Goal: Task Accomplishment & Management: Manage account settings

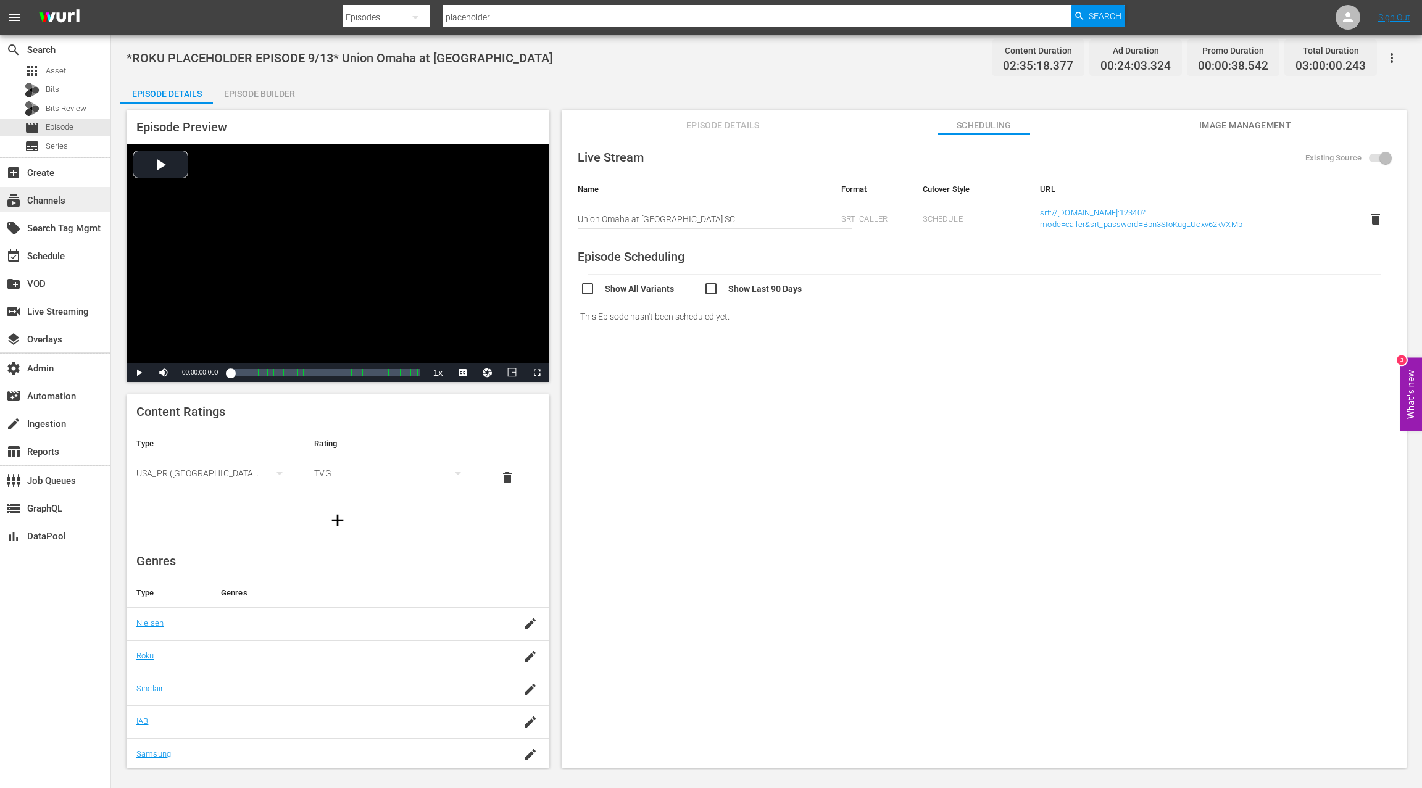
click at [60, 198] on div "subscriptions Channels" at bounding box center [34, 198] width 69 height 11
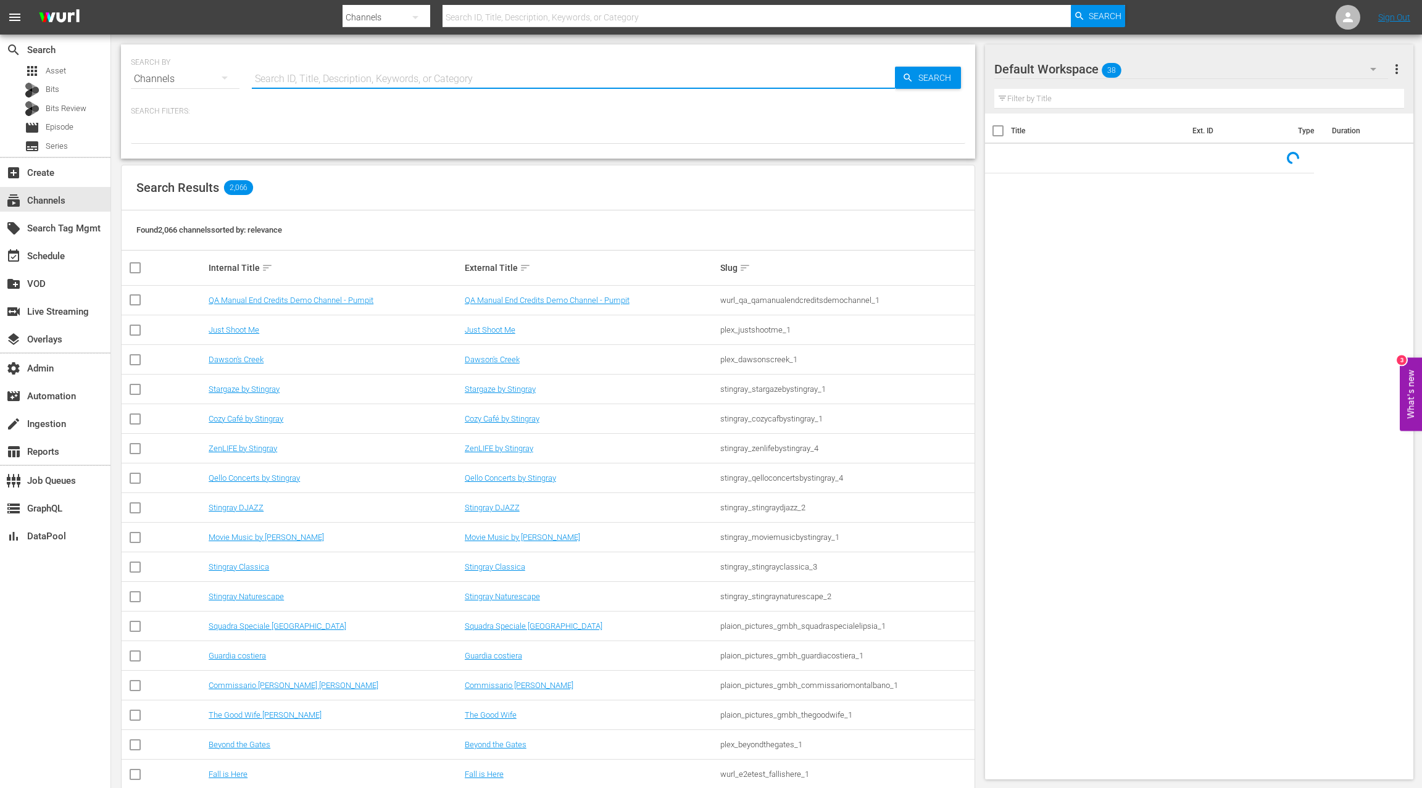
click at [286, 82] on input "text" at bounding box center [573, 79] width 643 height 30
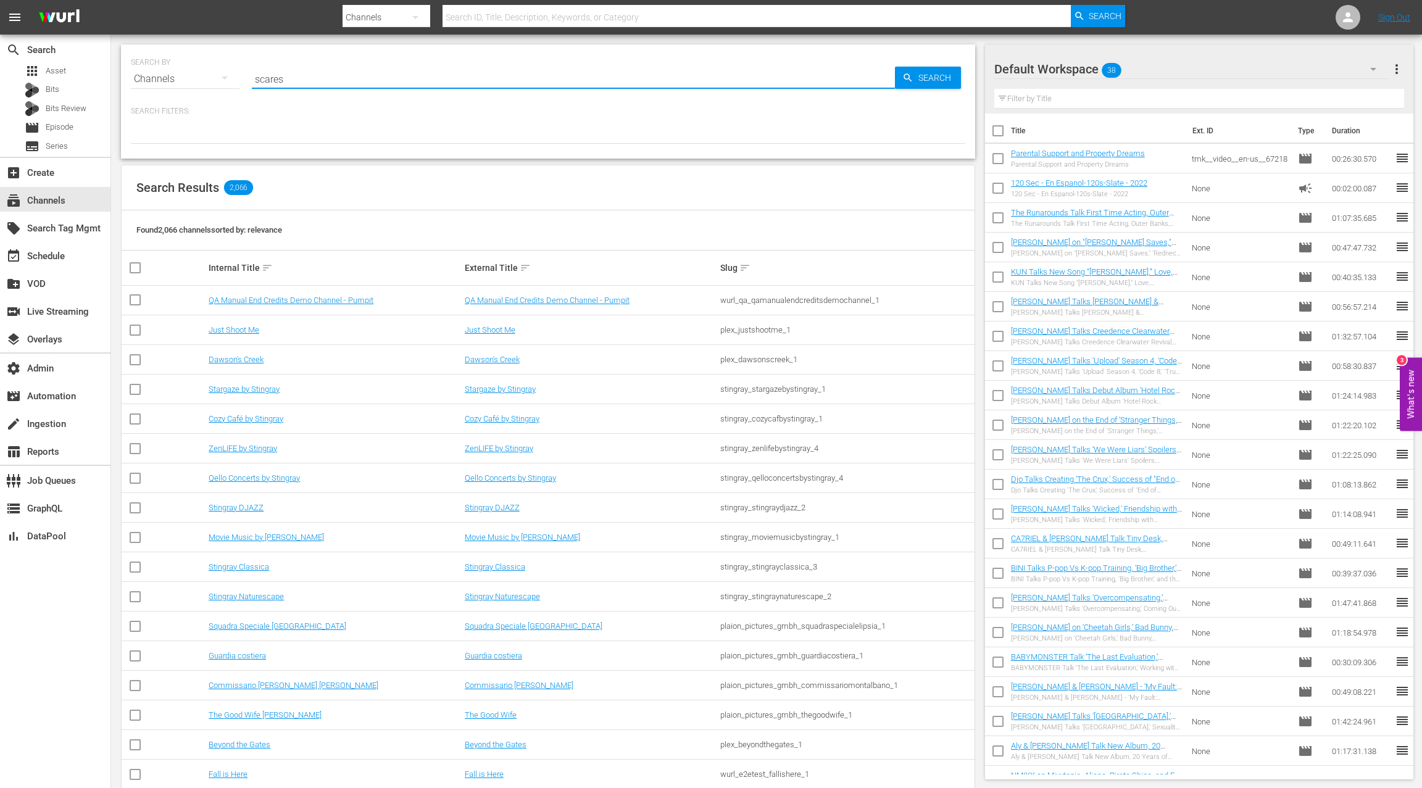
type input "scares"
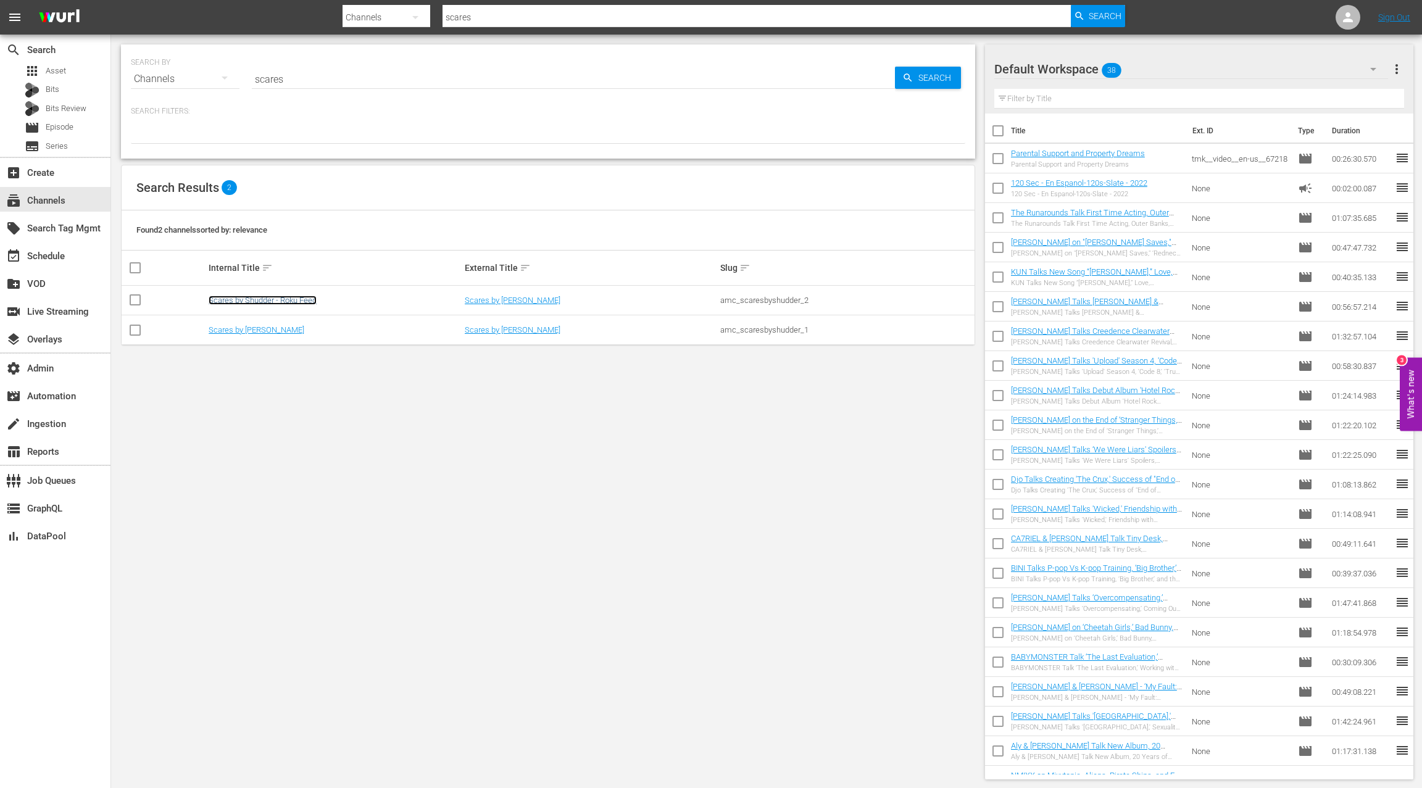
click at [293, 301] on link "Scares by Shudder - Roku Feed" at bounding box center [263, 300] width 108 height 9
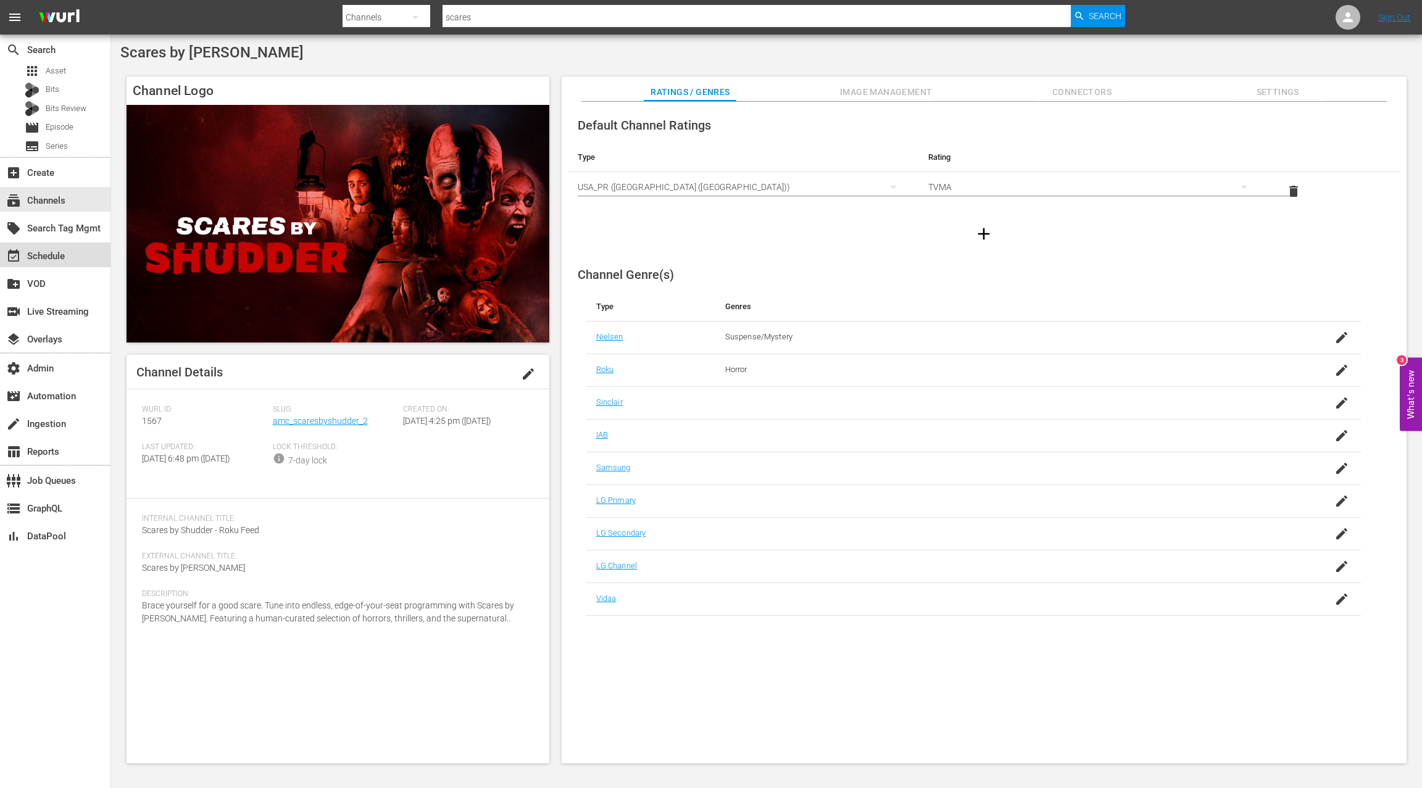
click at [69, 251] on div "event_available Schedule" at bounding box center [55, 255] width 110 height 25
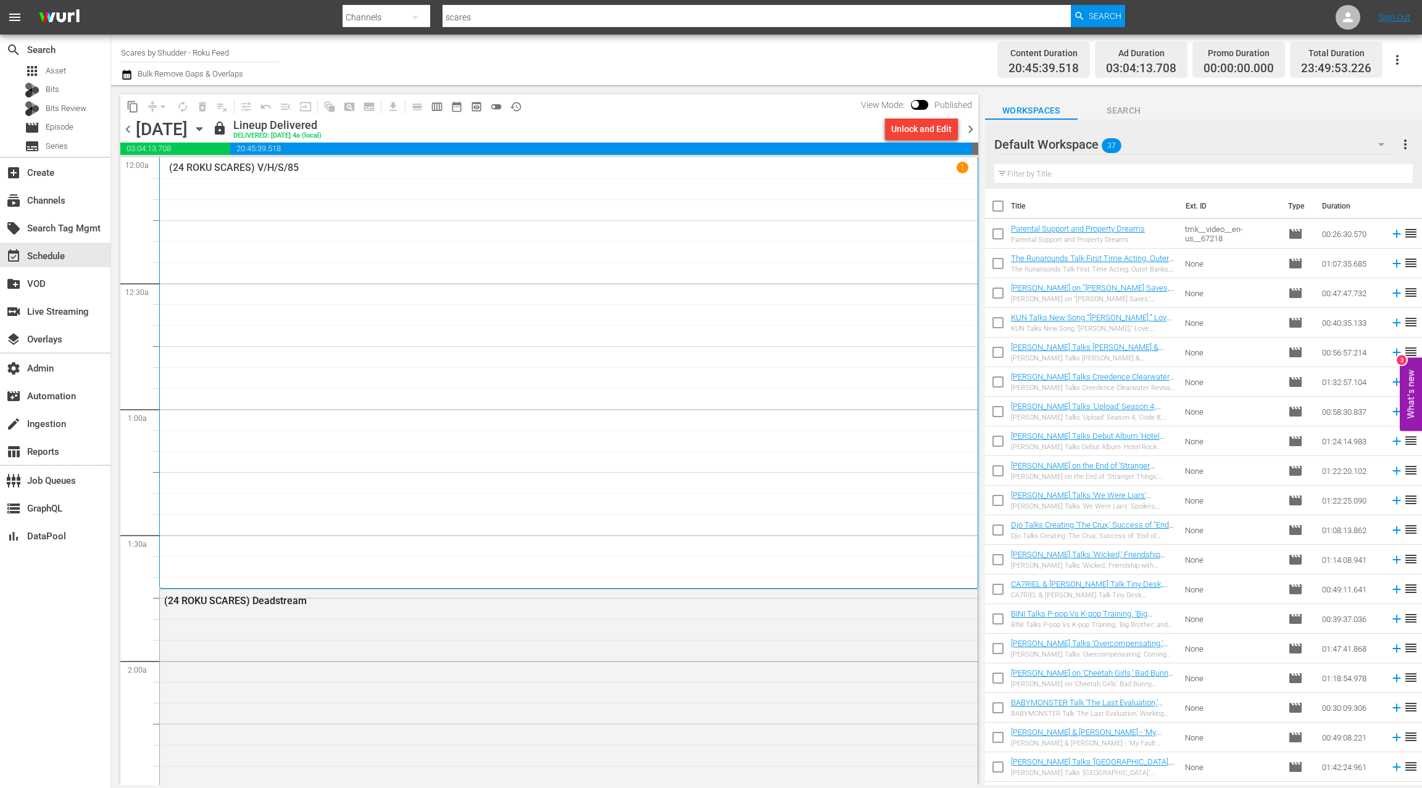
click at [206, 130] on icon "button" at bounding box center [200, 129] width 14 height 14
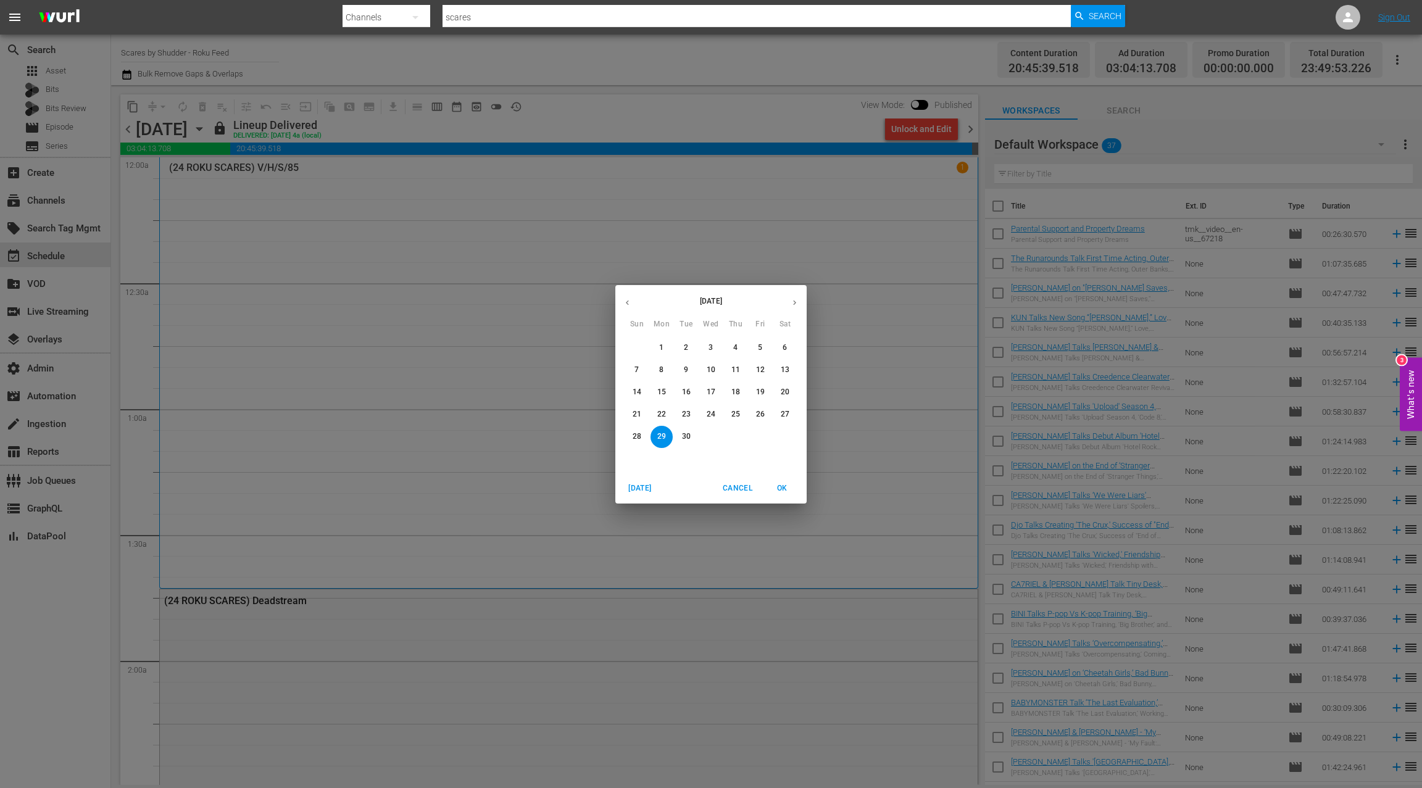
click at [751, 487] on span "Cancel" at bounding box center [738, 488] width 30 height 13
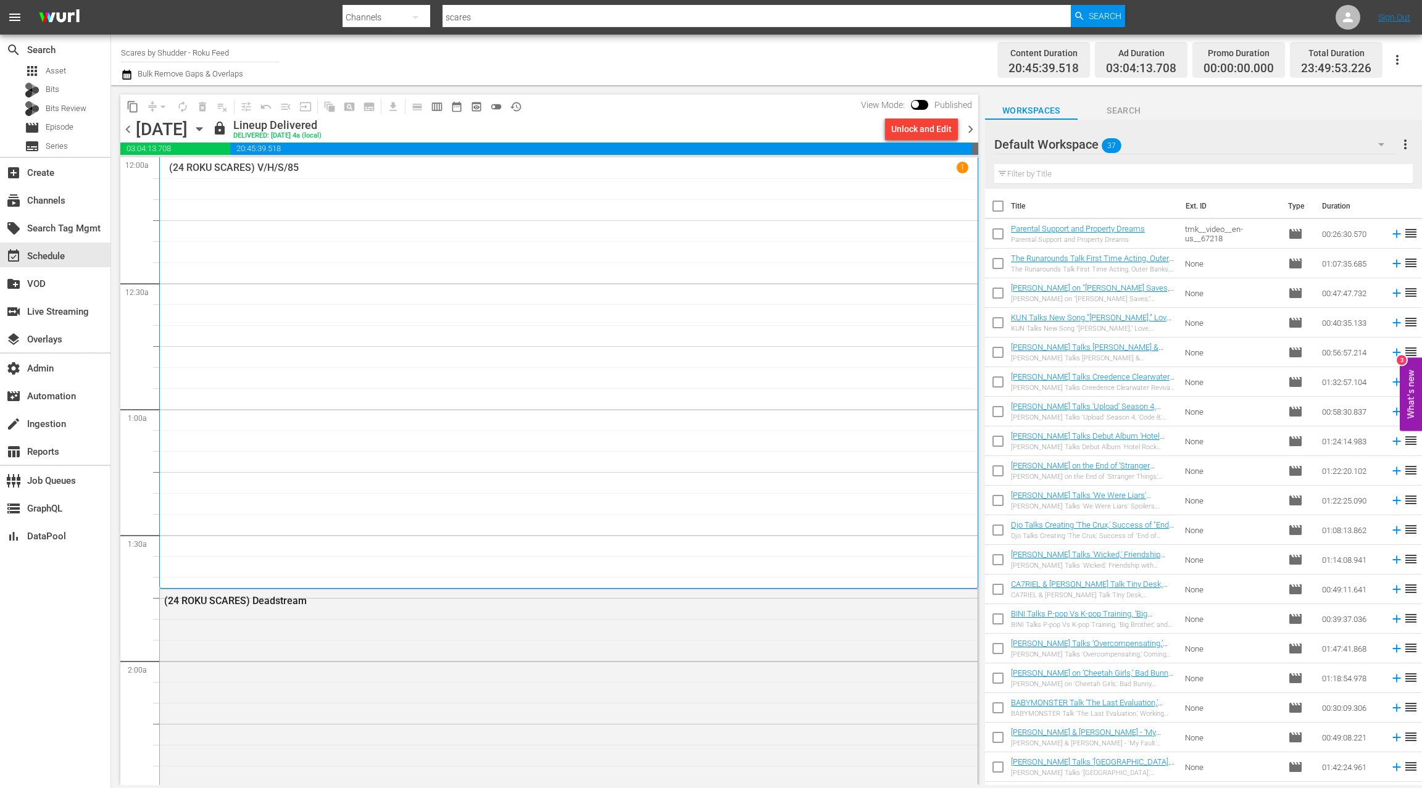
click at [970, 128] on span "chevron_right" at bounding box center [970, 129] width 15 height 15
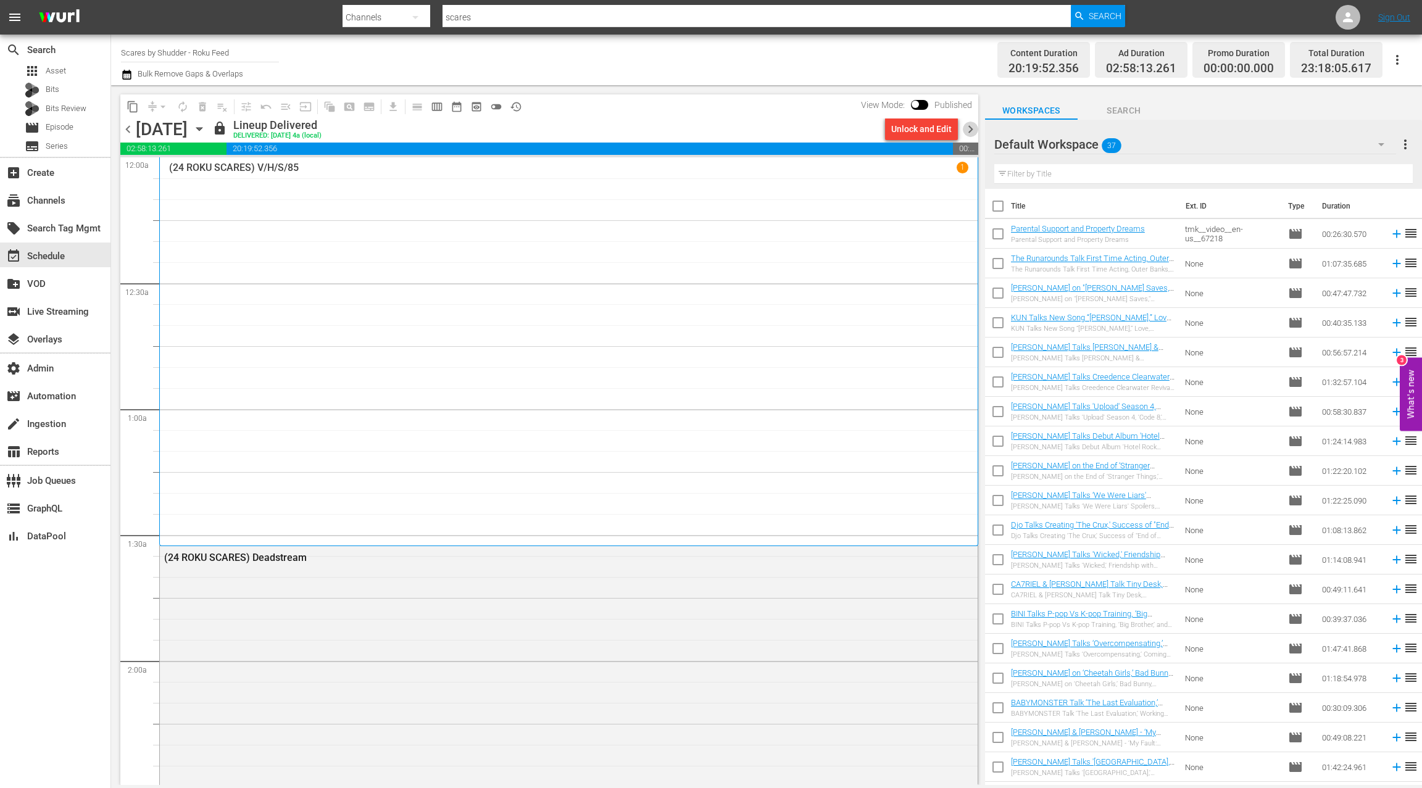
click at [974, 130] on span "chevron_right" at bounding box center [970, 129] width 15 height 15
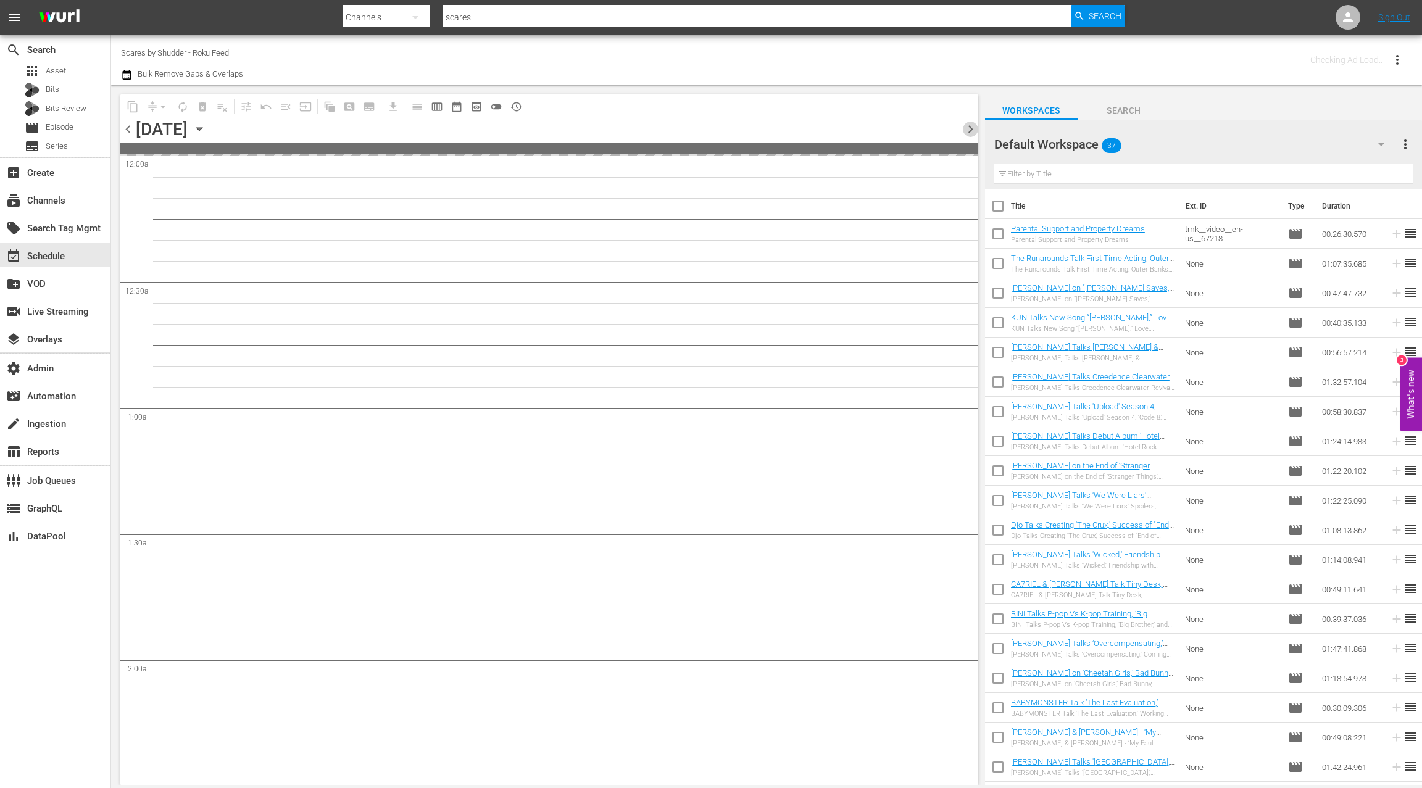
click at [974, 130] on span "chevron_right" at bounding box center [970, 129] width 15 height 15
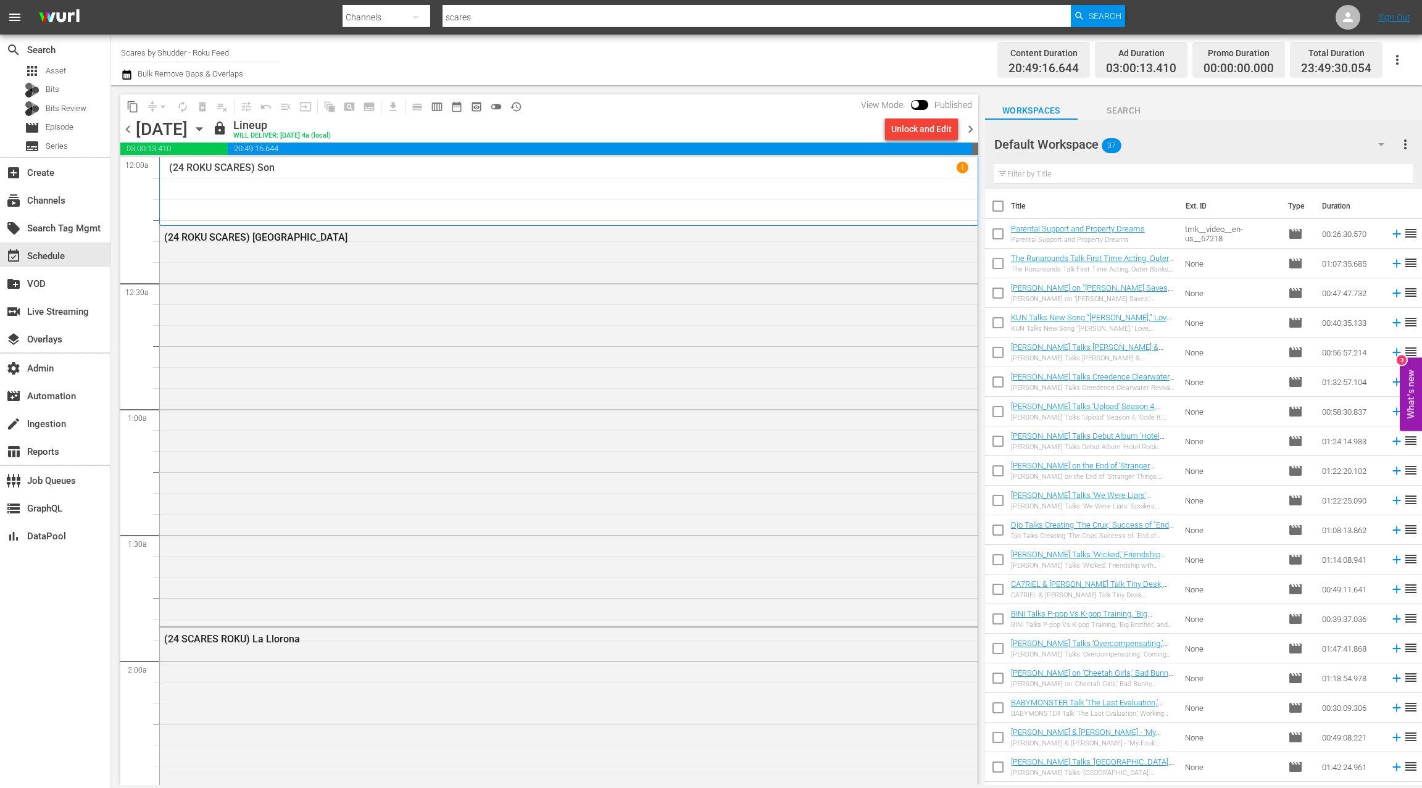
click at [131, 76] on icon "button" at bounding box center [127, 74] width 12 height 15
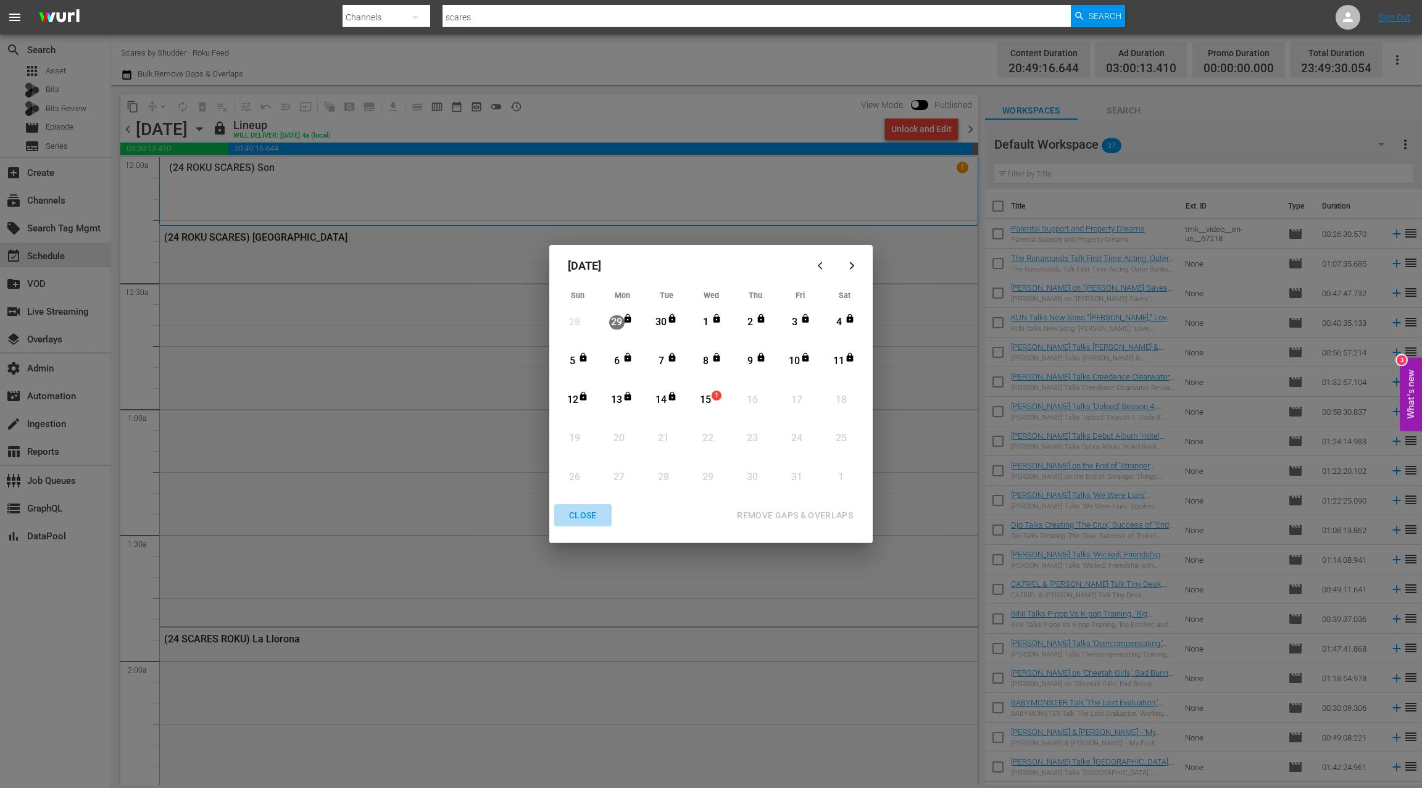
drag, startPoint x: 583, startPoint y: 516, endPoint x: 711, endPoint y: 356, distance: 204.6
click at [584, 516] on div "CLOSE" at bounding box center [583, 515] width 48 height 15
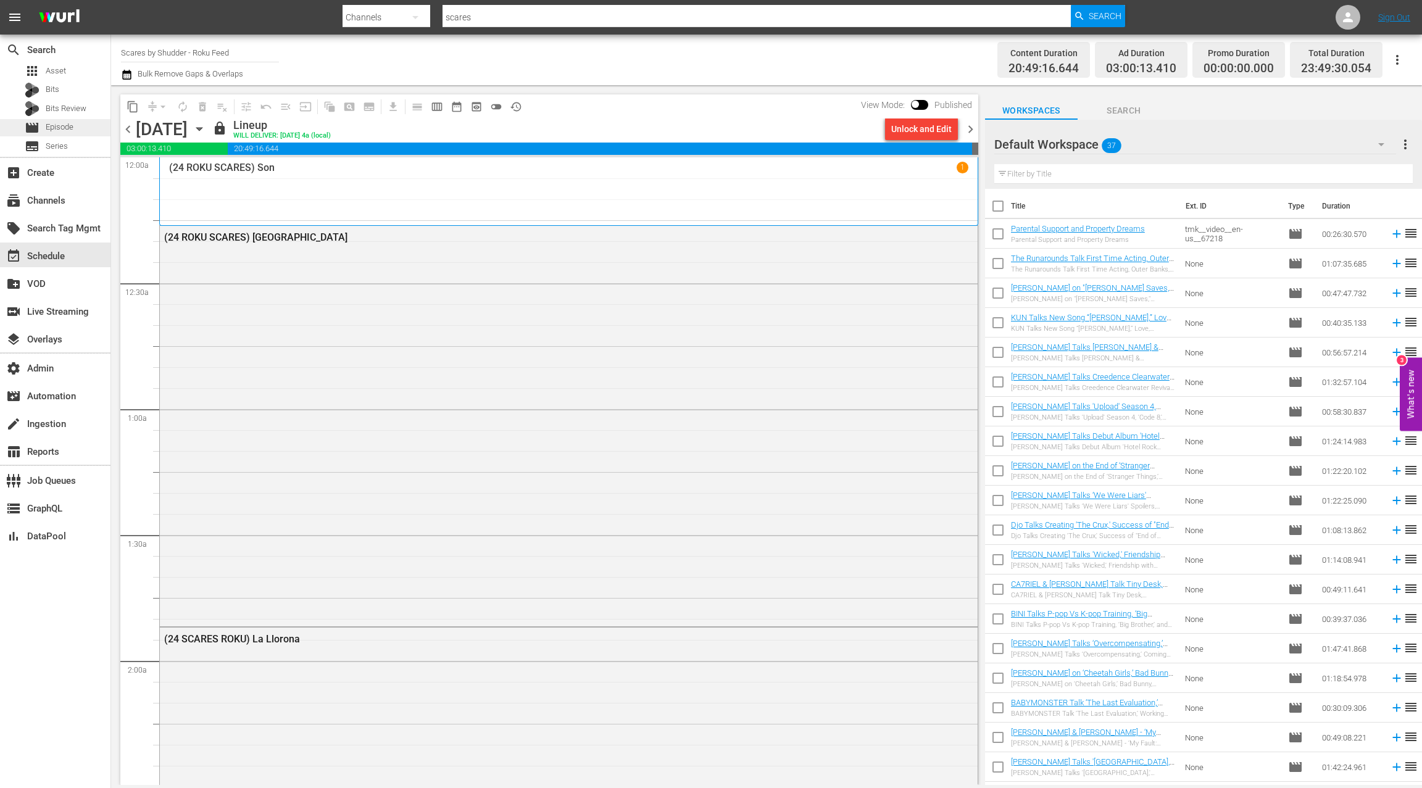
click at [89, 133] on div "movie Episode" at bounding box center [55, 127] width 110 height 17
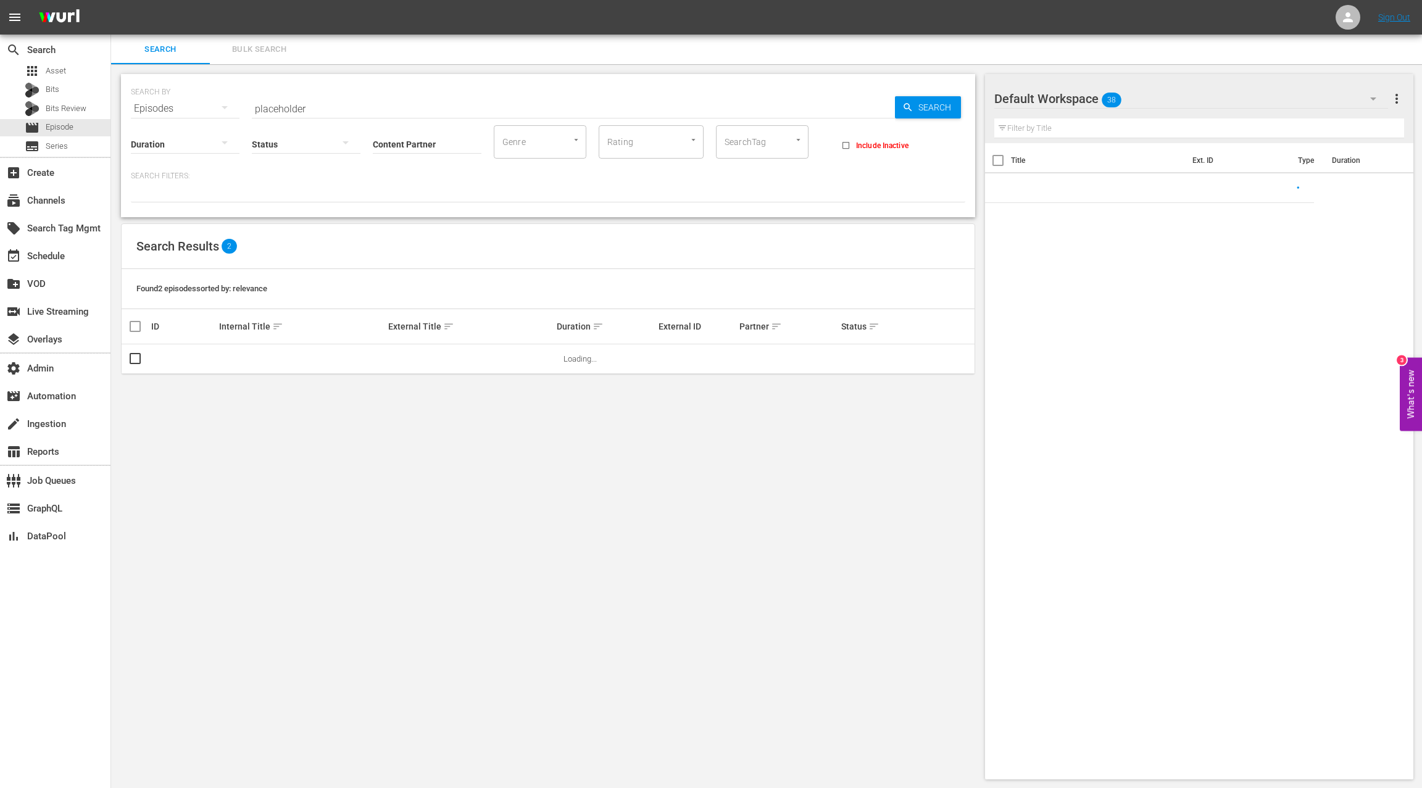
click at [270, 111] on input "placeholder" at bounding box center [573, 109] width 643 height 30
paste input "70304573"
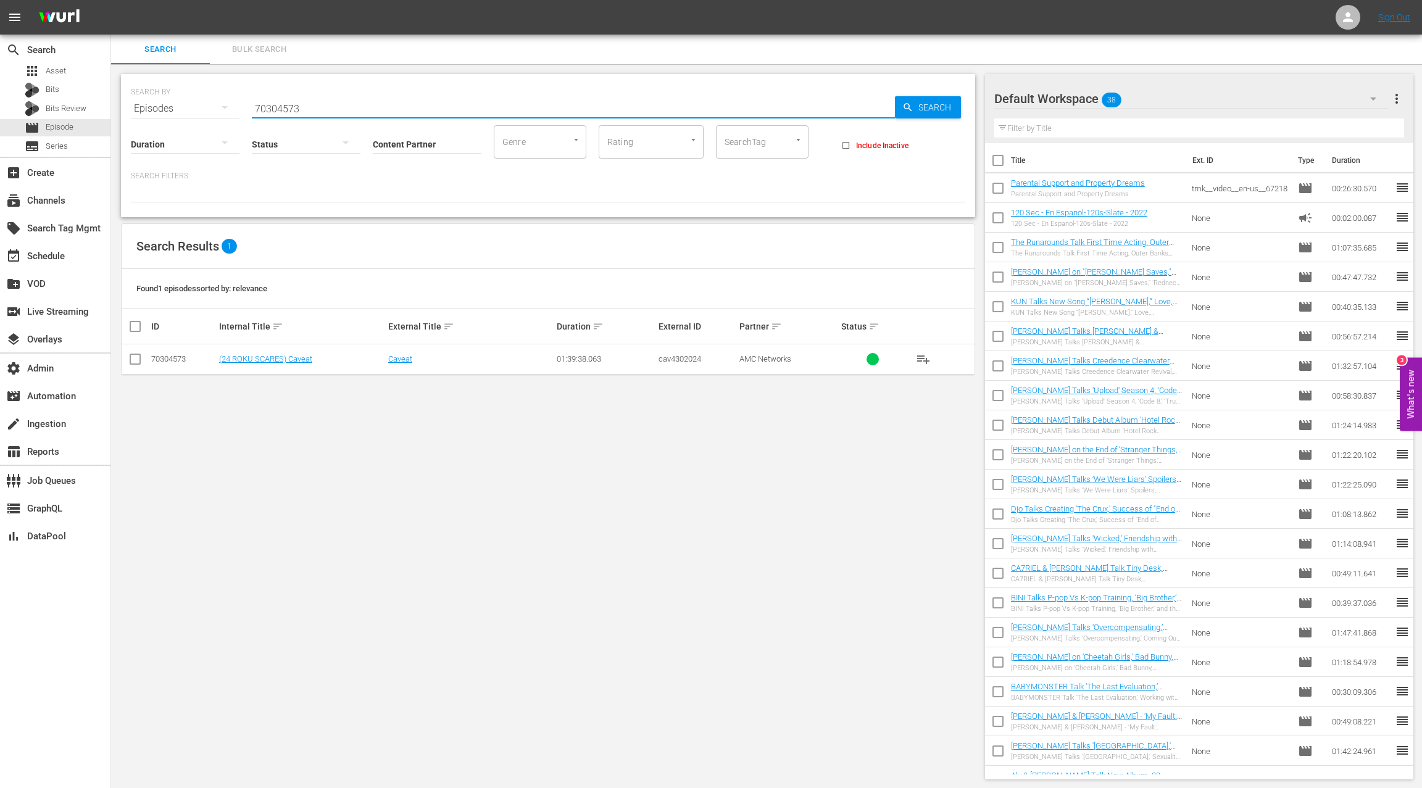
click at [276, 107] on input "70304573" at bounding box center [573, 109] width 643 height 30
paste input "AMCNVR0000070242"
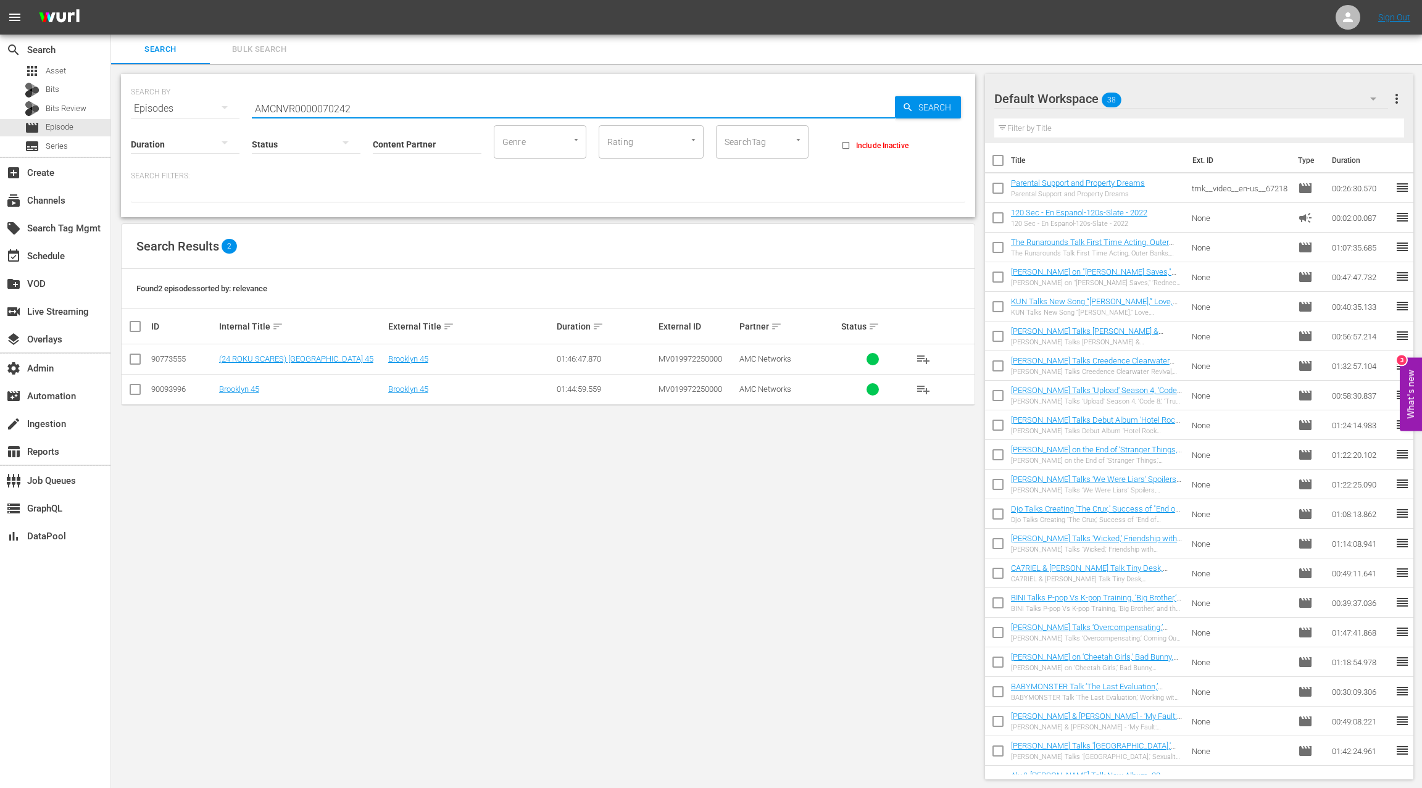
click at [172, 358] on div "90773555" at bounding box center [183, 358] width 64 height 9
copy div "90773555"
click at [297, 107] on input "AMCNVR0000070242" at bounding box center [573, 109] width 643 height 30
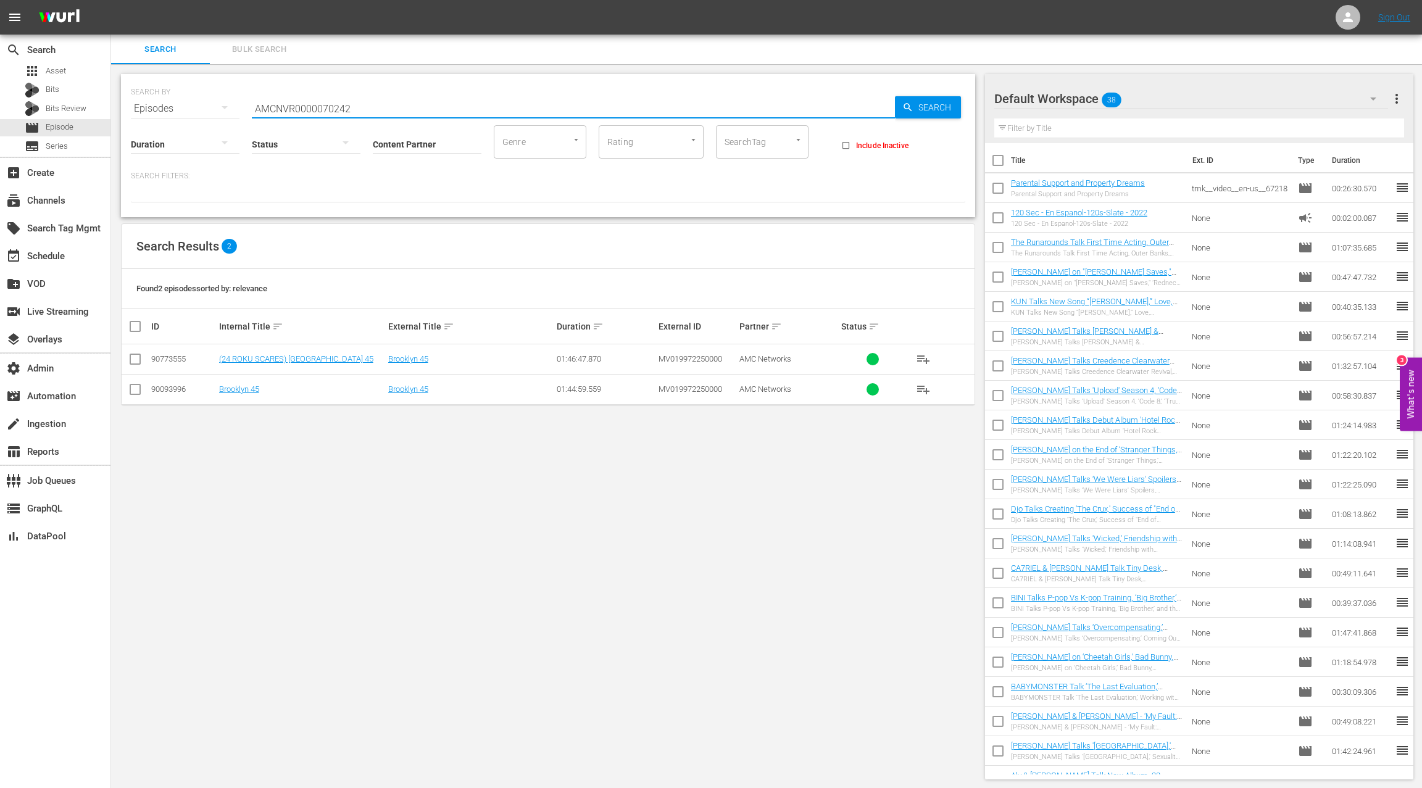
paste input "27797"
type input "AMCNVR0000027797"
click at [173, 360] on div "77918764" at bounding box center [183, 358] width 64 height 9
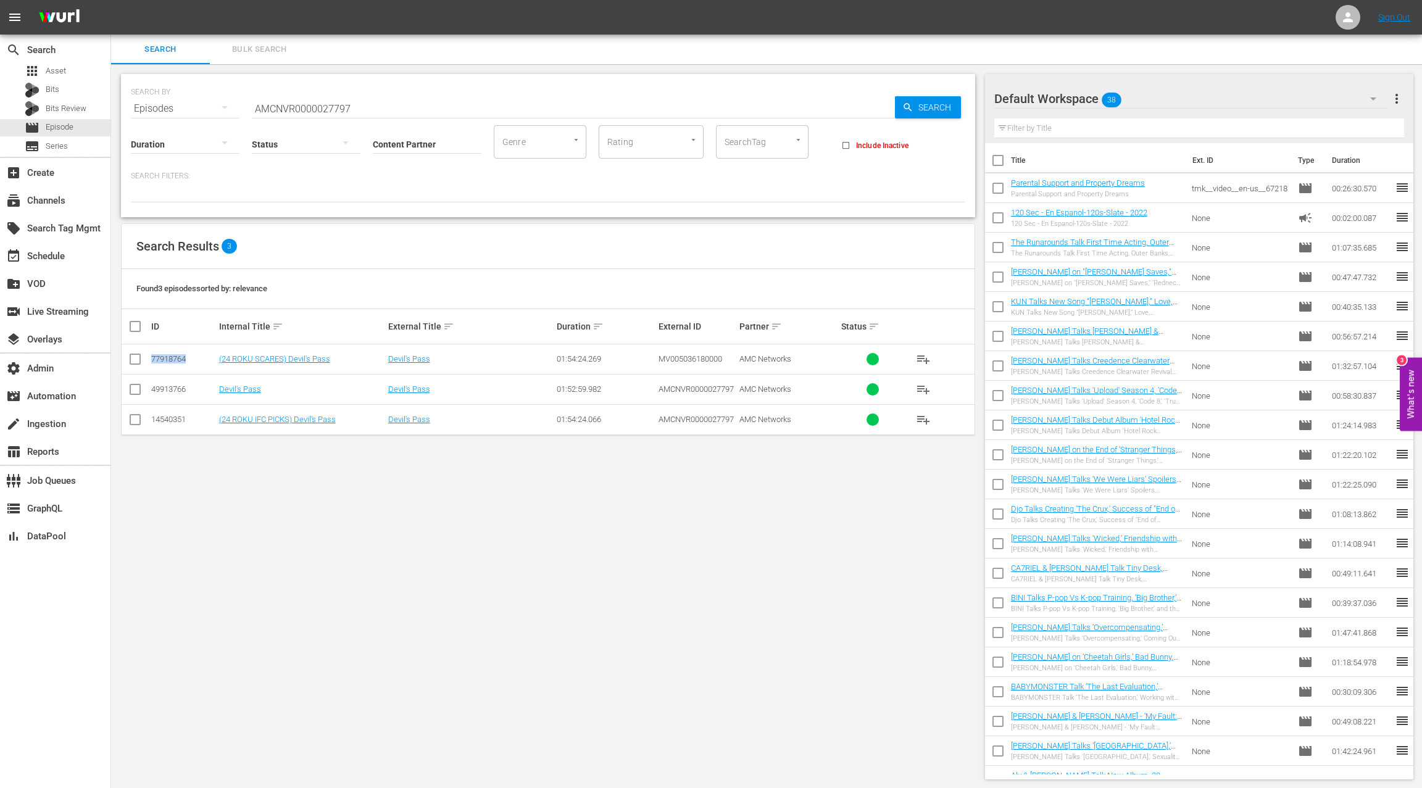
click at [173, 360] on div "77918764" at bounding box center [183, 358] width 64 height 9
copy div "77918764"
click at [35, 251] on div "event_available Schedule" at bounding box center [34, 254] width 69 height 11
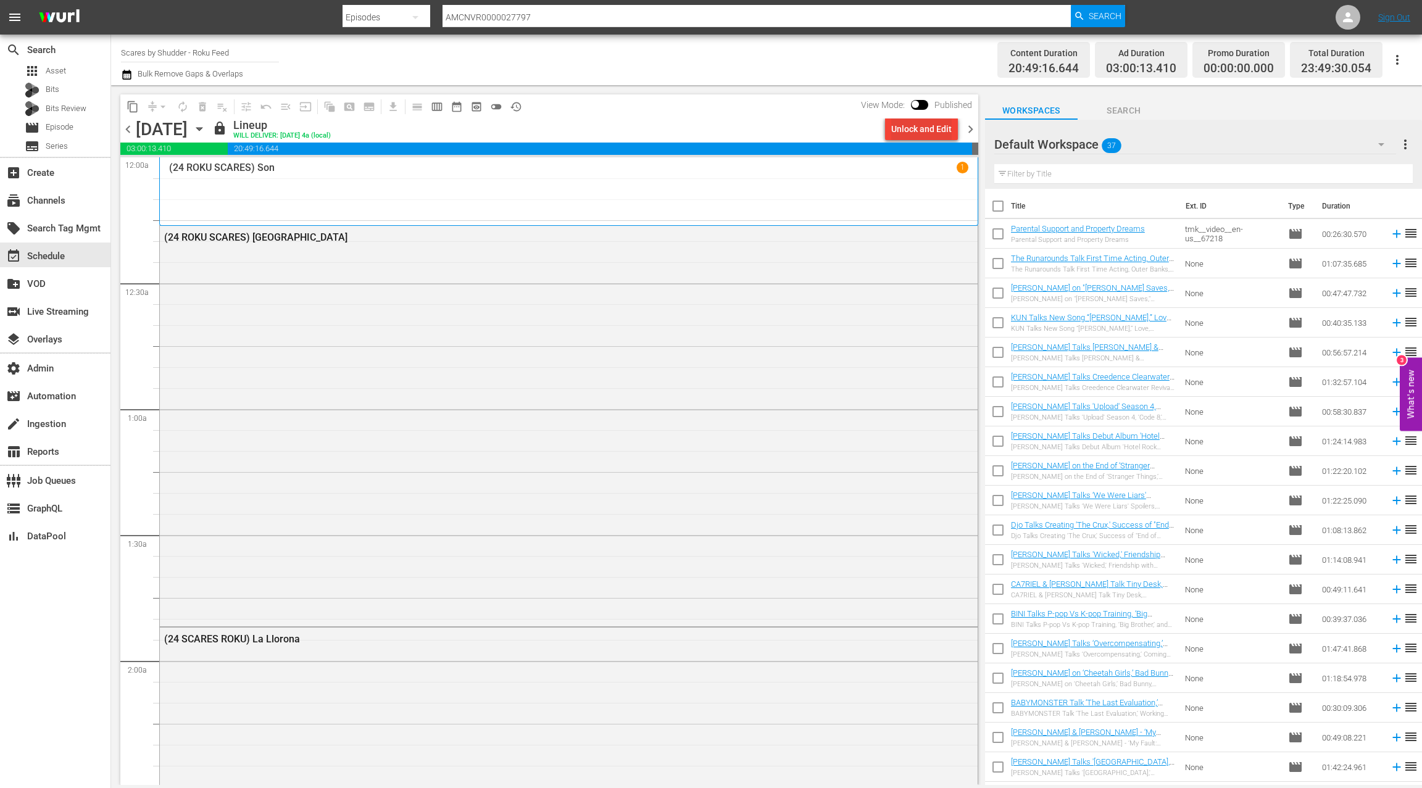
click at [903, 133] on div "Unlock and Edit" at bounding box center [921, 129] width 60 height 22
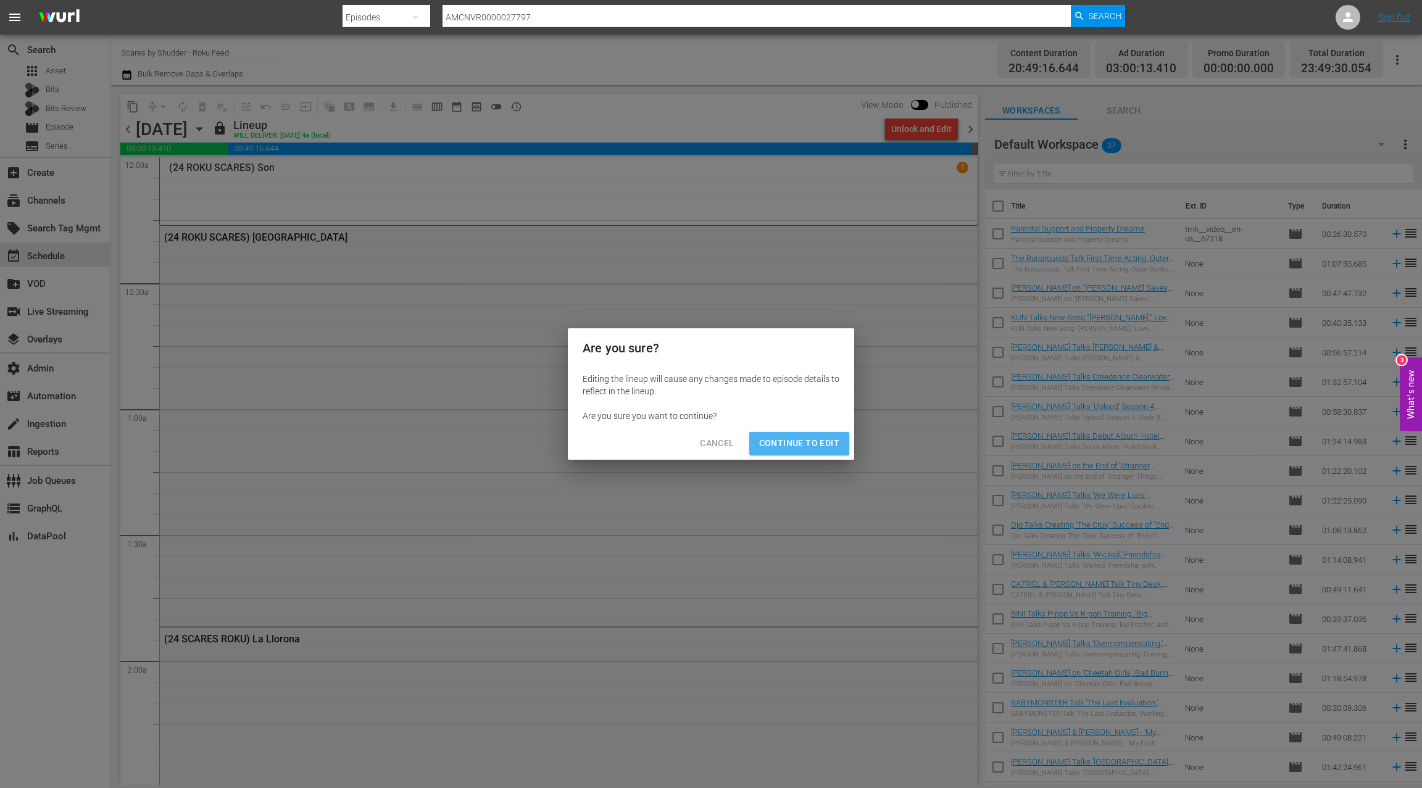
click at [794, 438] on span "Continue to Edit" at bounding box center [799, 443] width 80 height 15
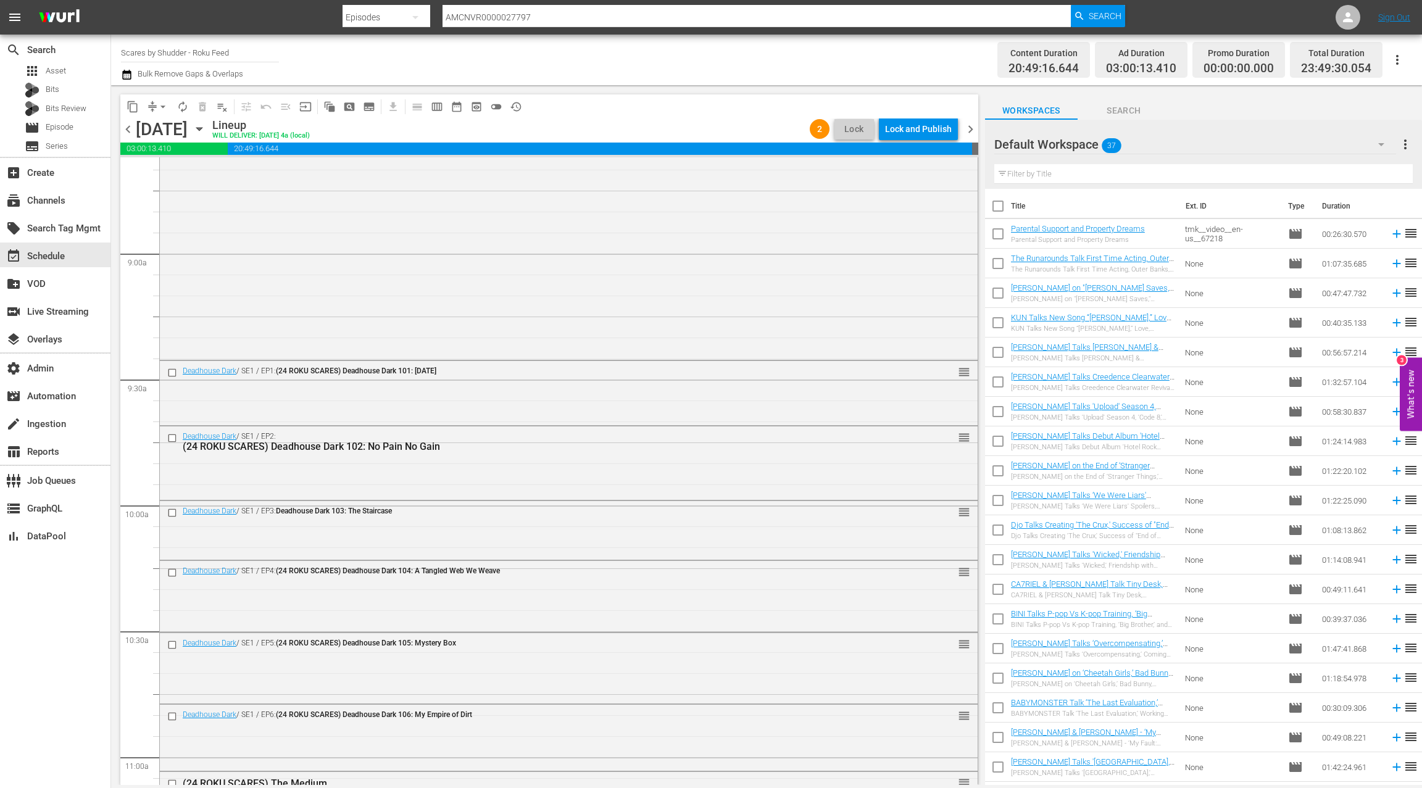
scroll to position [2306, 0]
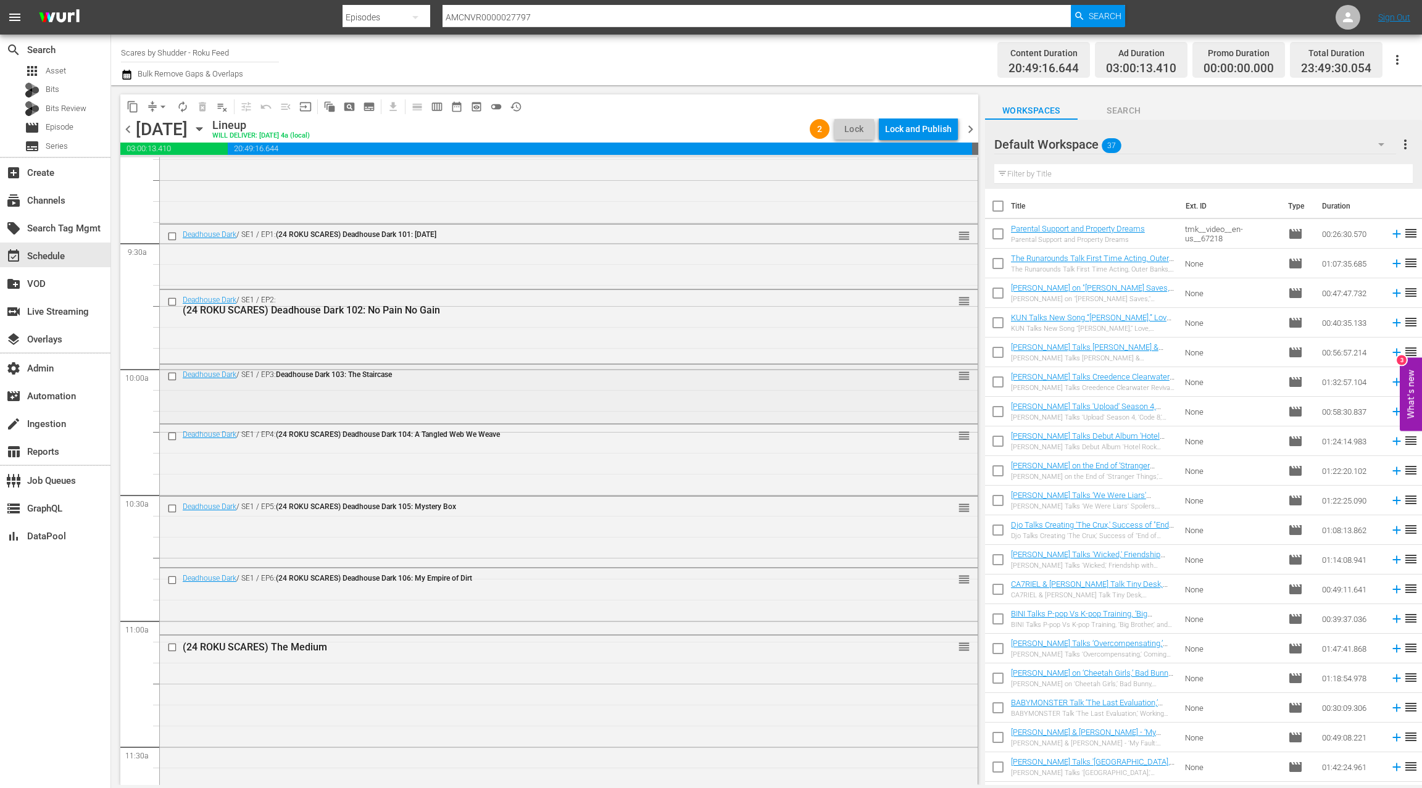
click at [623, 396] on div "Deadhouse Dark / SE1 / EP3: Deadhouse Dark 103: The Staircase reorder" at bounding box center [569, 393] width 818 height 56
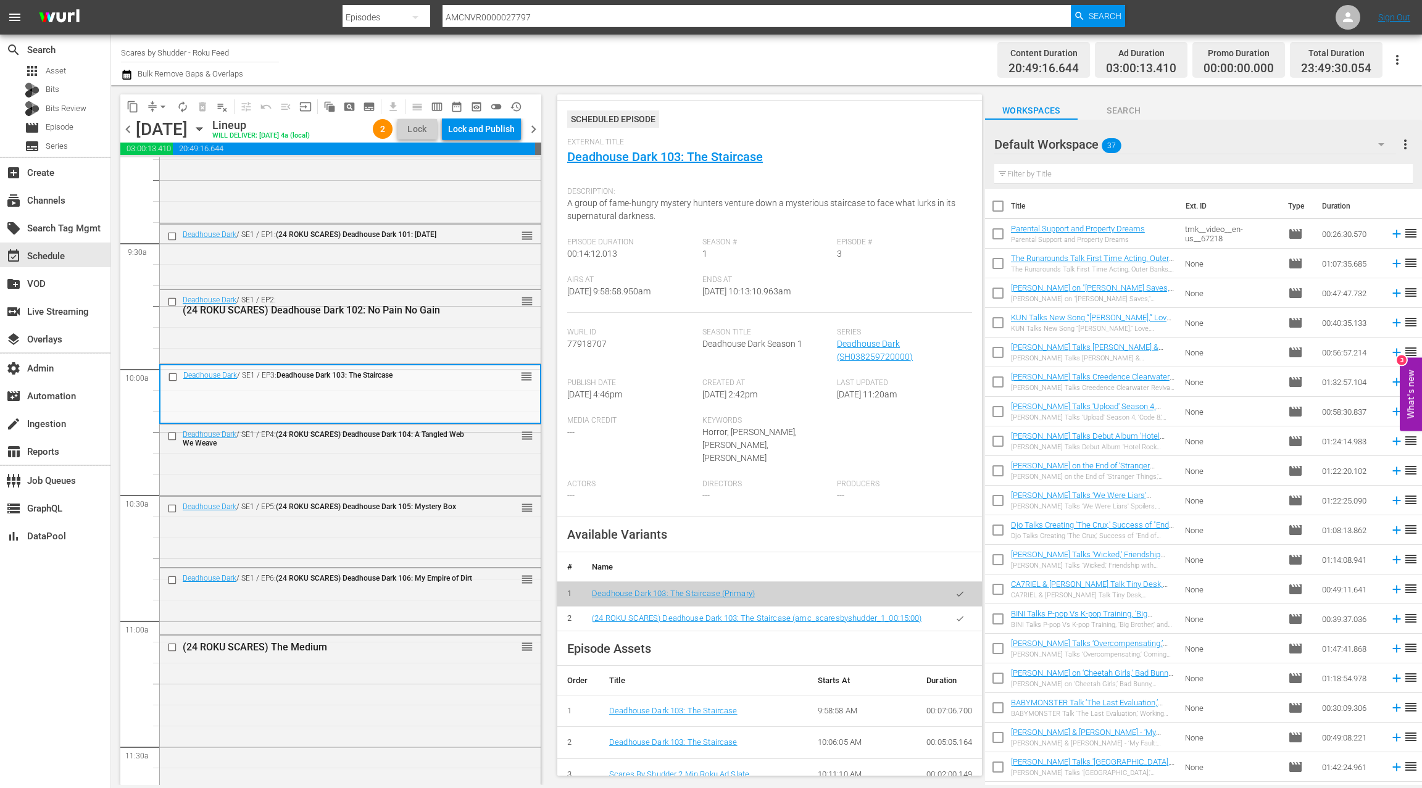
scroll to position [0, 0]
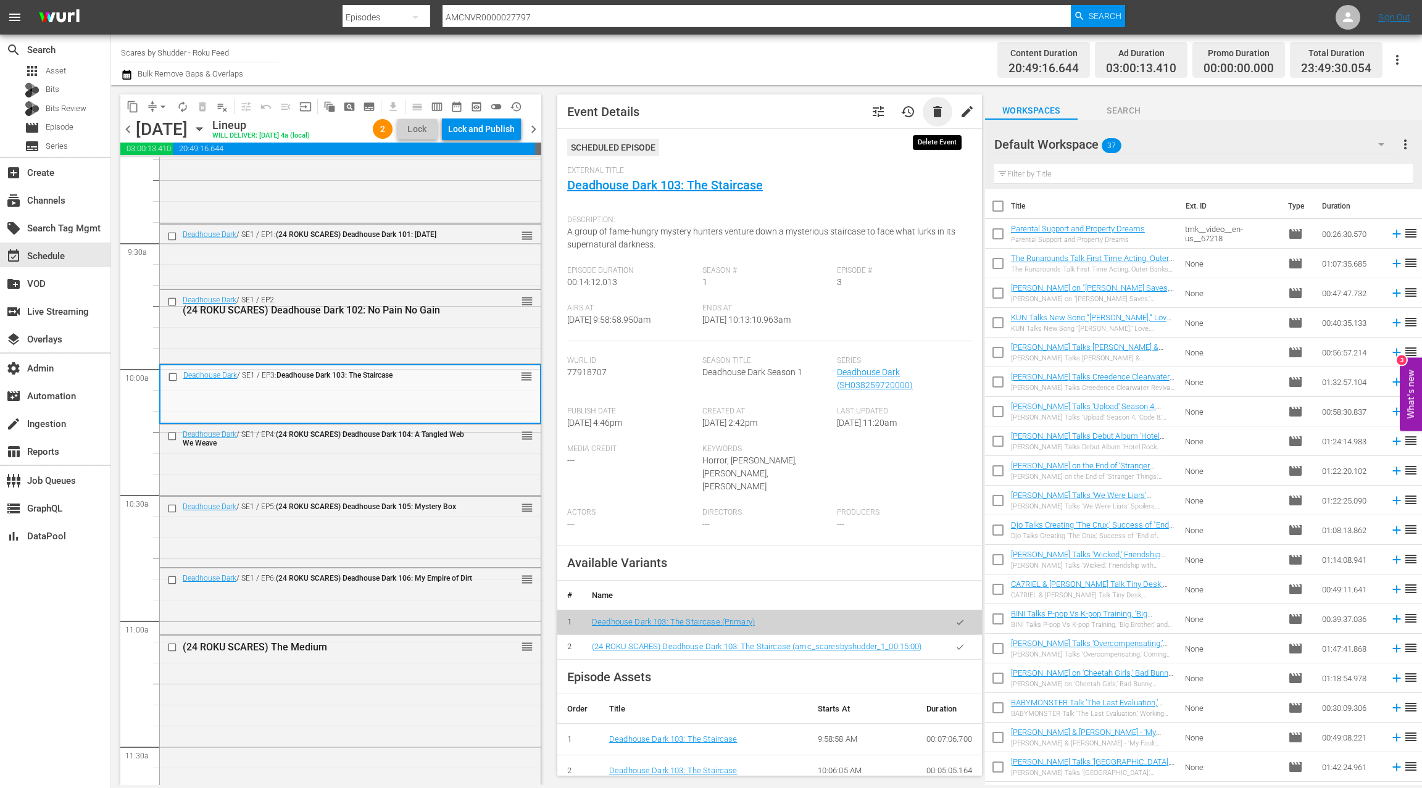
click at [939, 116] on span "delete" at bounding box center [937, 111] width 15 height 15
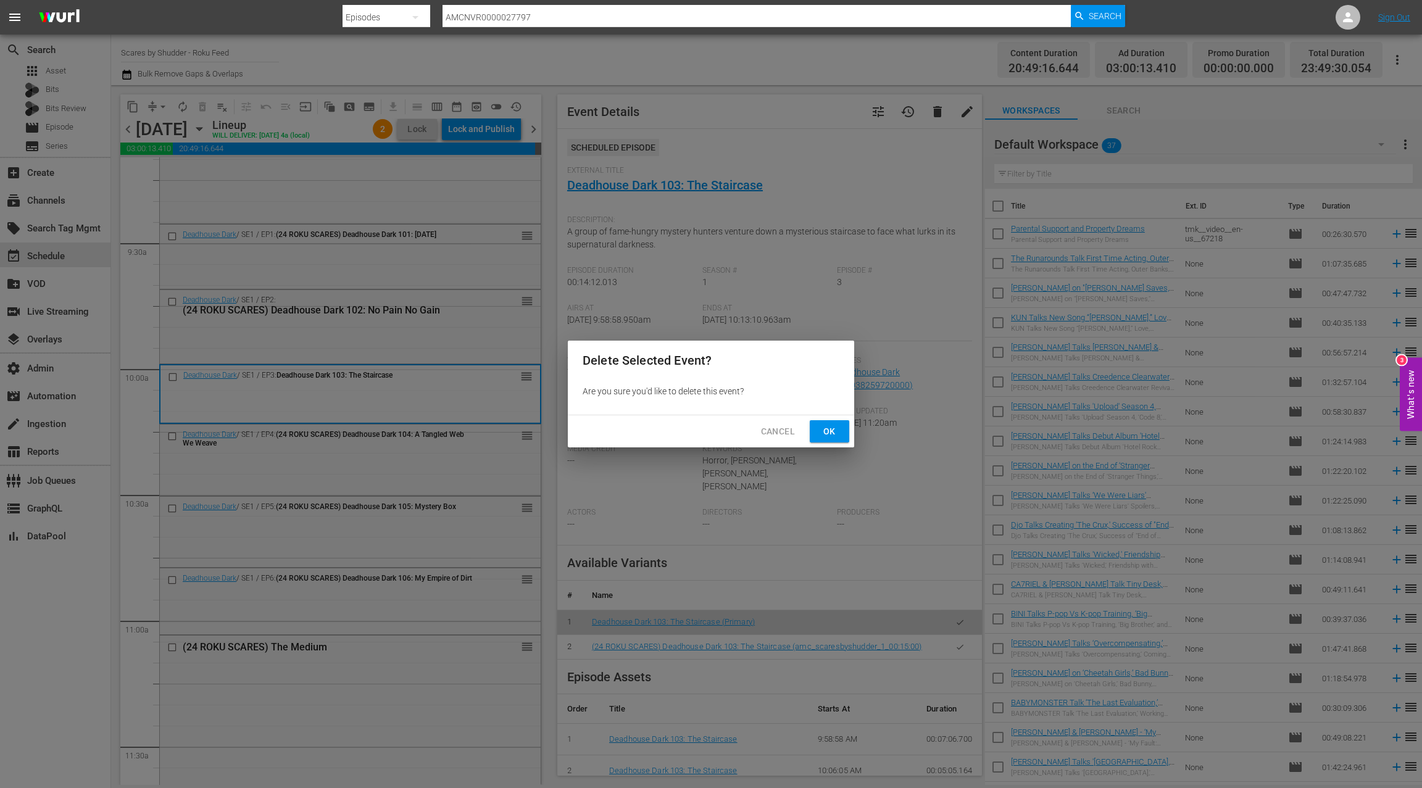
click at [780, 434] on span "Cancel" at bounding box center [778, 431] width 34 height 15
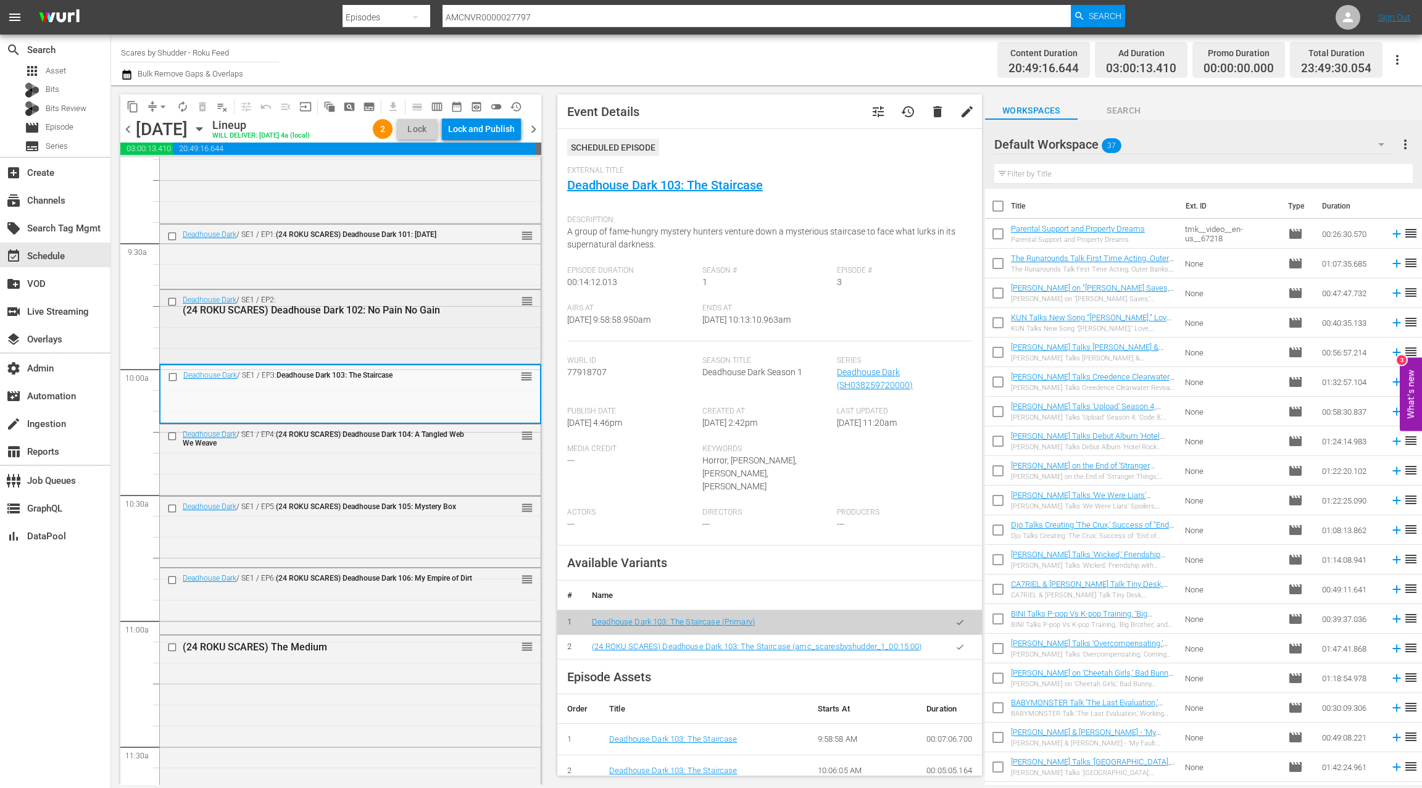
click at [499, 331] on div "Deadhouse Dark / SE1 / EP2: (24 ROKU SCARES) Deadhouse Dark 102: No Pain No Gai…" at bounding box center [350, 326] width 381 height 72
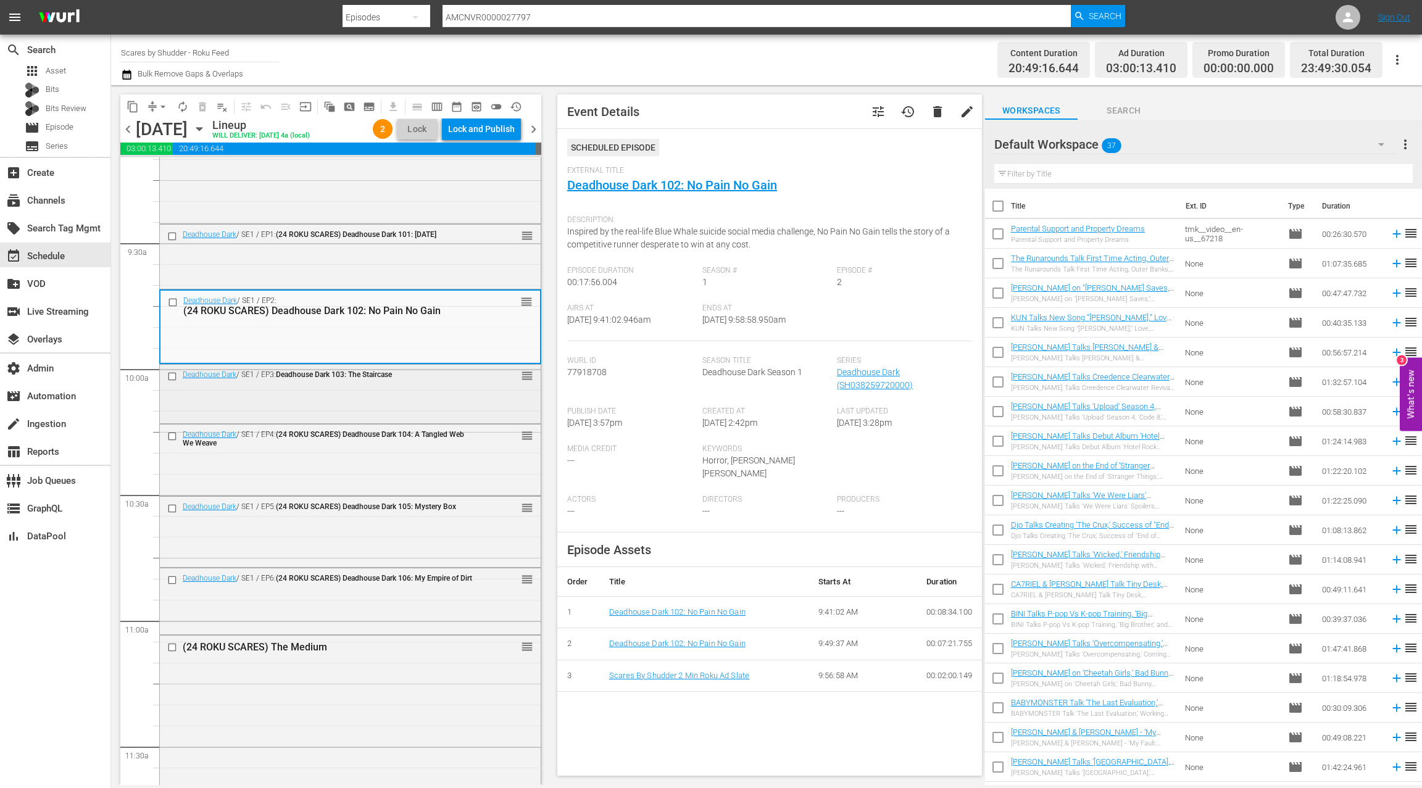
click at [468, 383] on div "Deadhouse Dark / SE1 / EP3: Deadhouse Dark 103: The Staircase" at bounding box center [320, 376] width 312 height 15
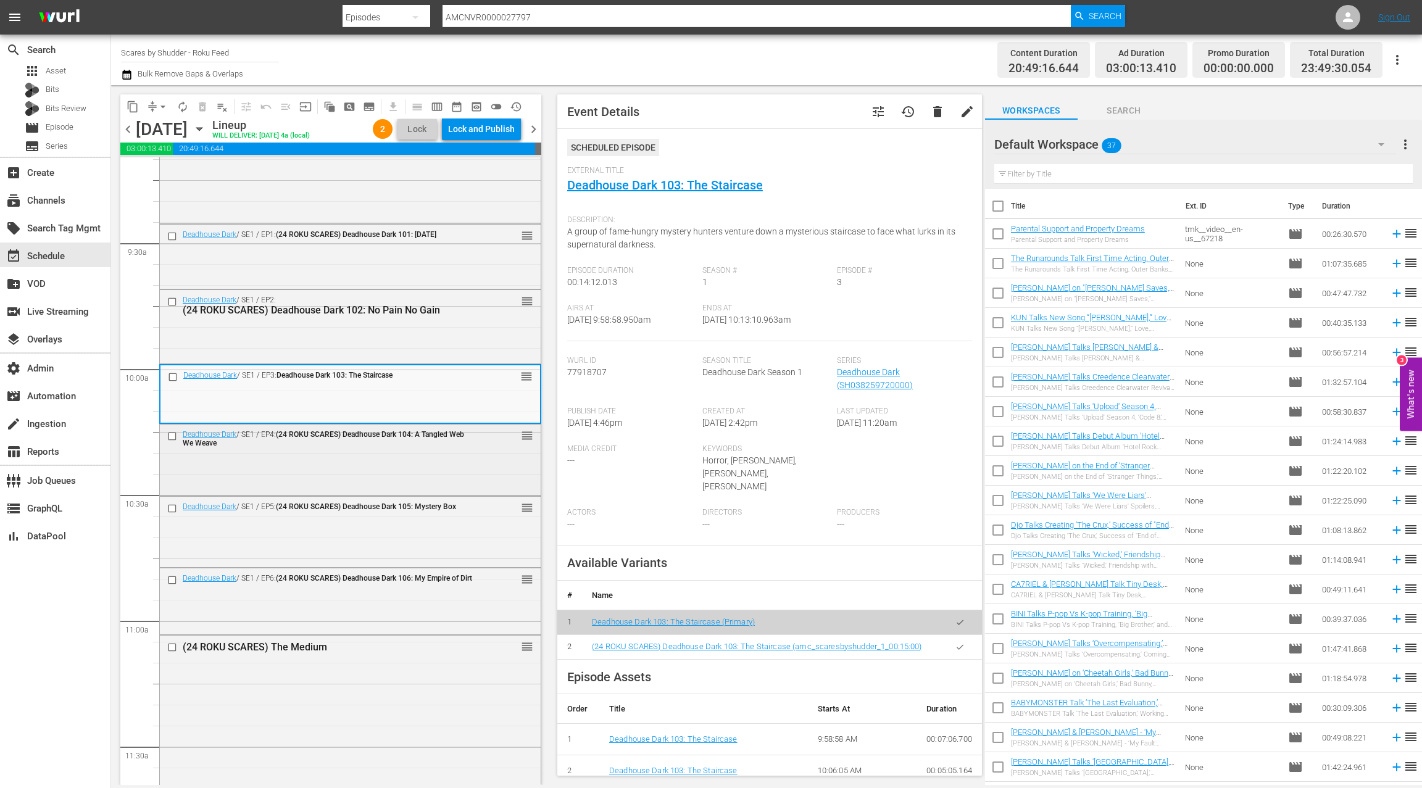
click at [460, 467] on div "Deadhouse Dark / SE1 / EP4: (24 ROKU SCARES) Deadhouse Dark 104: A Tangled Web …" at bounding box center [350, 459] width 381 height 68
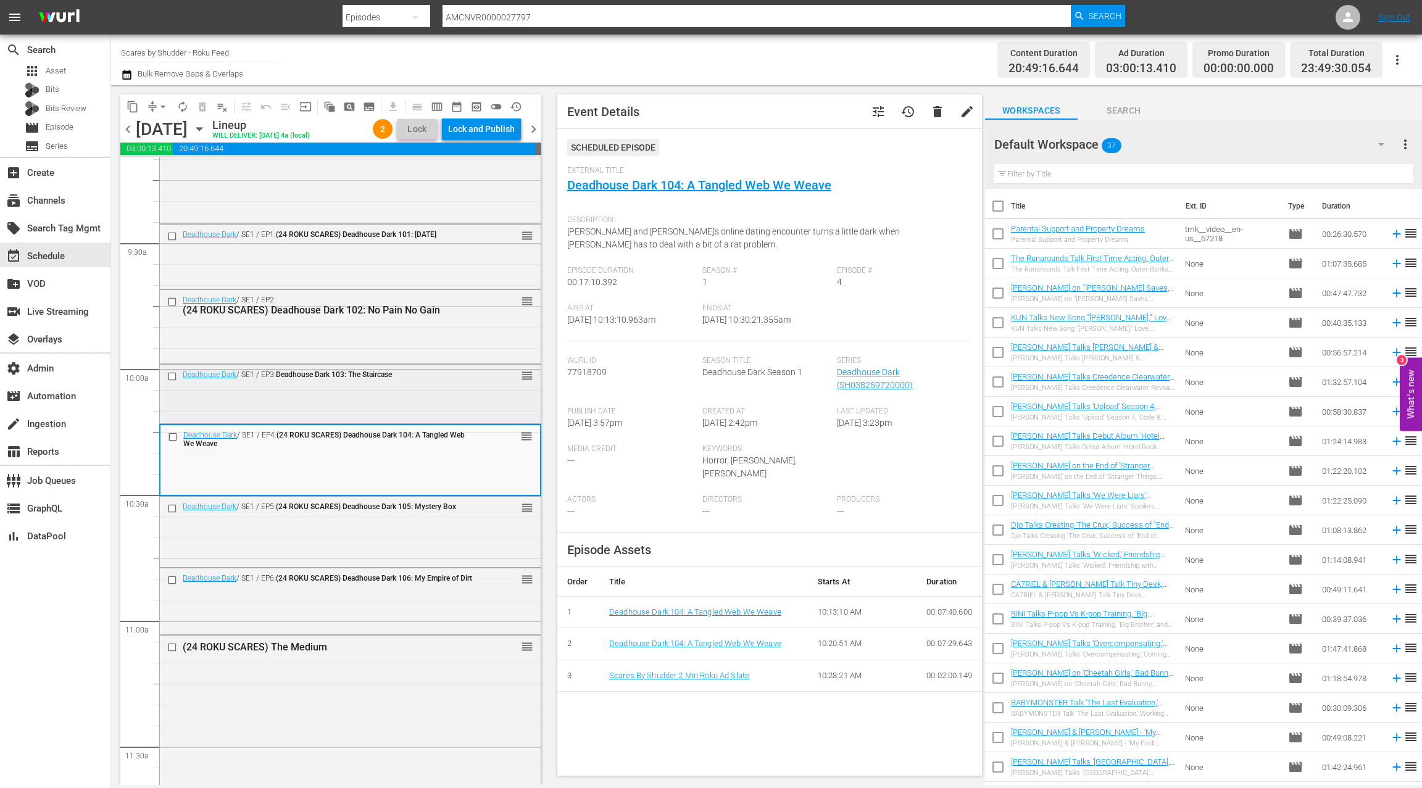
click at [452, 394] on div "Deadhouse Dark / SE1 / EP3: Deadhouse Dark 103: The Staircase reorder" at bounding box center [350, 393] width 381 height 56
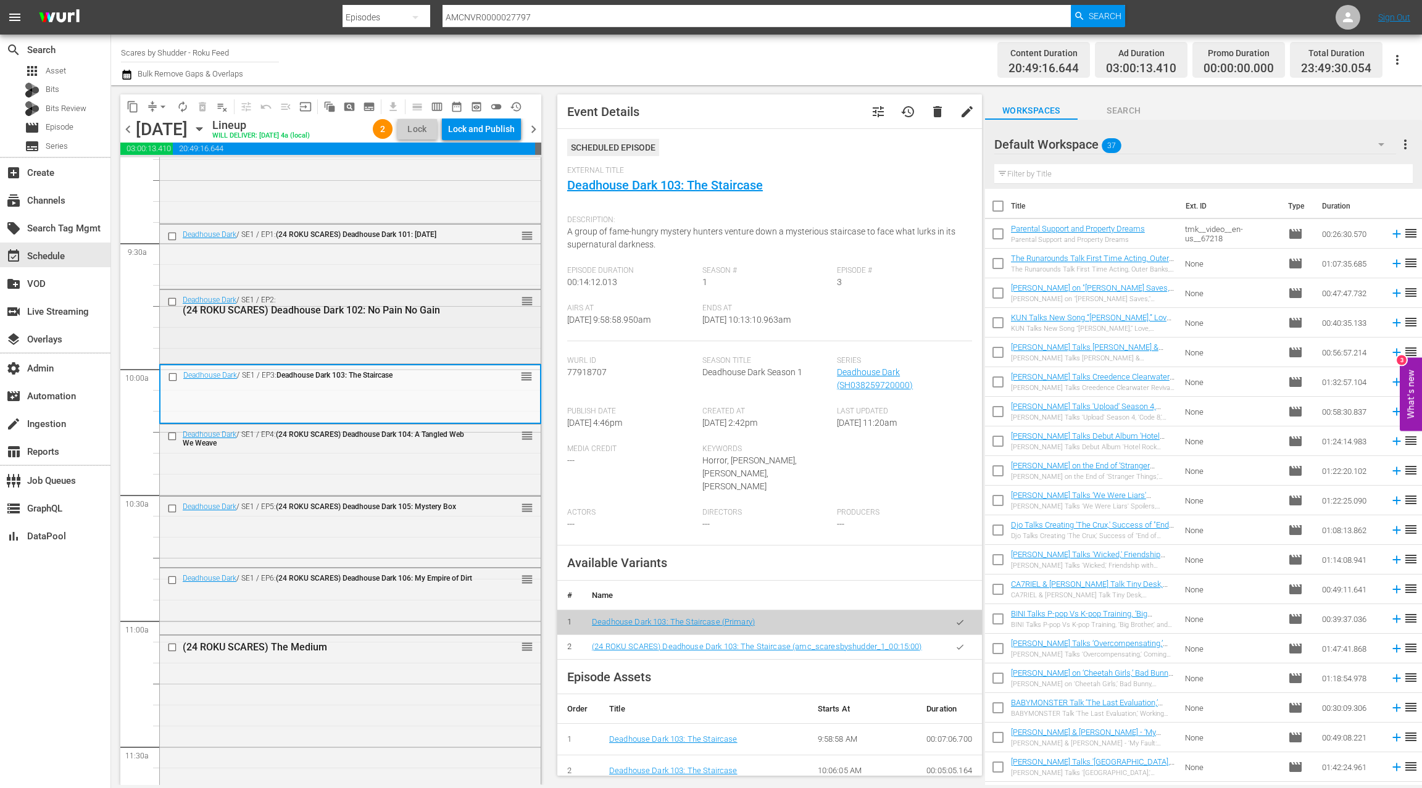
click at [442, 339] on div "Deadhouse Dark / SE1 / EP2: (24 ROKU SCARES) Deadhouse Dark 102: No Pain No Gai…" at bounding box center [350, 326] width 381 height 72
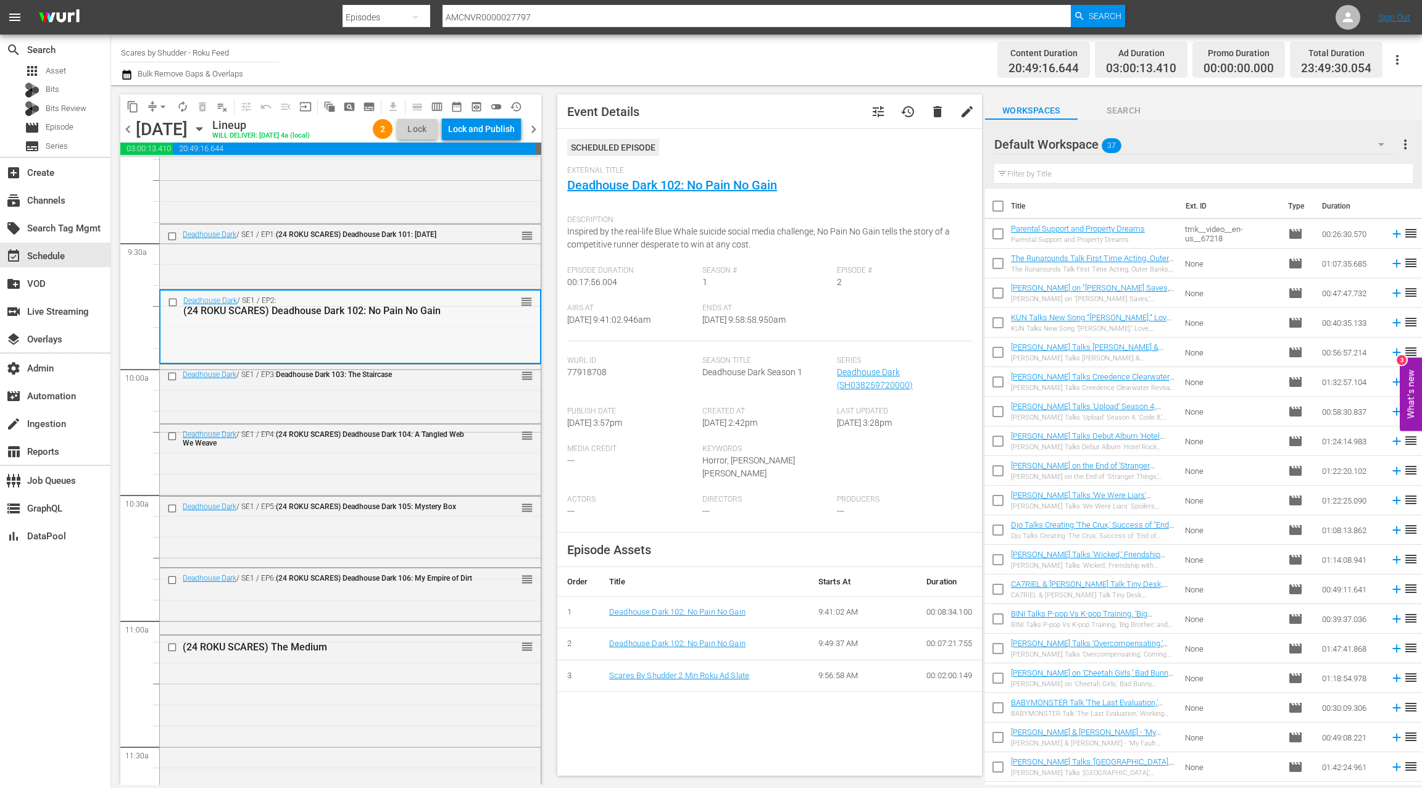
click at [389, 317] on div "Deadhouse Dark / SE1 / EP2: (24 ROKU SCARES) Deadhouse Dark 102: No Pain No Gai…" at bounding box center [350, 306] width 380 height 30
click at [726, 186] on link "Deadhouse Dark 102: No Pain No Gain" at bounding box center [672, 185] width 210 height 15
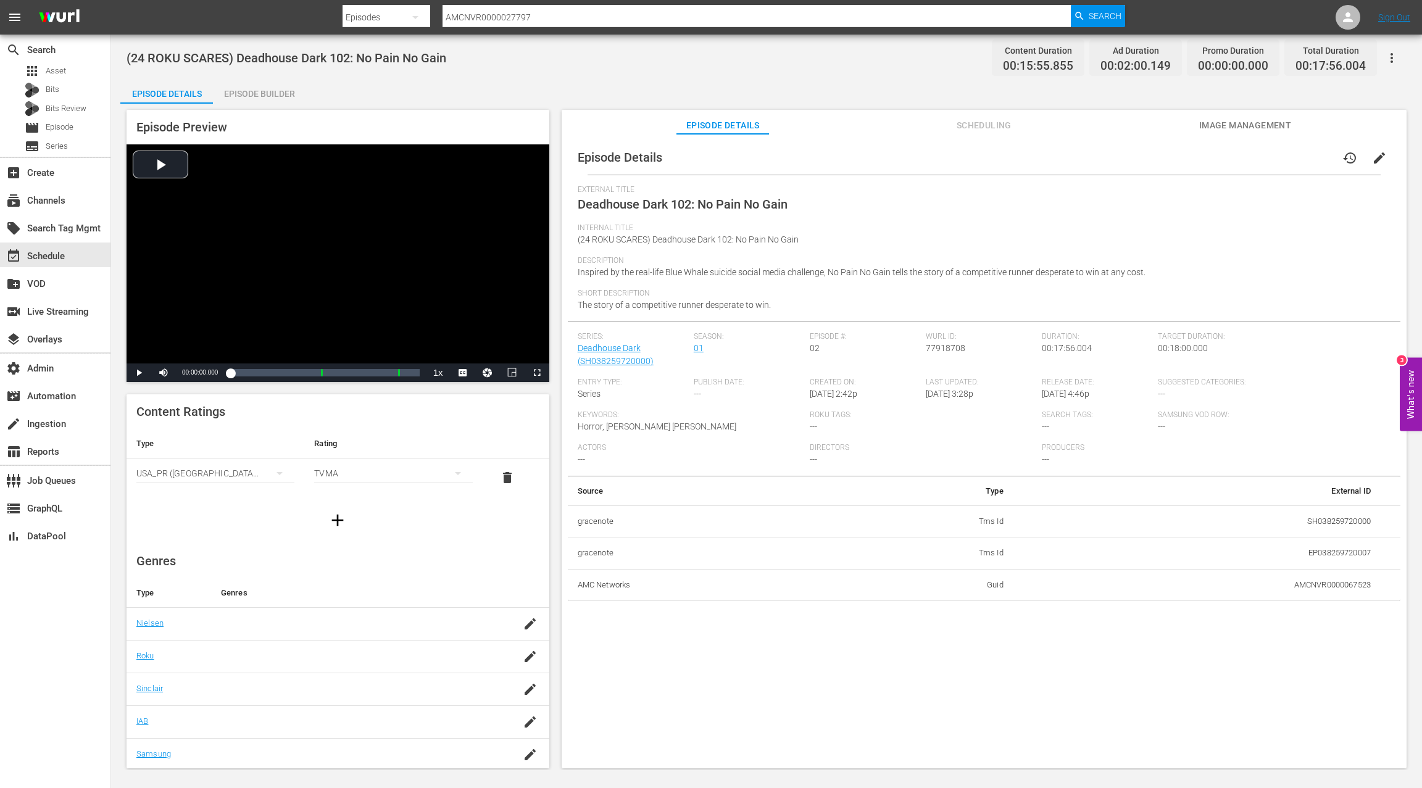
click at [942, 345] on span "77918708" at bounding box center [945, 348] width 39 height 10
copy span "77918708"
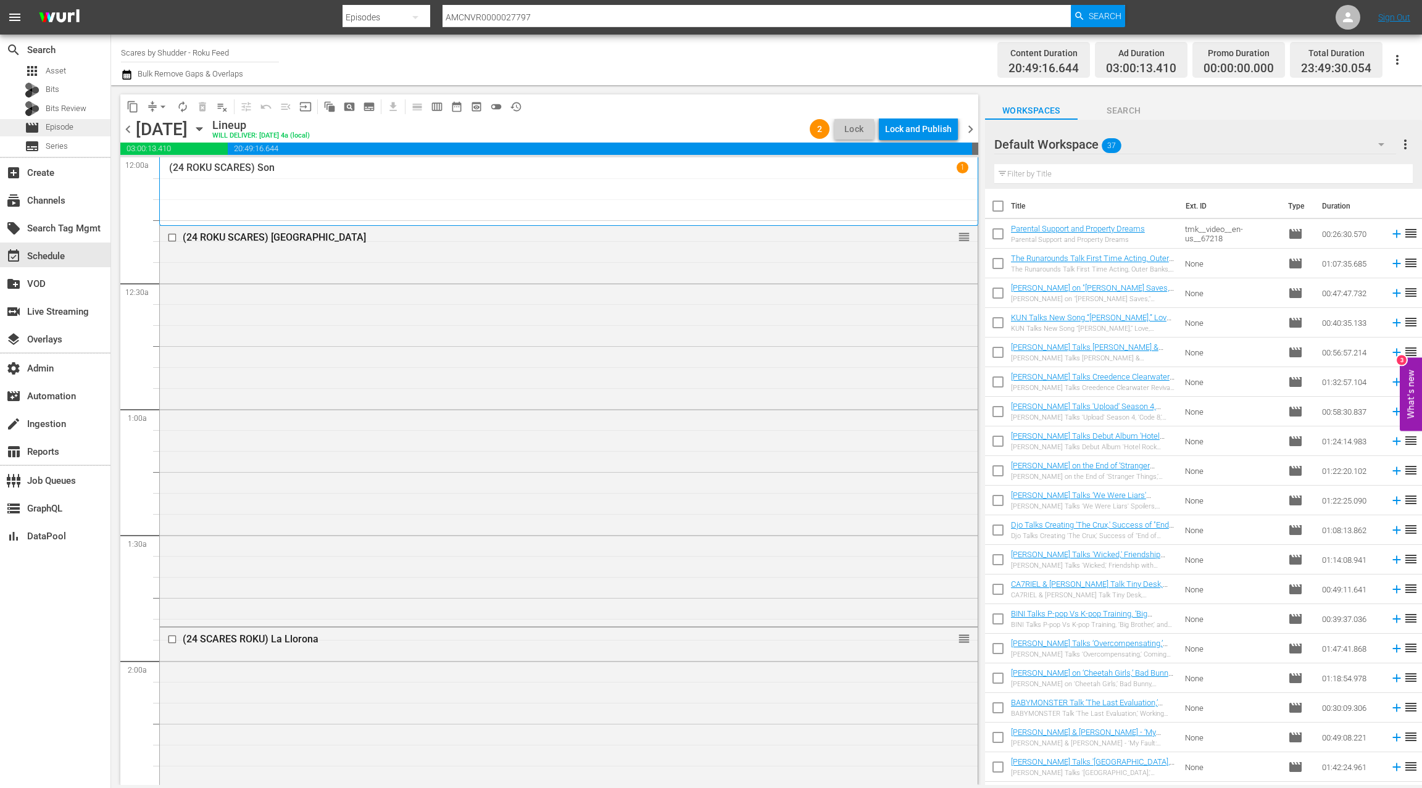
click at [49, 128] on span "Episode" at bounding box center [60, 127] width 28 height 12
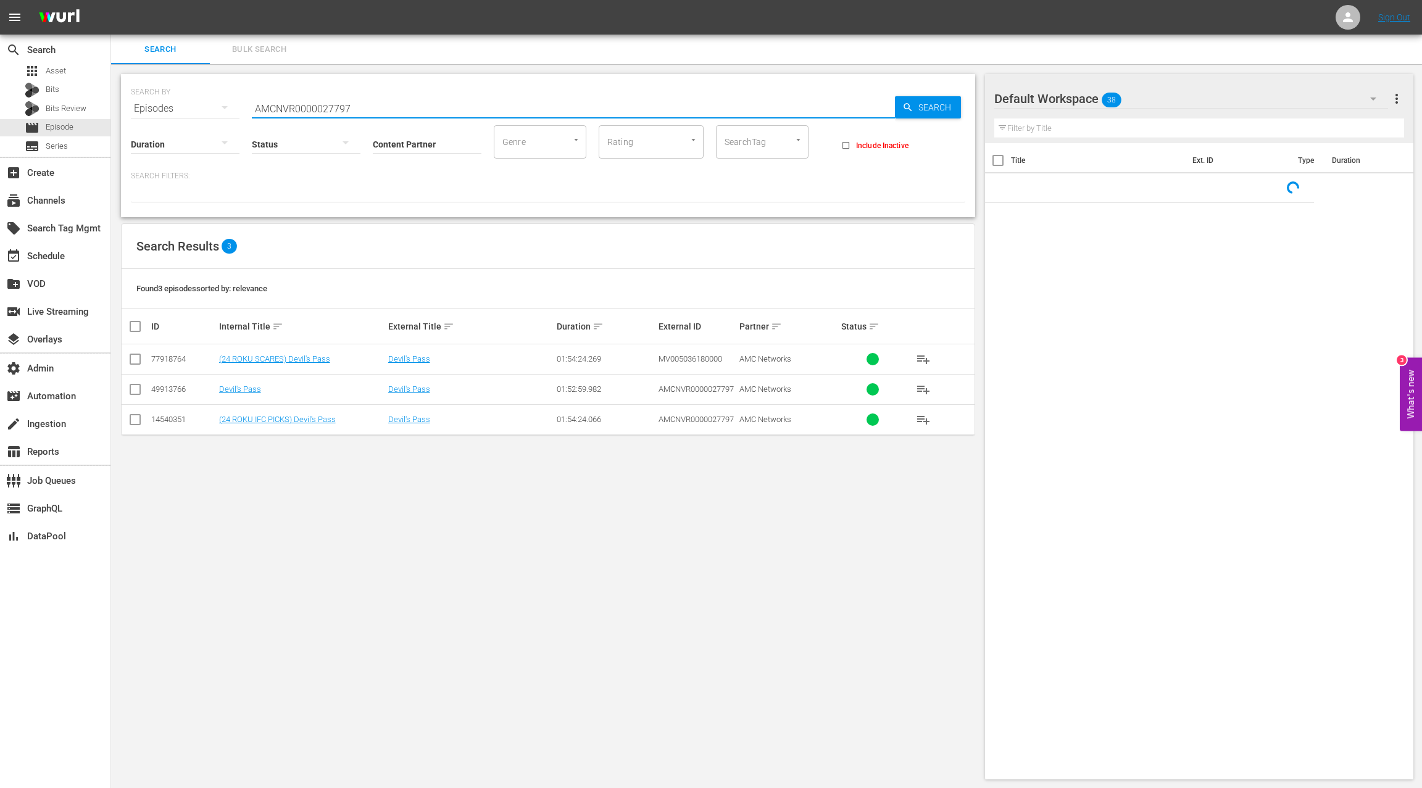
click at [267, 109] on input "AMCNVR0000027797" at bounding box center [573, 109] width 643 height 30
paste input "77918708"
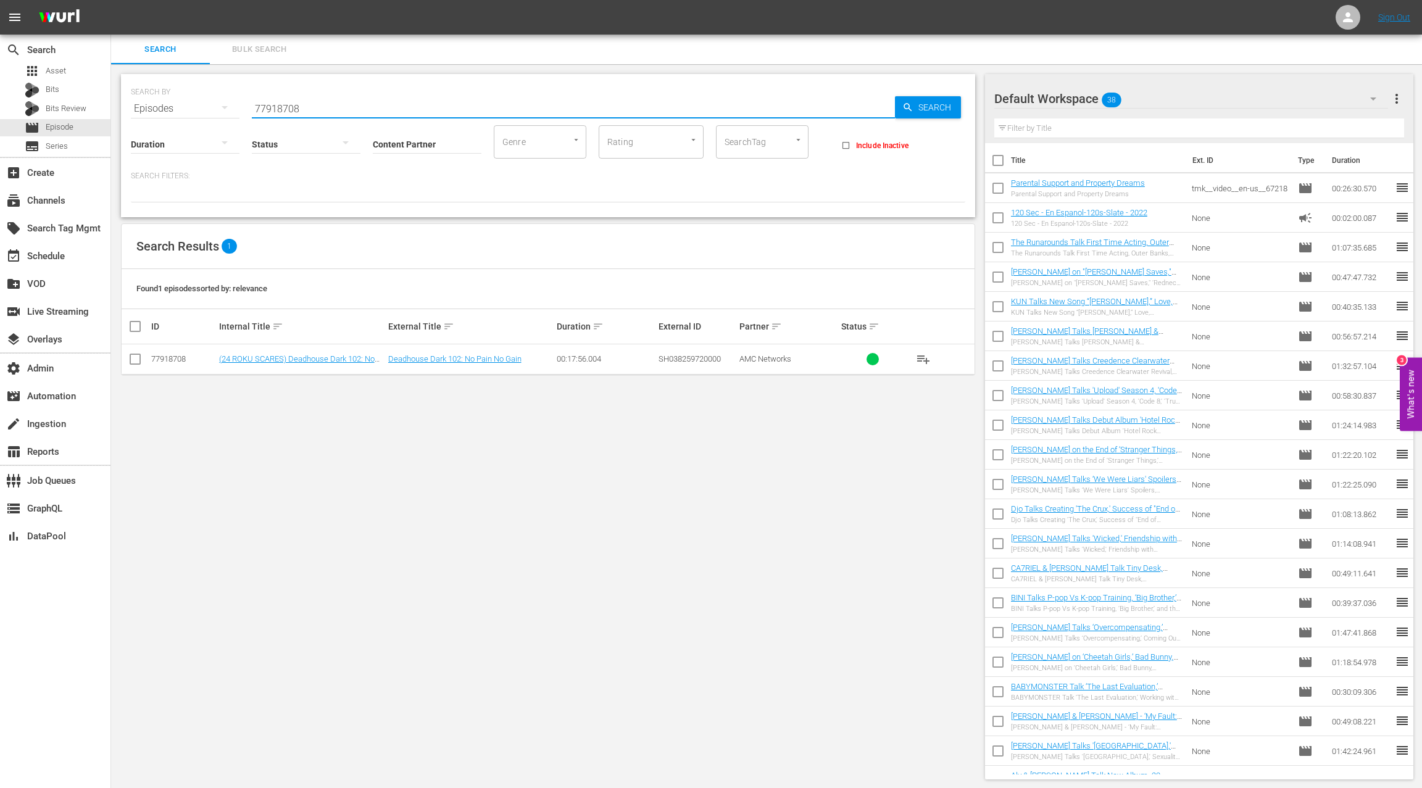
type input "77918708"
drag, startPoint x: 136, startPoint y: 359, endPoint x: 175, endPoint y: 350, distance: 40.6
click at [136, 359] on input "checkbox" at bounding box center [135, 361] width 15 height 15
checkbox input "true"
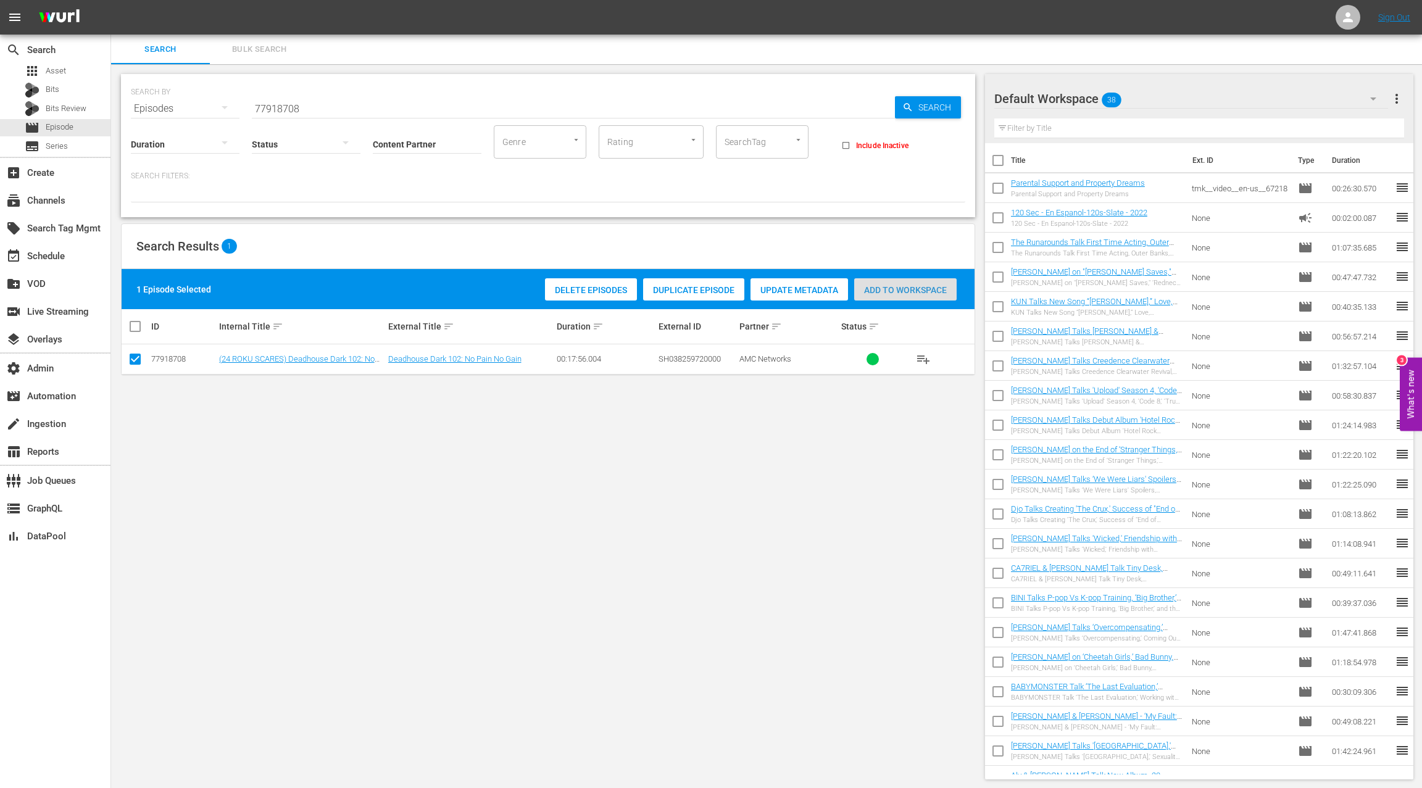
drag, startPoint x: 889, startPoint y: 289, endPoint x: 576, endPoint y: 273, distance: 313.3
click at [889, 289] on span "Add to Workspace" at bounding box center [905, 290] width 102 height 10
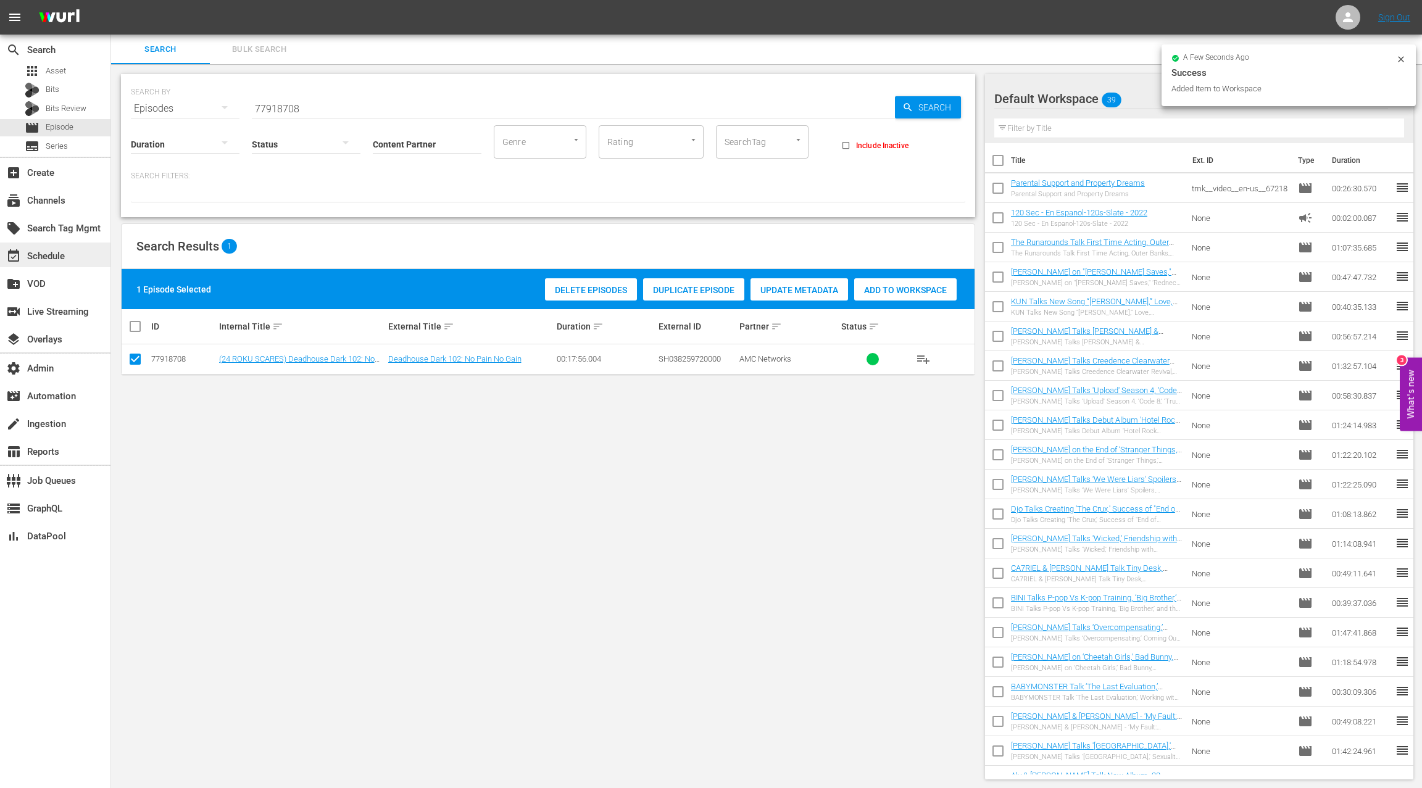
click at [53, 258] on div "event_available Schedule" at bounding box center [34, 254] width 69 height 11
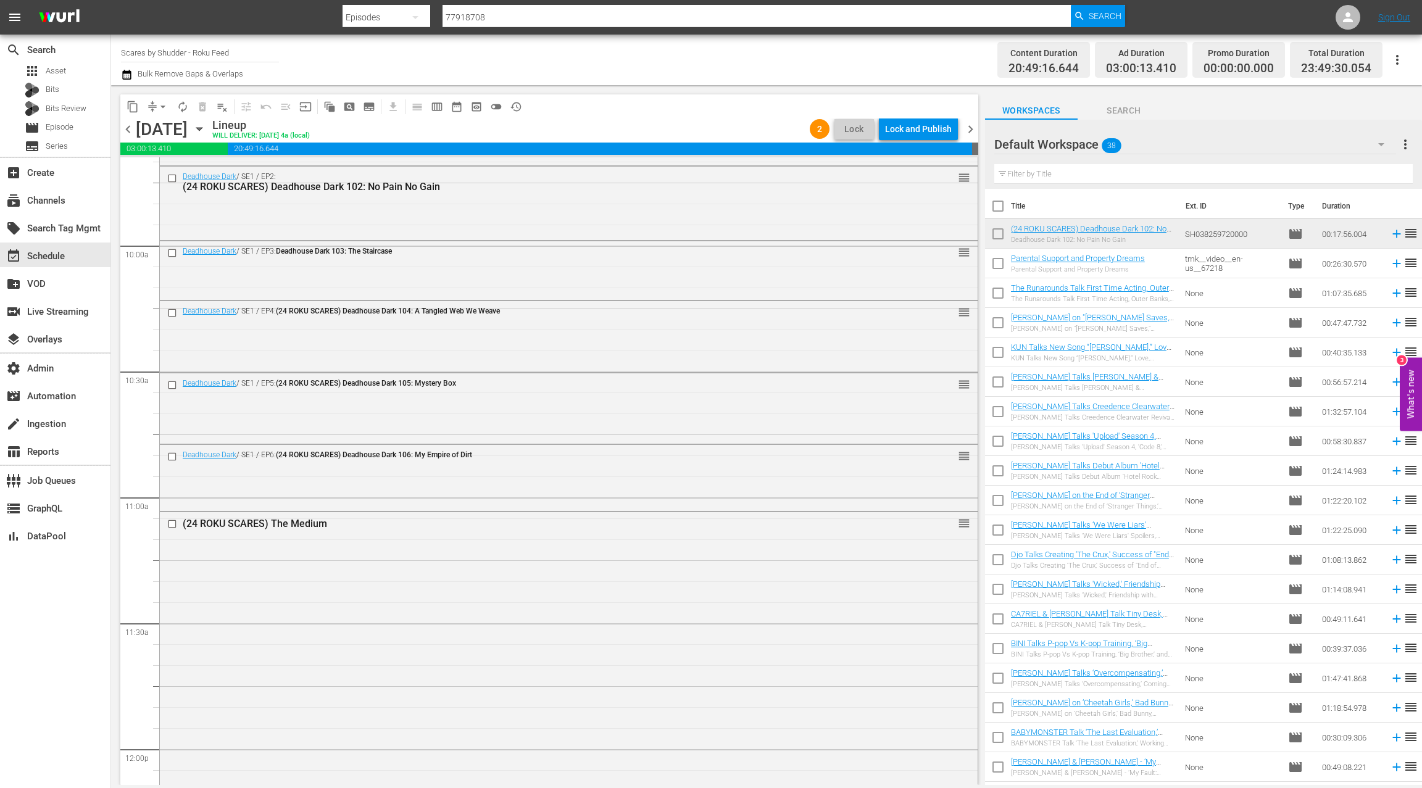
scroll to position [2402, 0]
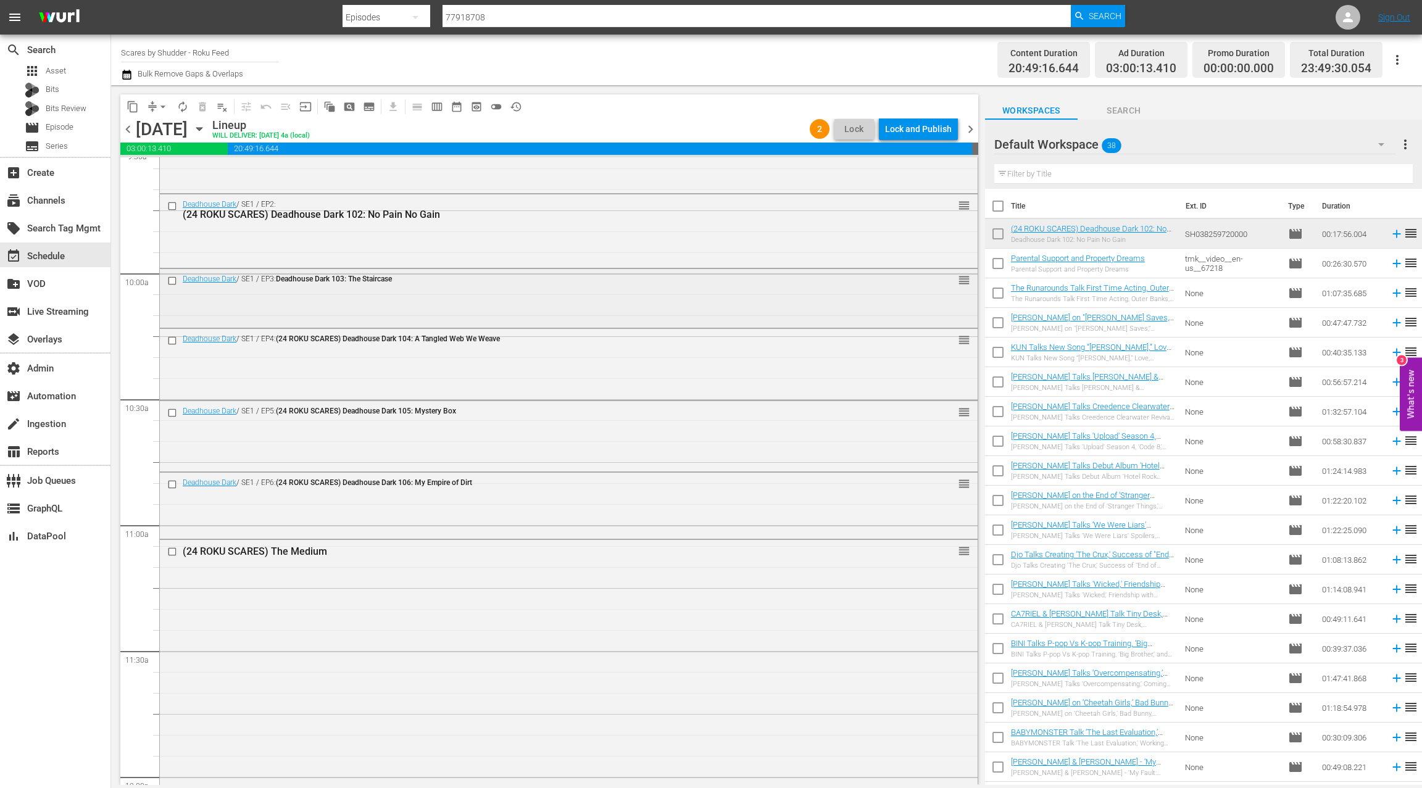
click at [645, 299] on div "Deadhouse Dark / SE1 / EP3: Deadhouse Dark 103: The Staircase reorder" at bounding box center [569, 297] width 818 height 56
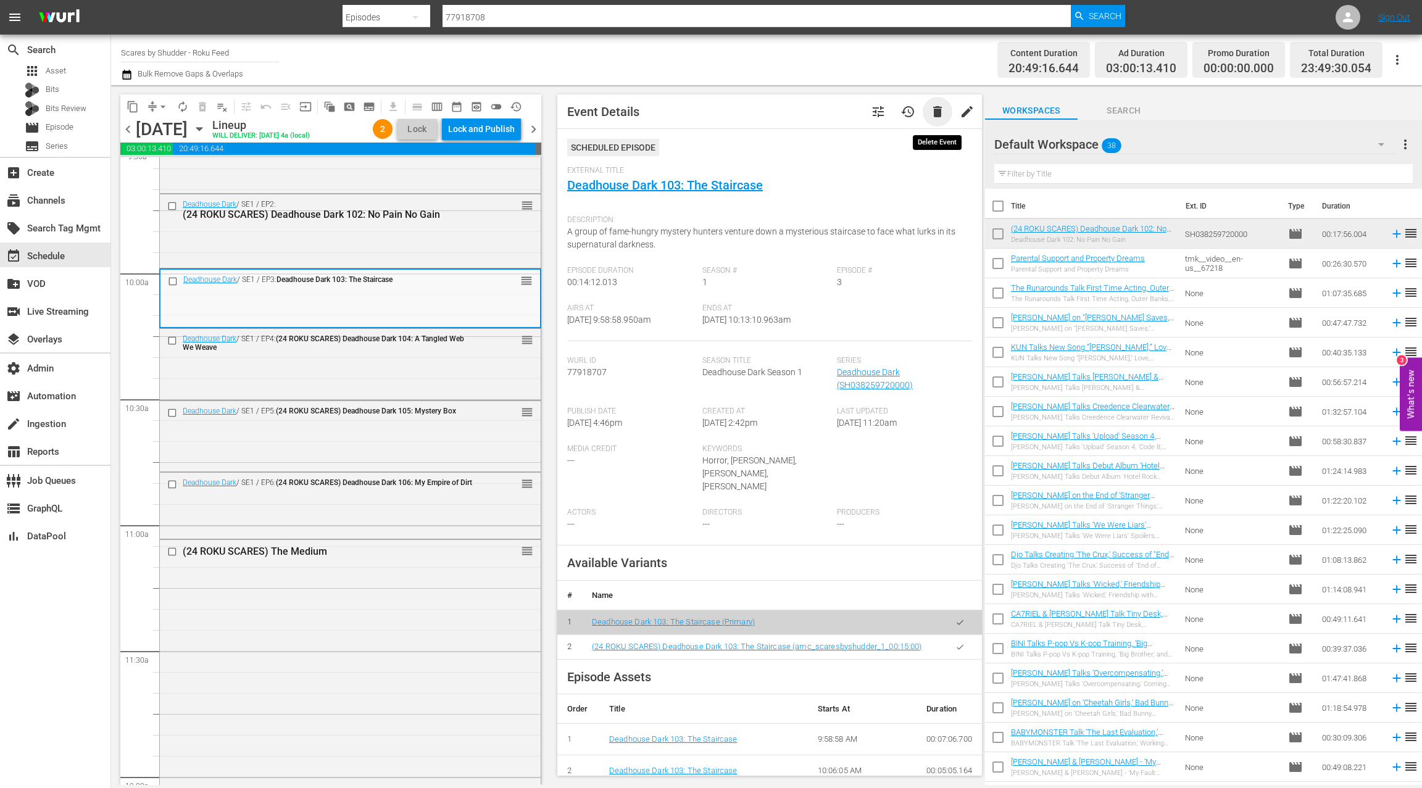
click at [936, 117] on span "delete" at bounding box center [937, 111] width 15 height 15
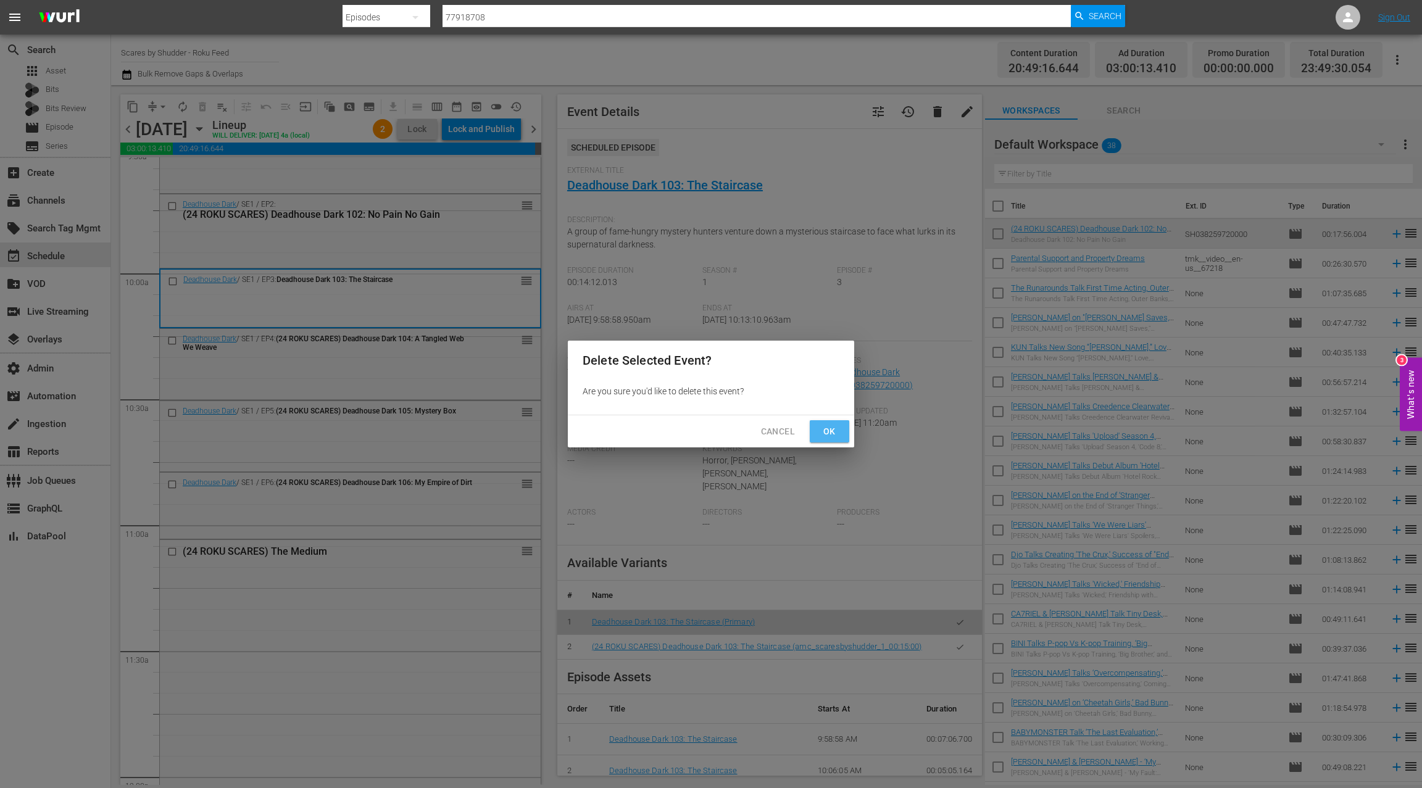
click at [837, 431] on span "Ok" at bounding box center [830, 431] width 20 height 15
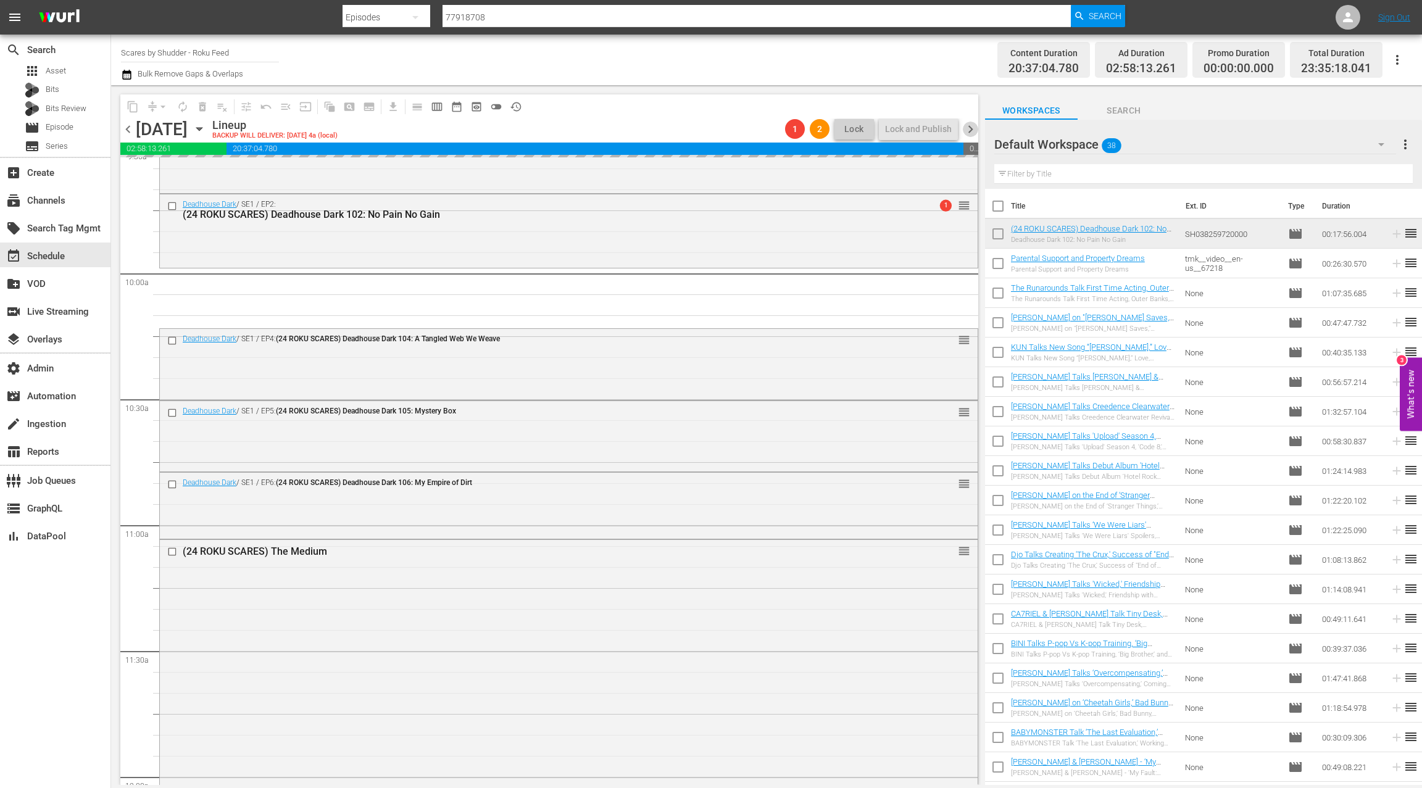
click at [974, 130] on span "chevron_right" at bounding box center [970, 129] width 15 height 15
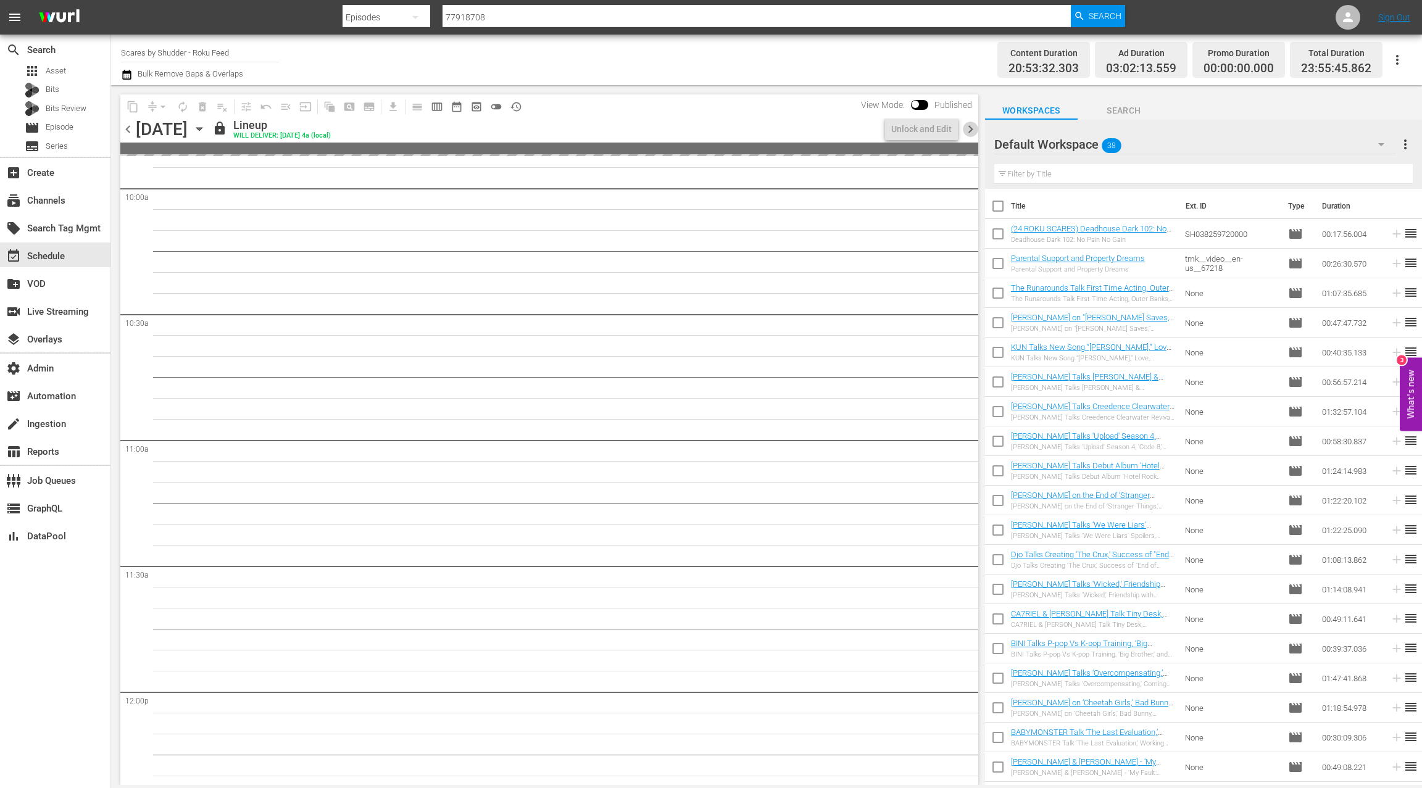
click at [974, 130] on span "chevron_right" at bounding box center [970, 129] width 15 height 15
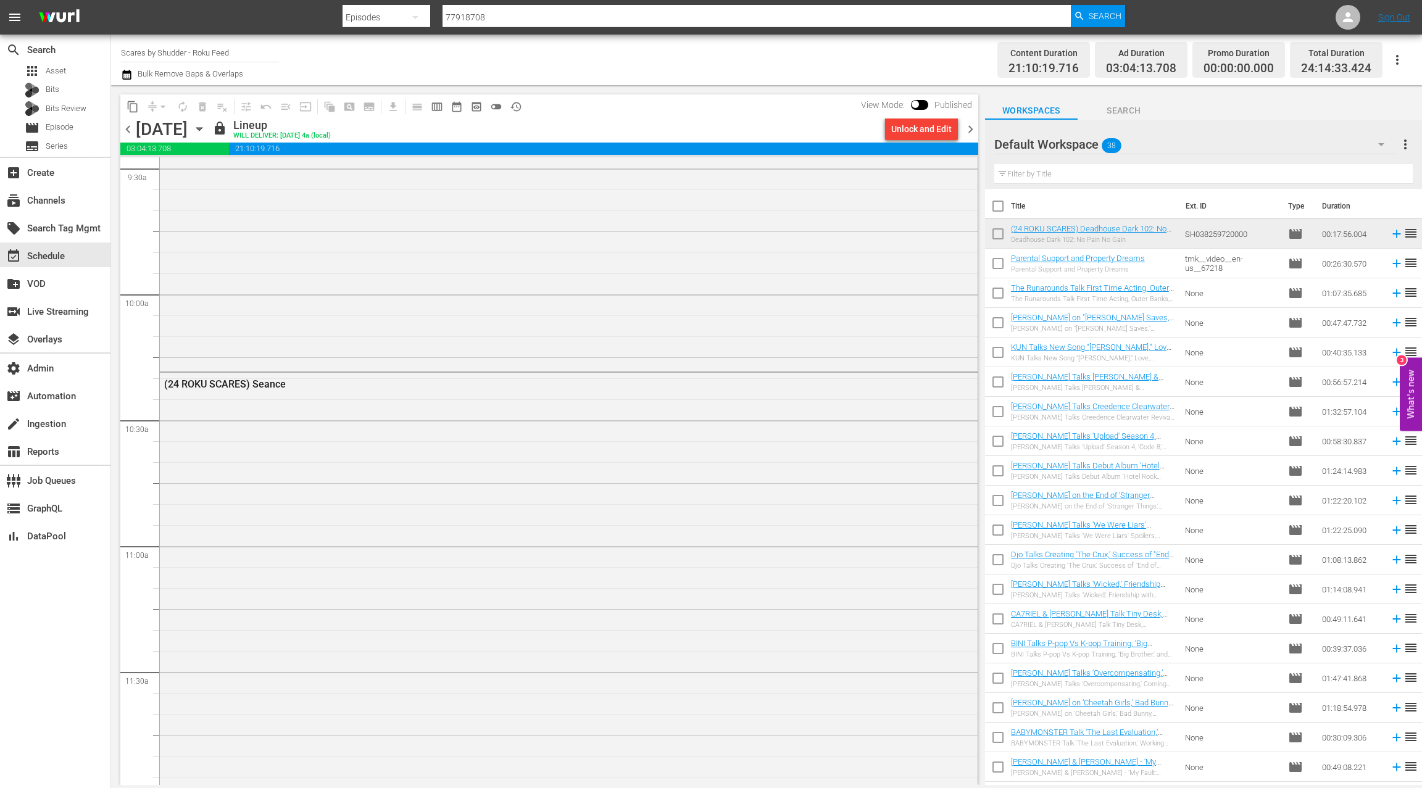
click at [927, 131] on div "Unlock and Edit" at bounding box center [921, 129] width 60 height 22
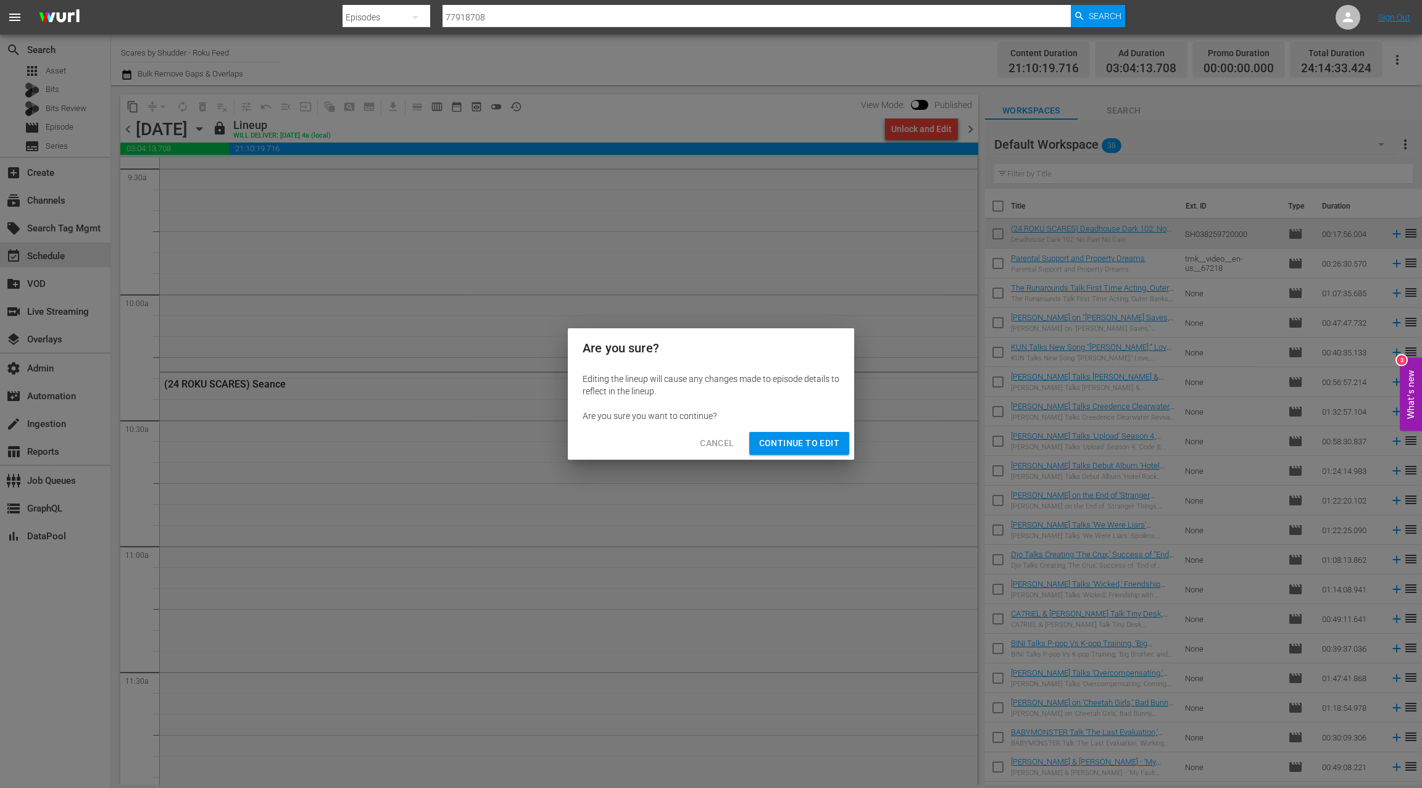
click at [797, 444] on span "Continue to Edit" at bounding box center [799, 443] width 80 height 15
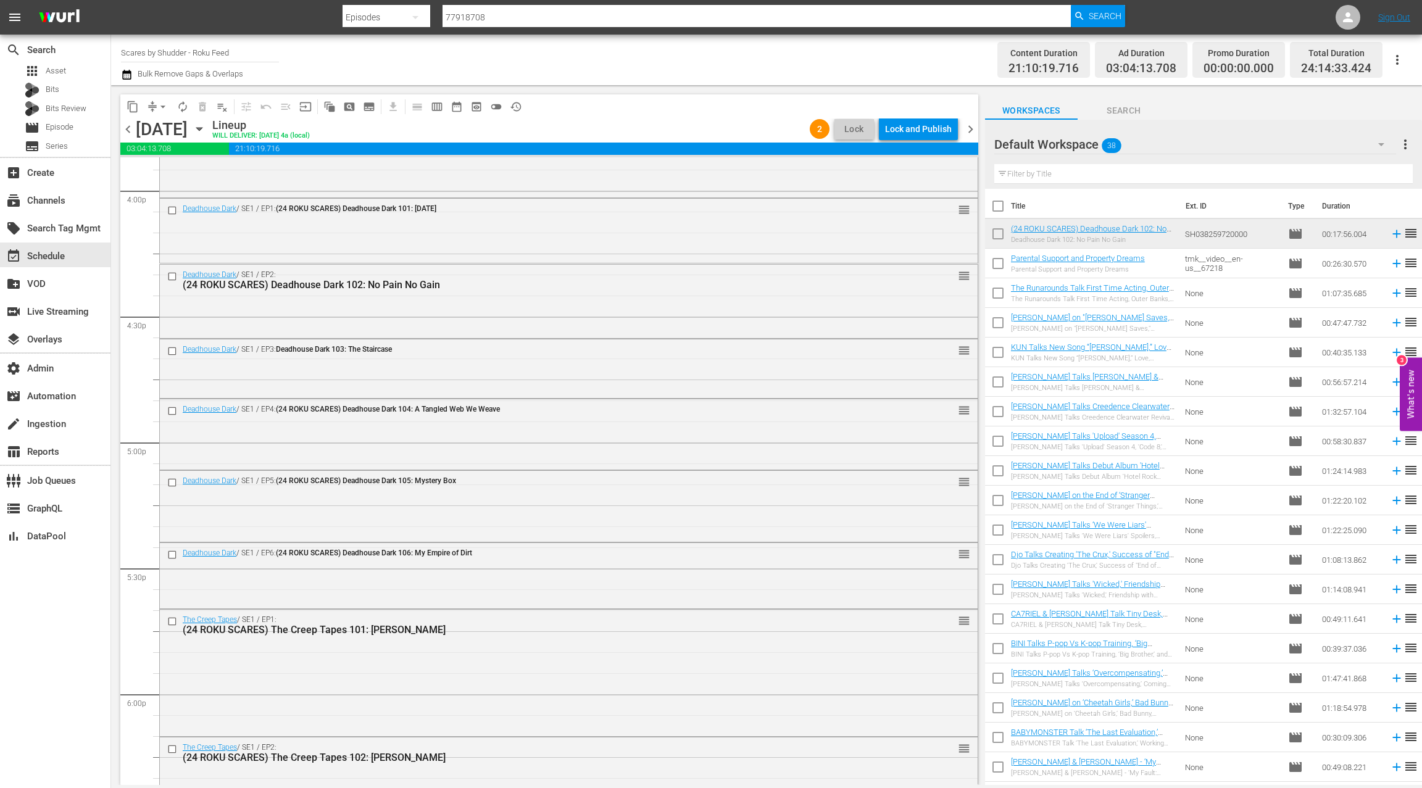
scroll to position [4005, 0]
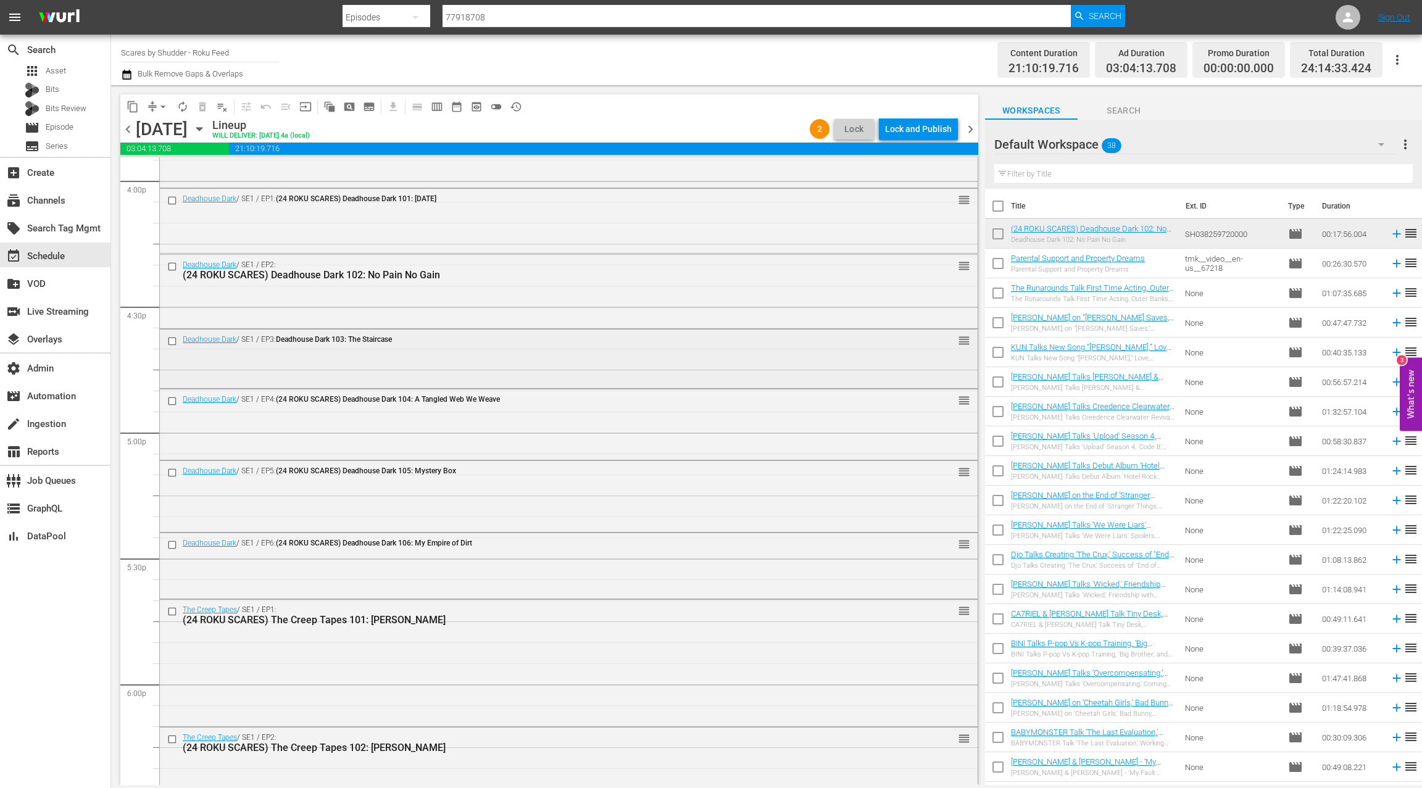
click at [556, 354] on div "Deadhouse Dark / SE1 / EP3: Deadhouse Dark 103: The Staircase reorder" at bounding box center [569, 358] width 818 height 56
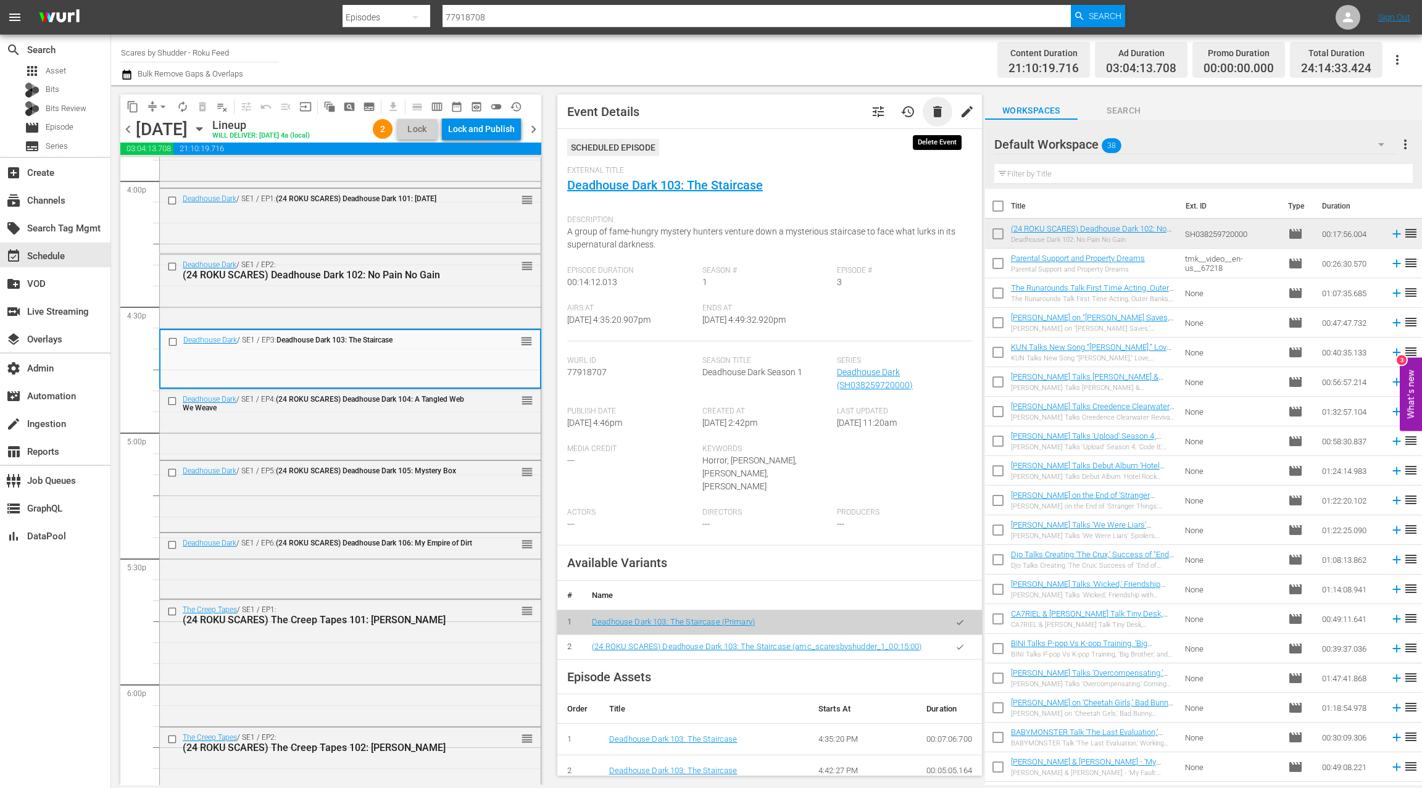
click at [936, 117] on span "delete" at bounding box center [937, 111] width 15 height 15
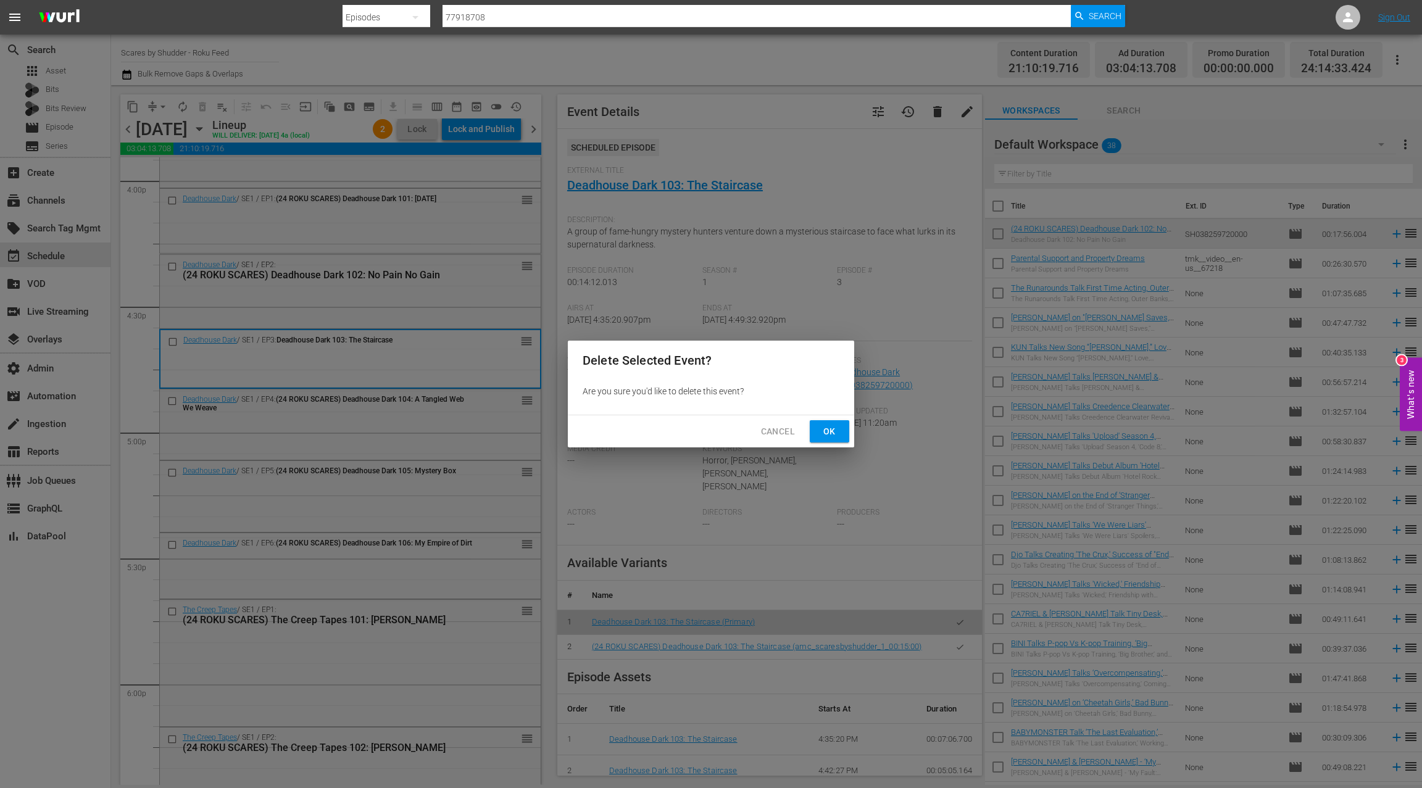
drag, startPoint x: 839, startPoint y: 439, endPoint x: 880, endPoint y: 395, distance: 59.8
click at [839, 438] on button "Ok" at bounding box center [829, 431] width 39 height 23
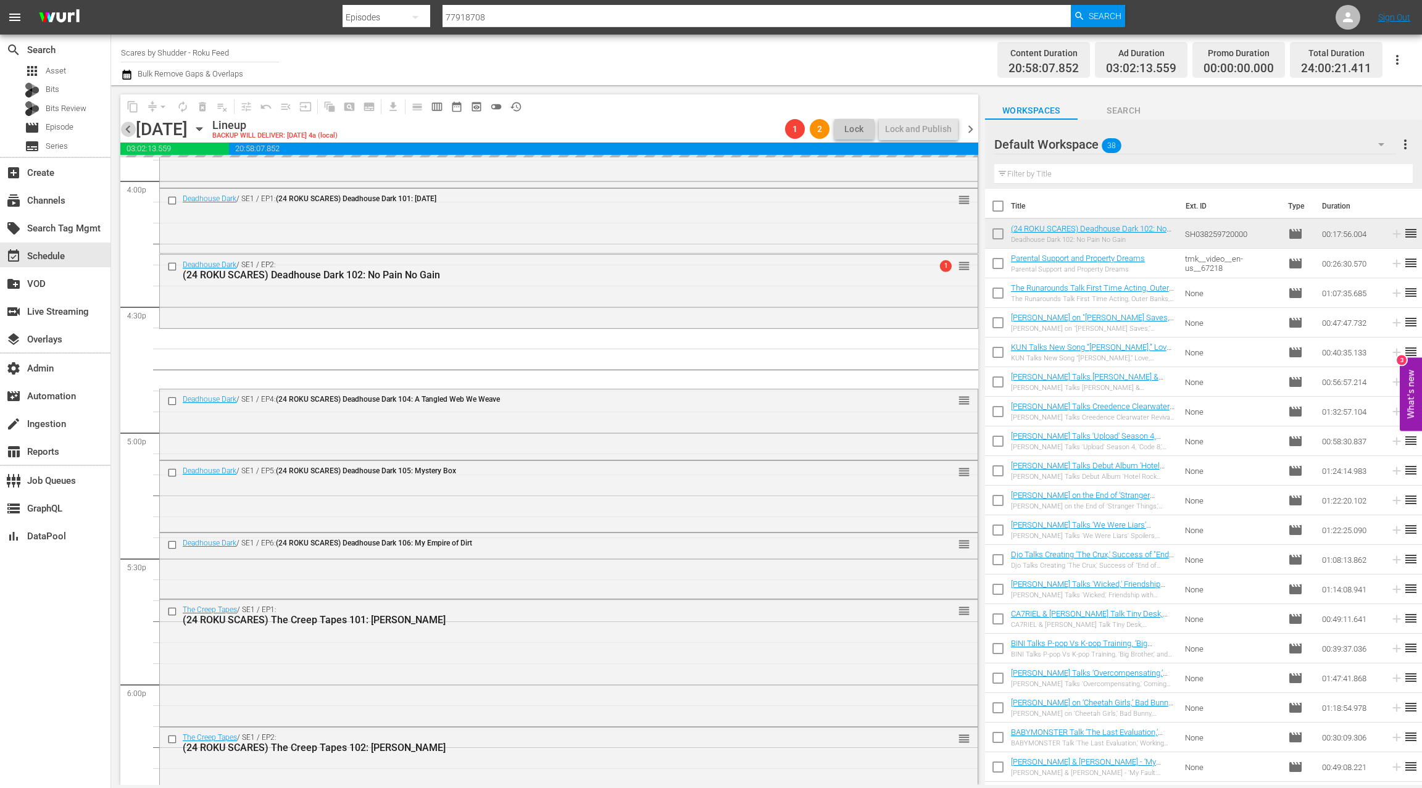
click at [125, 129] on span "chevron_left" at bounding box center [127, 129] width 15 height 15
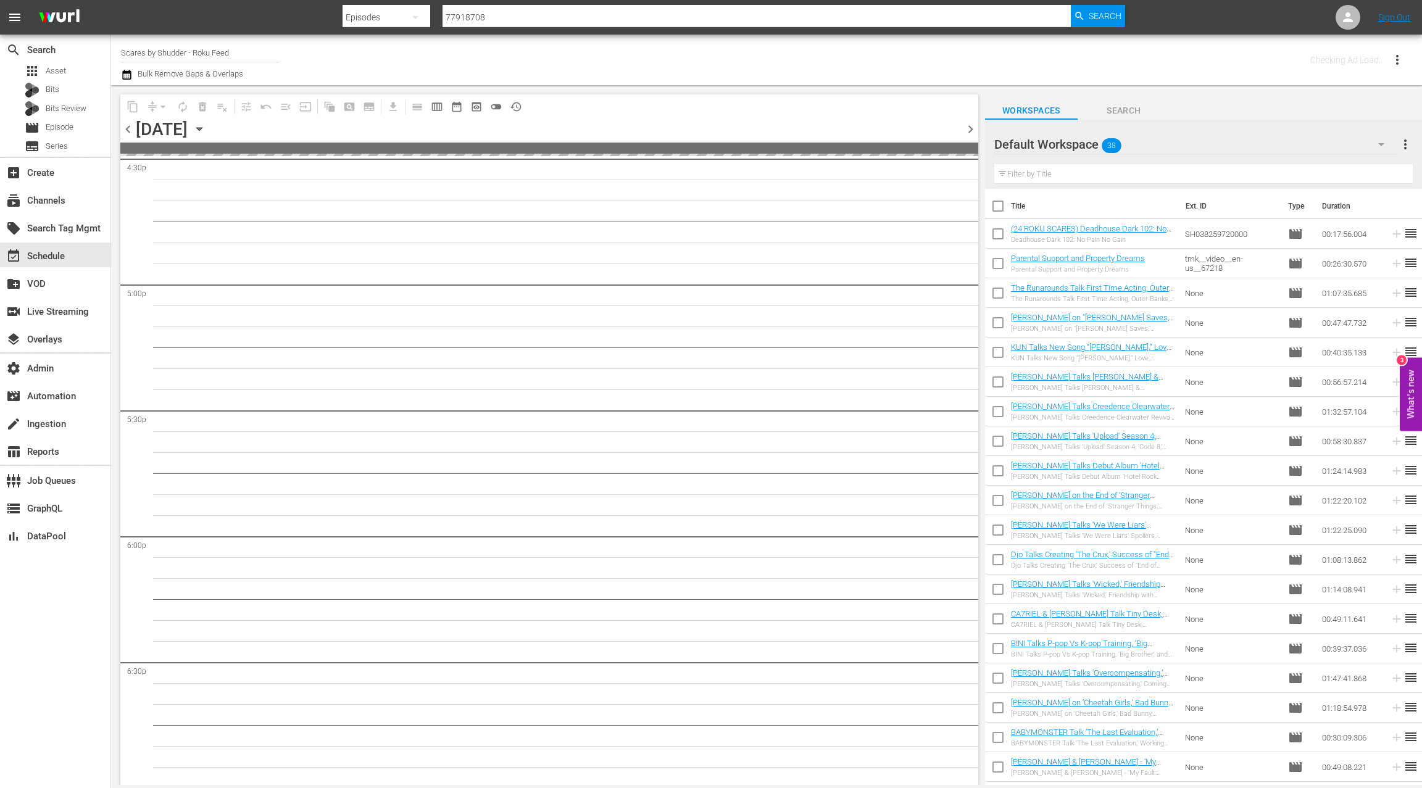
click at [125, 129] on span "chevron_left" at bounding box center [127, 129] width 15 height 15
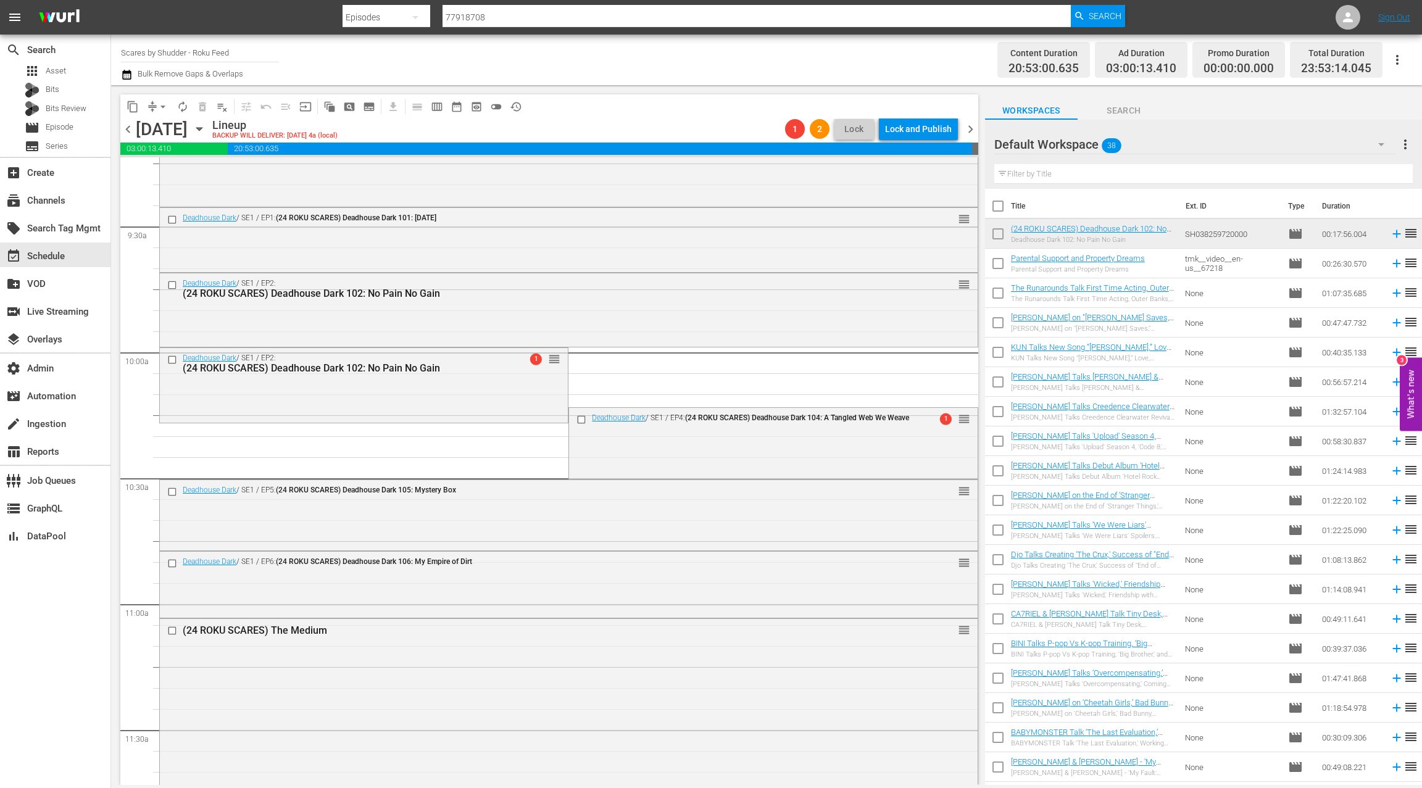
scroll to position [2328, 0]
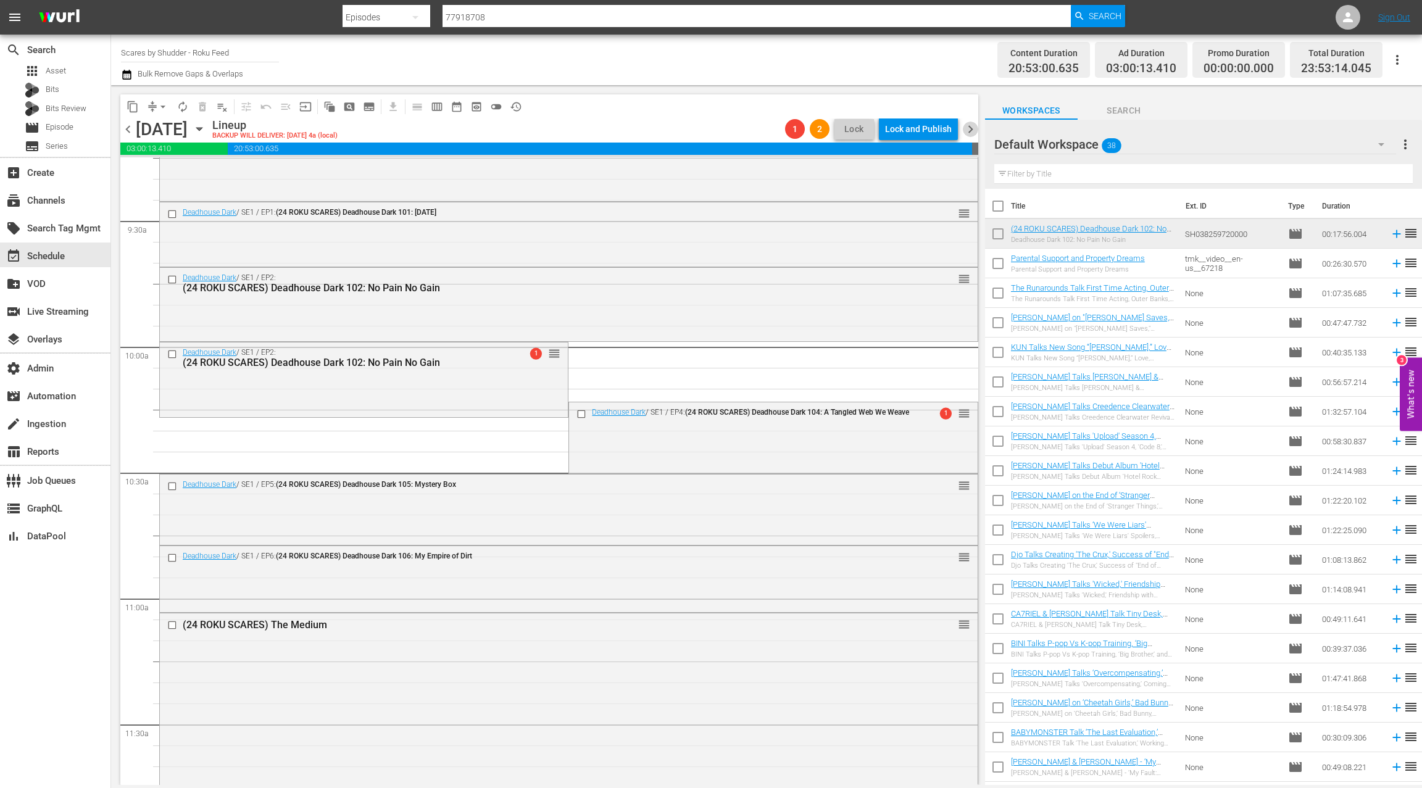
click at [970, 126] on span "chevron_right" at bounding box center [970, 129] width 15 height 15
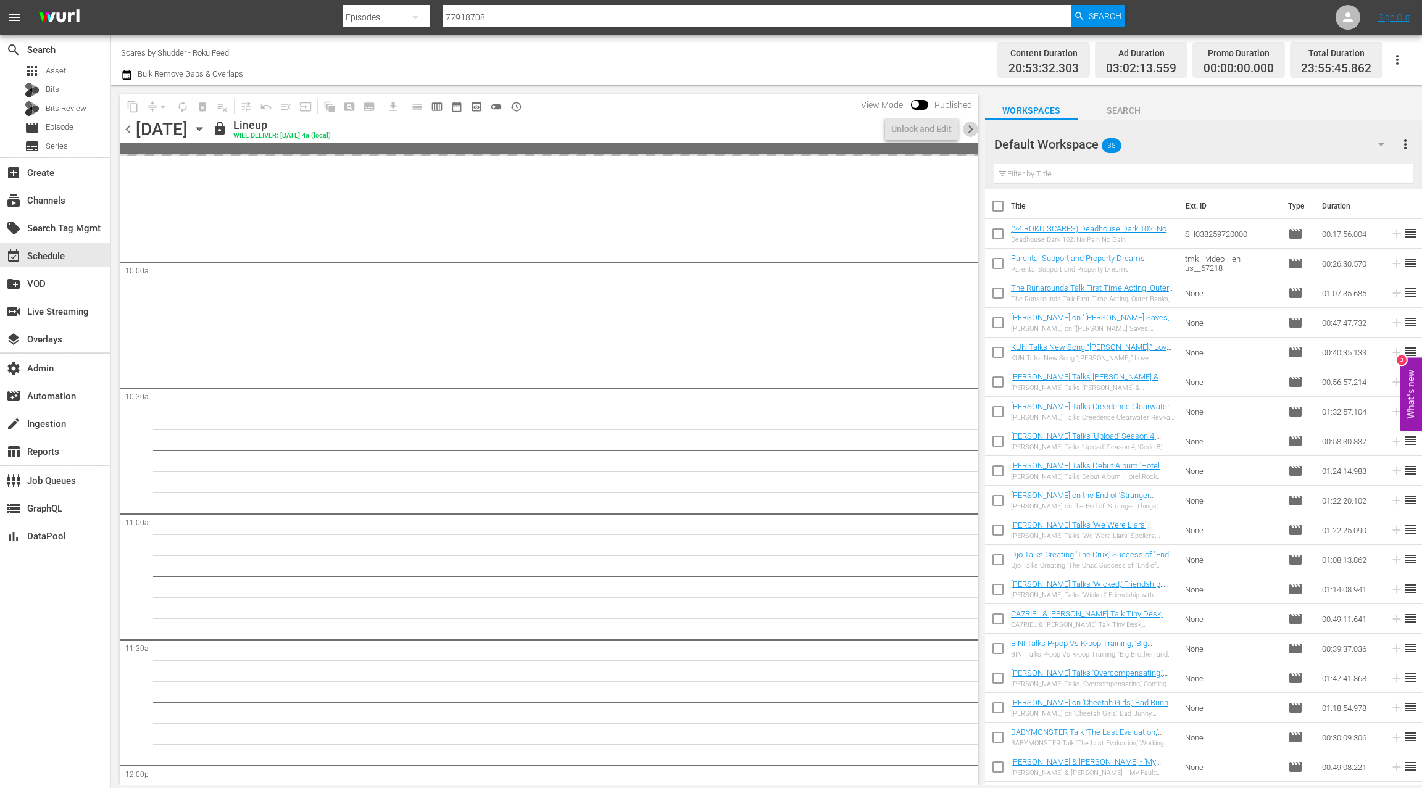
click at [970, 127] on span "chevron_right" at bounding box center [970, 129] width 15 height 15
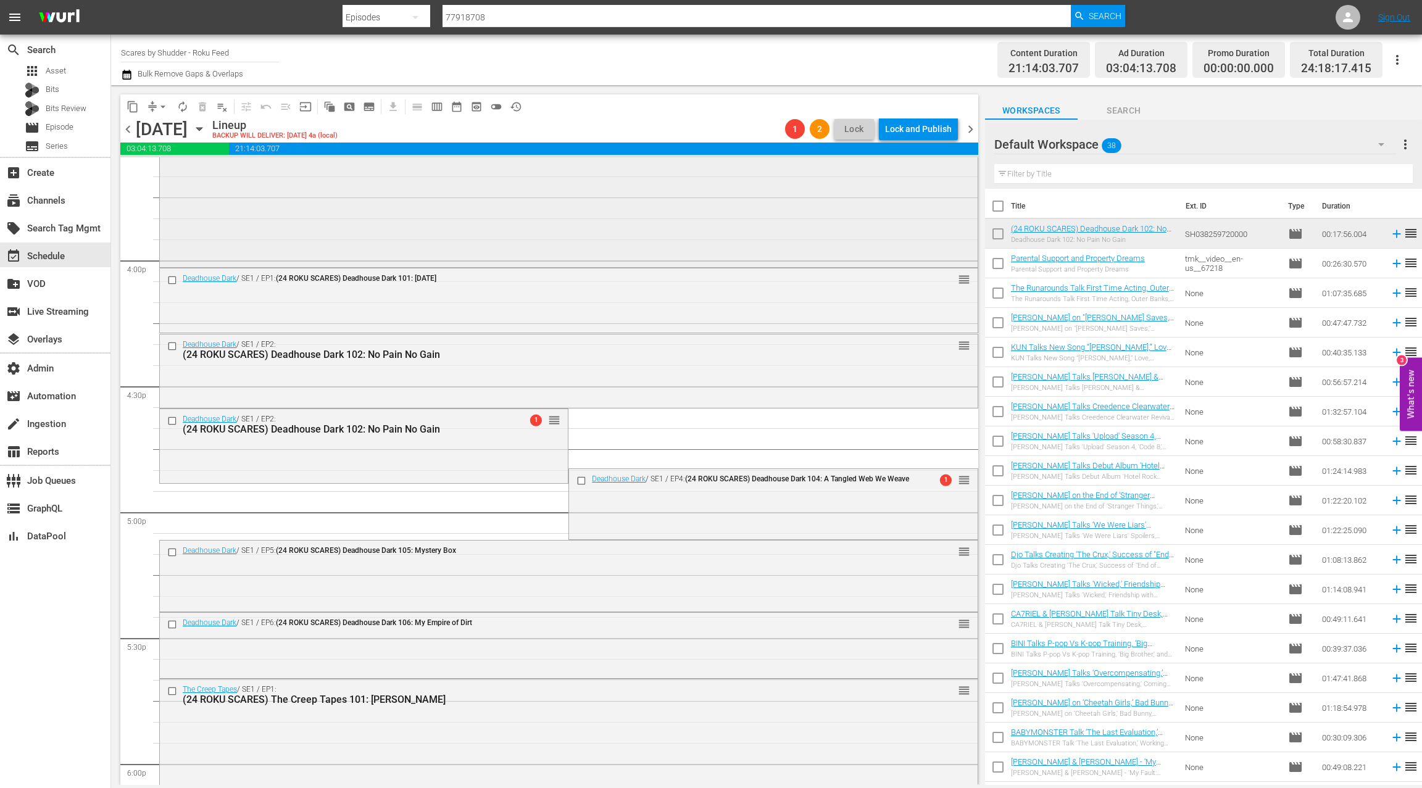
scroll to position [3947, 0]
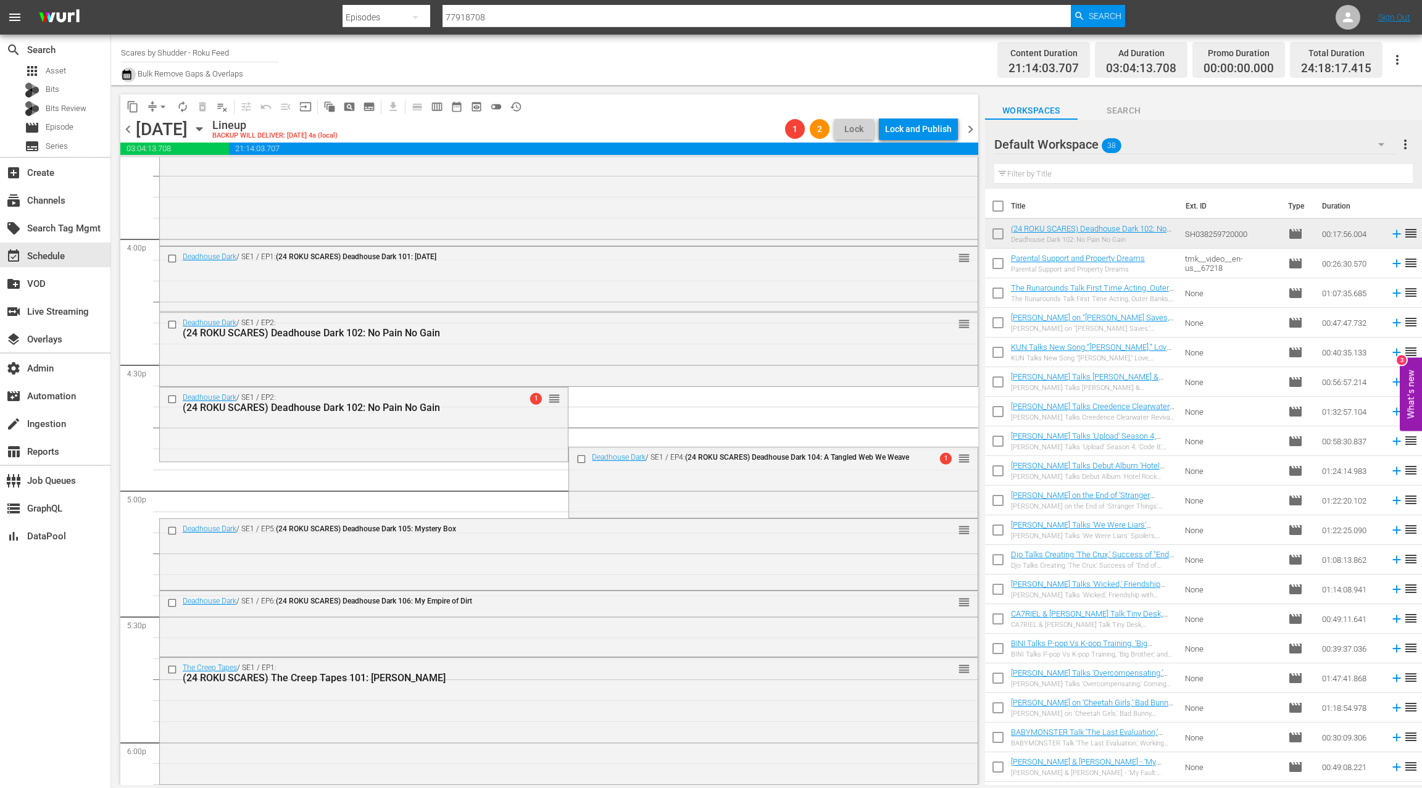
click at [131, 76] on icon "button" at bounding box center [127, 74] width 12 height 15
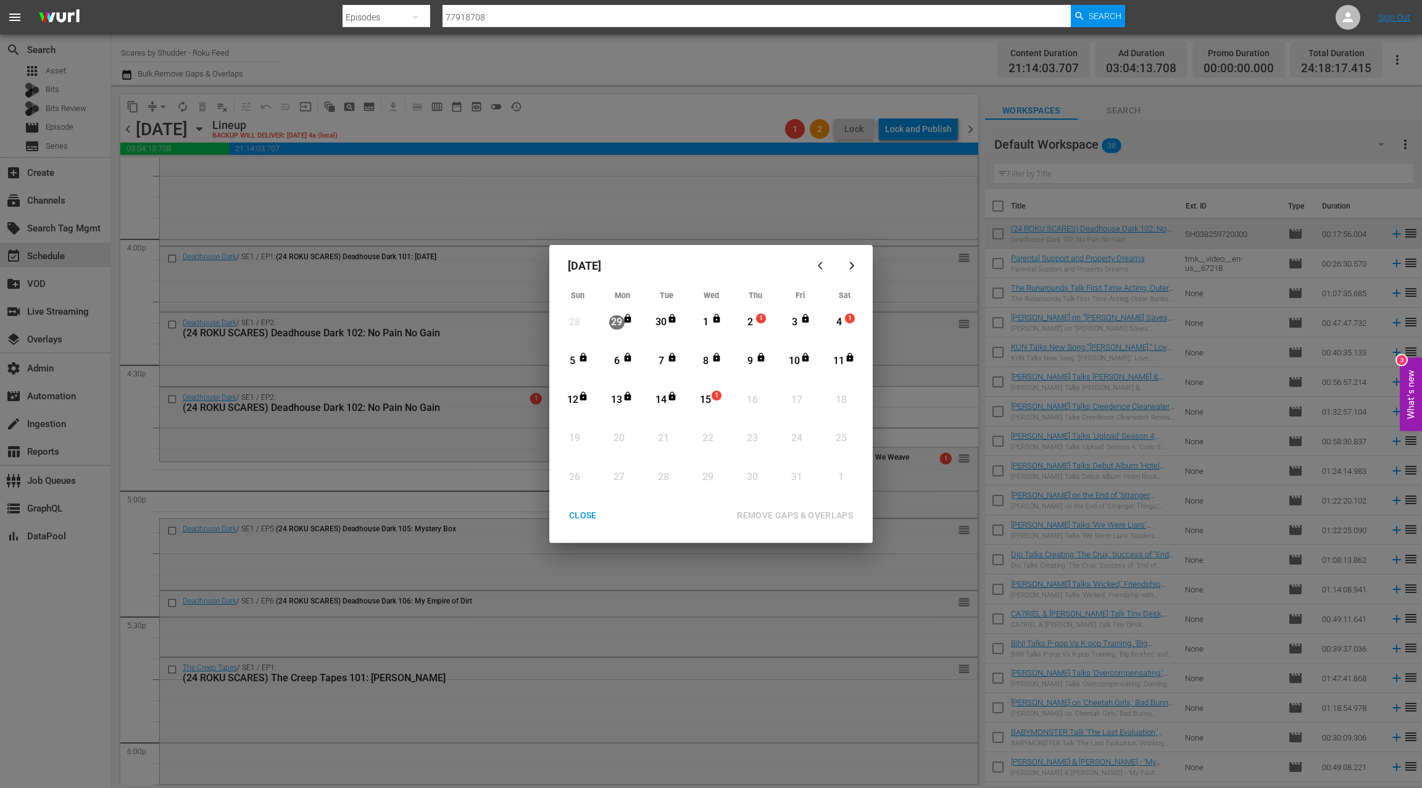
click at [751, 328] on div "2" at bounding box center [749, 322] width 15 height 14
click at [710, 400] on div "15" at bounding box center [705, 400] width 15 height 14
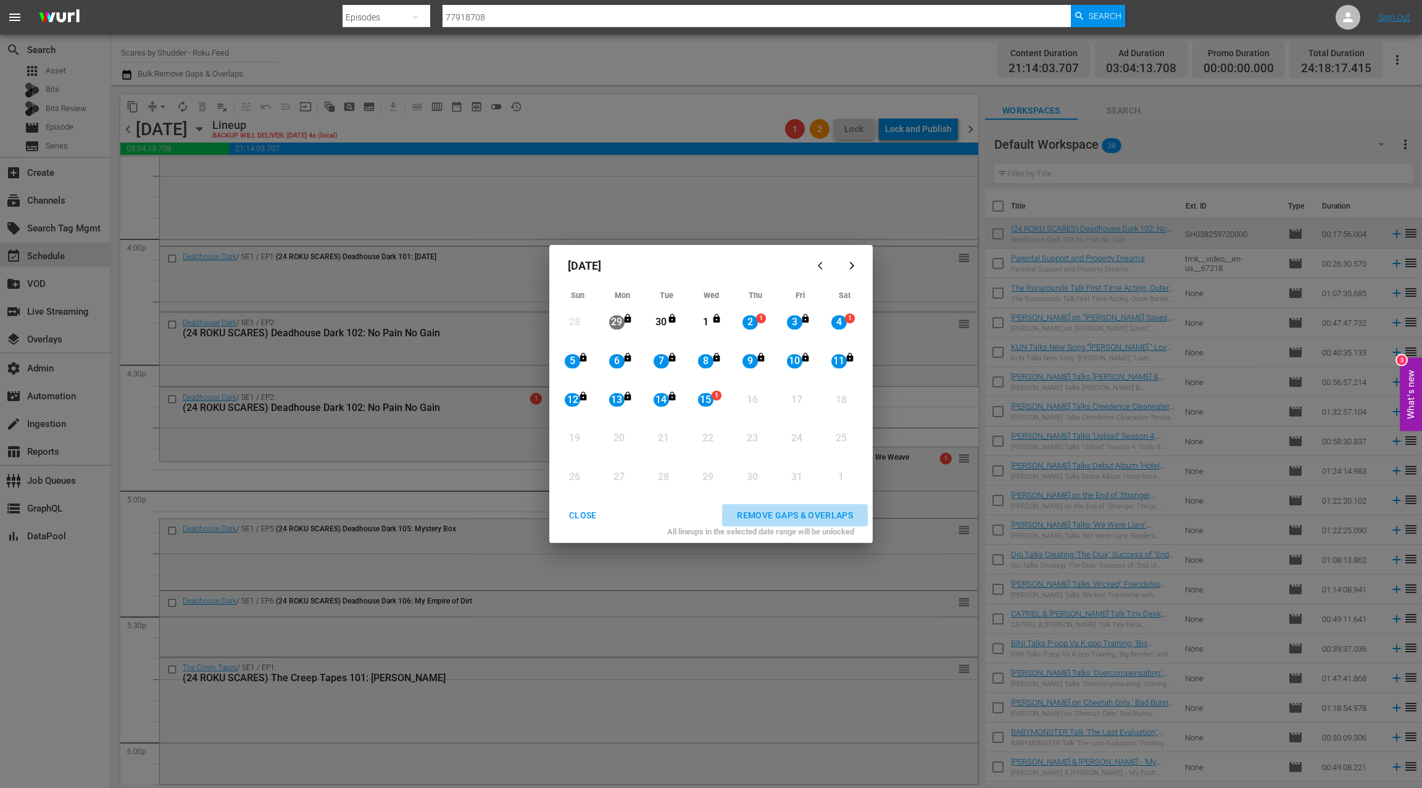
click at [783, 513] on div "REMOVE GAPS & OVERLAPS" at bounding box center [795, 515] width 136 height 15
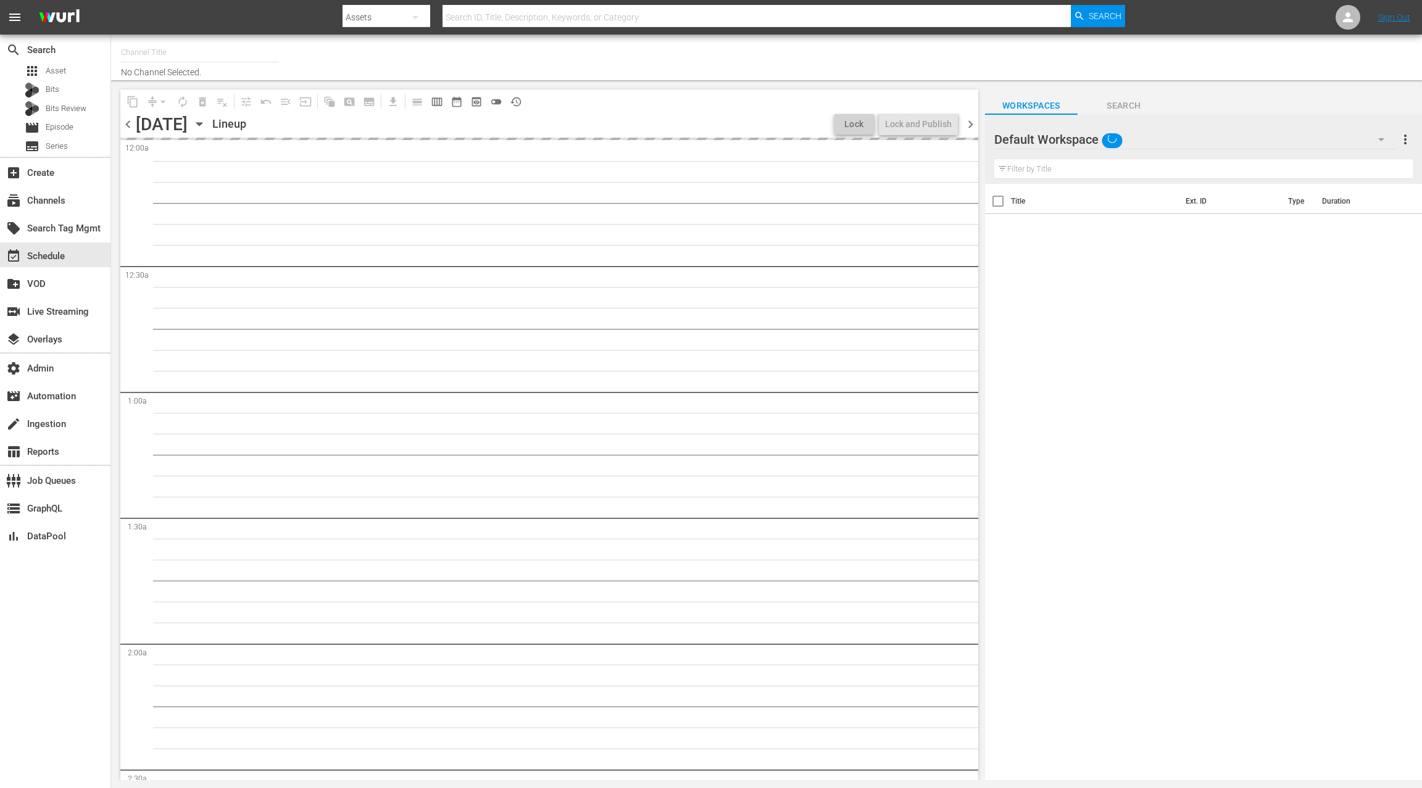
type input "Scares by Shudder - Roku Feed (1567)"
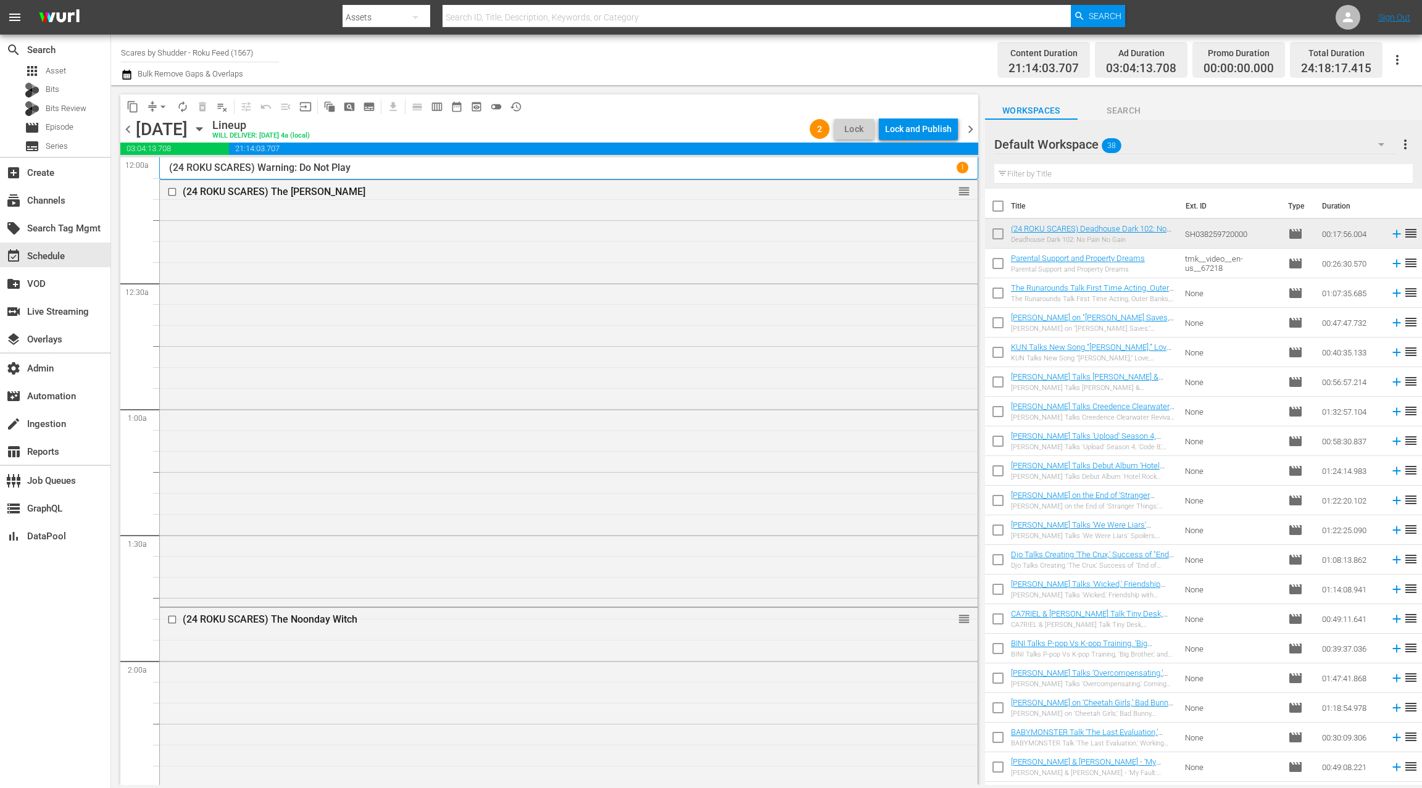
click at [125, 75] on icon "button" at bounding box center [127, 74] width 12 height 15
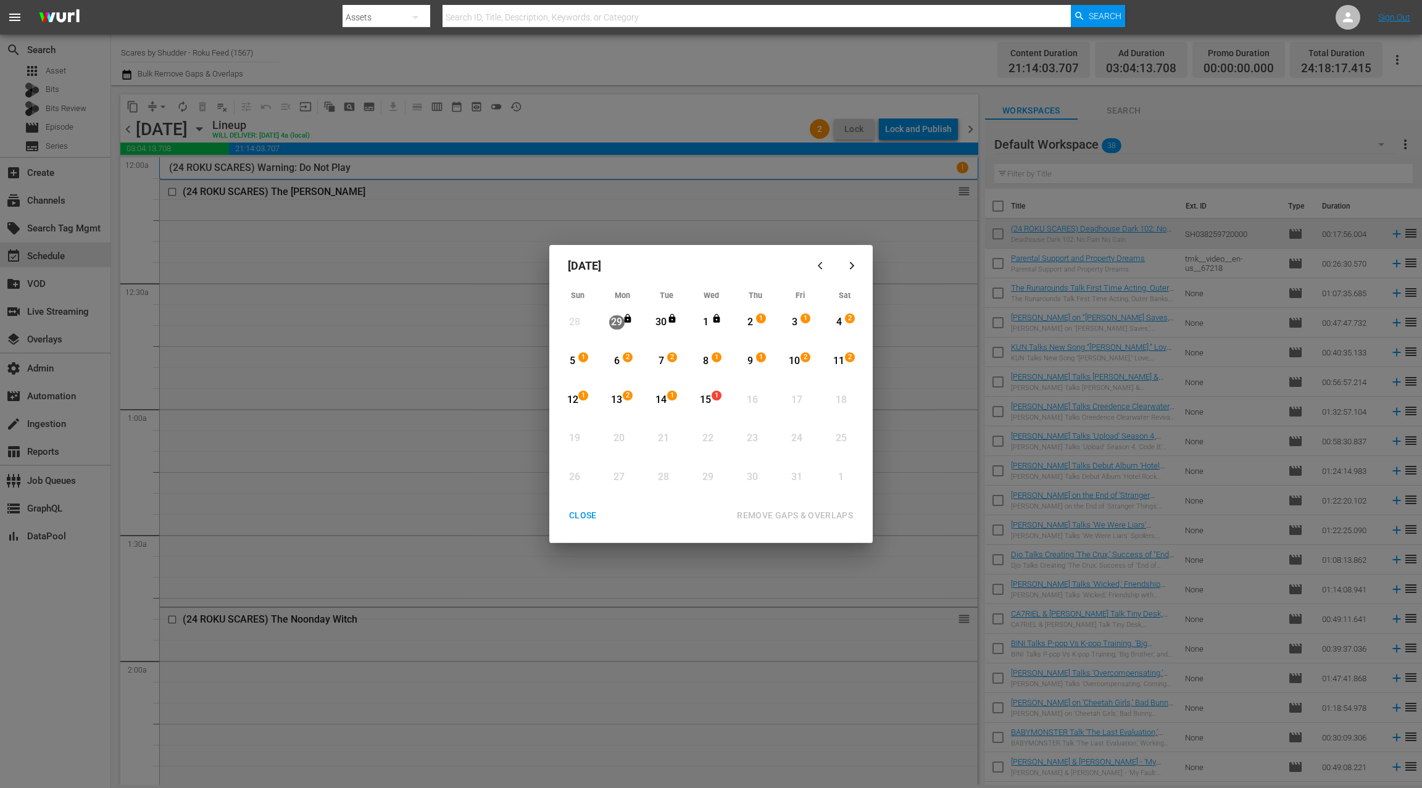
drag, startPoint x: 585, startPoint y: 512, endPoint x: 573, endPoint y: 499, distance: 17.5
click at [585, 512] on div "CLOSE" at bounding box center [583, 515] width 48 height 15
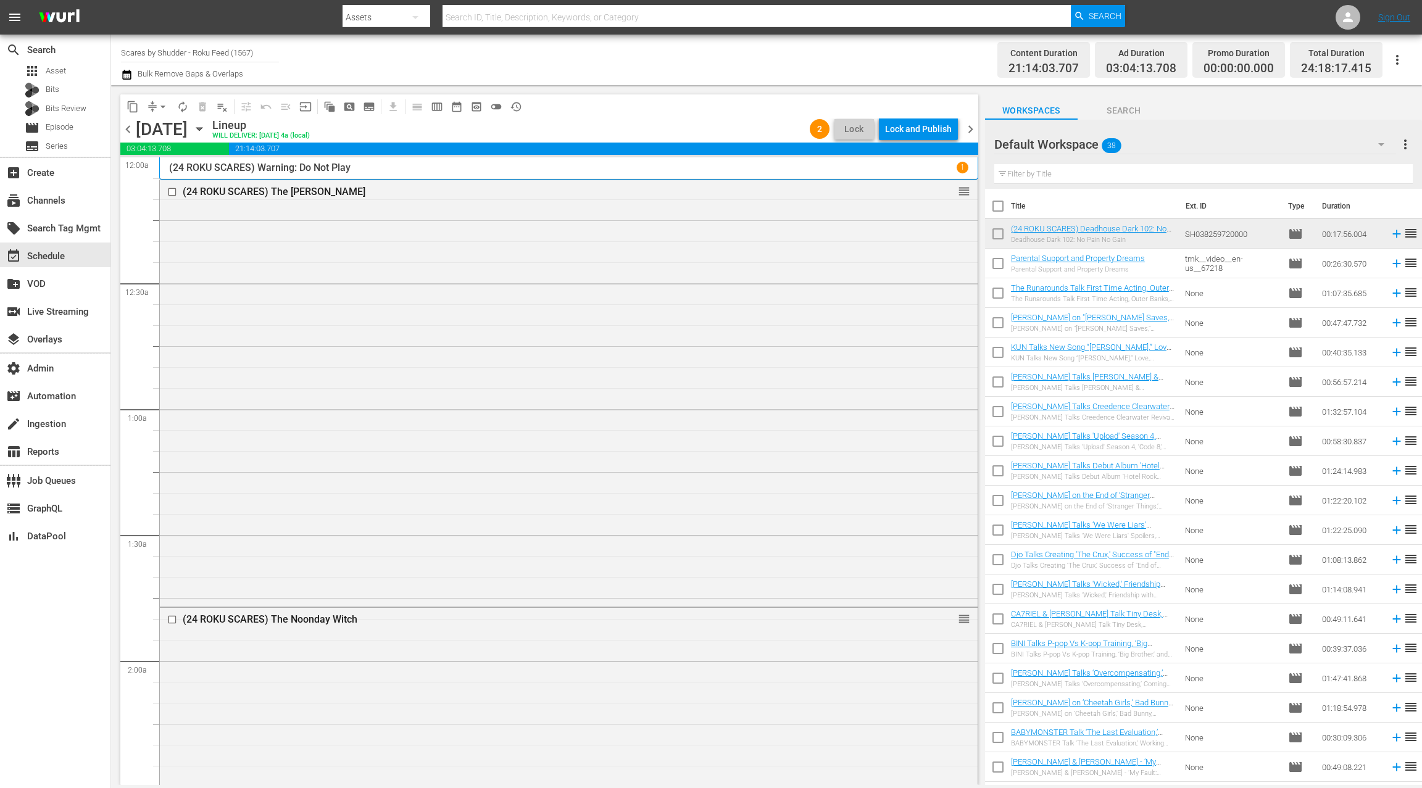
click at [202, 128] on icon "button" at bounding box center [199, 129] width 6 height 3
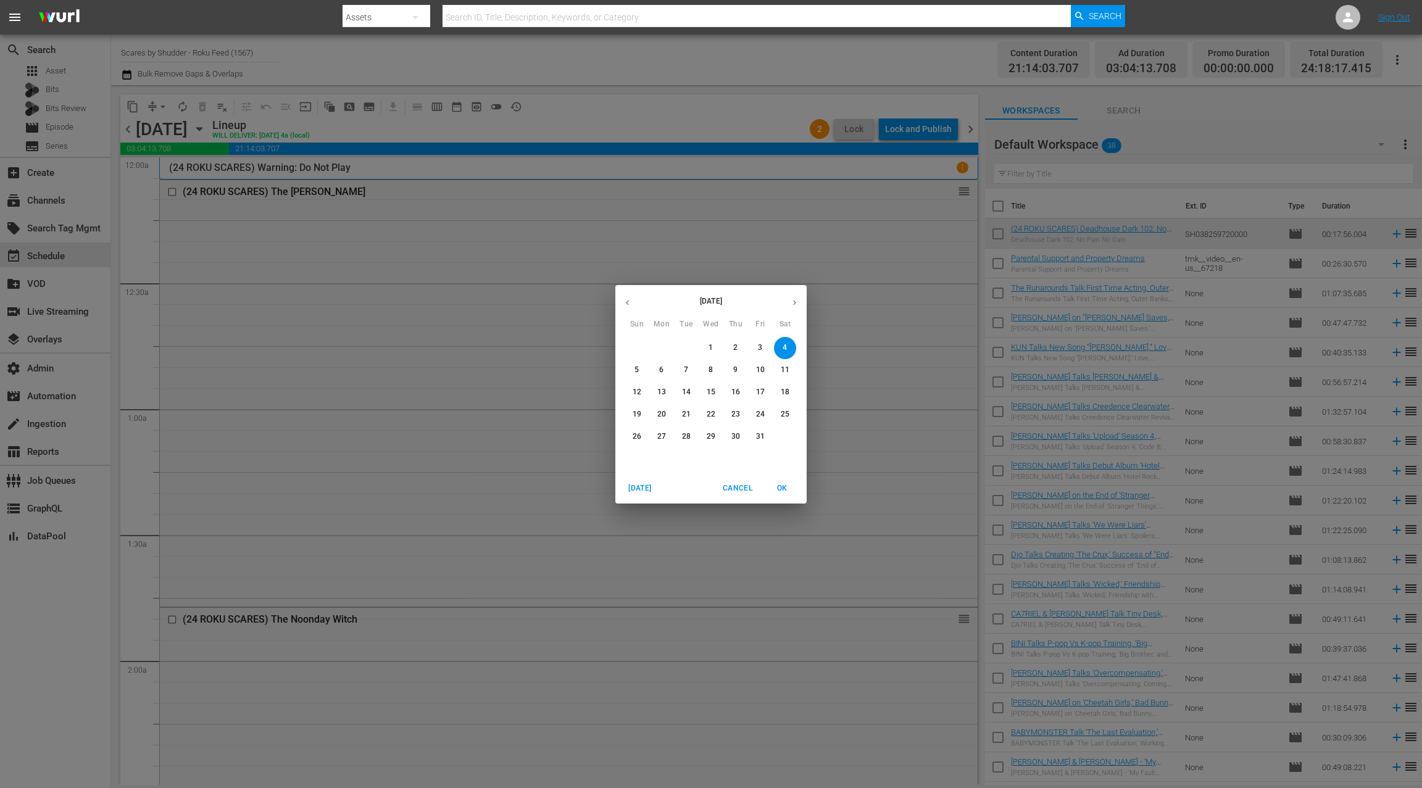
click at [734, 348] on p "2" at bounding box center [735, 347] width 4 height 10
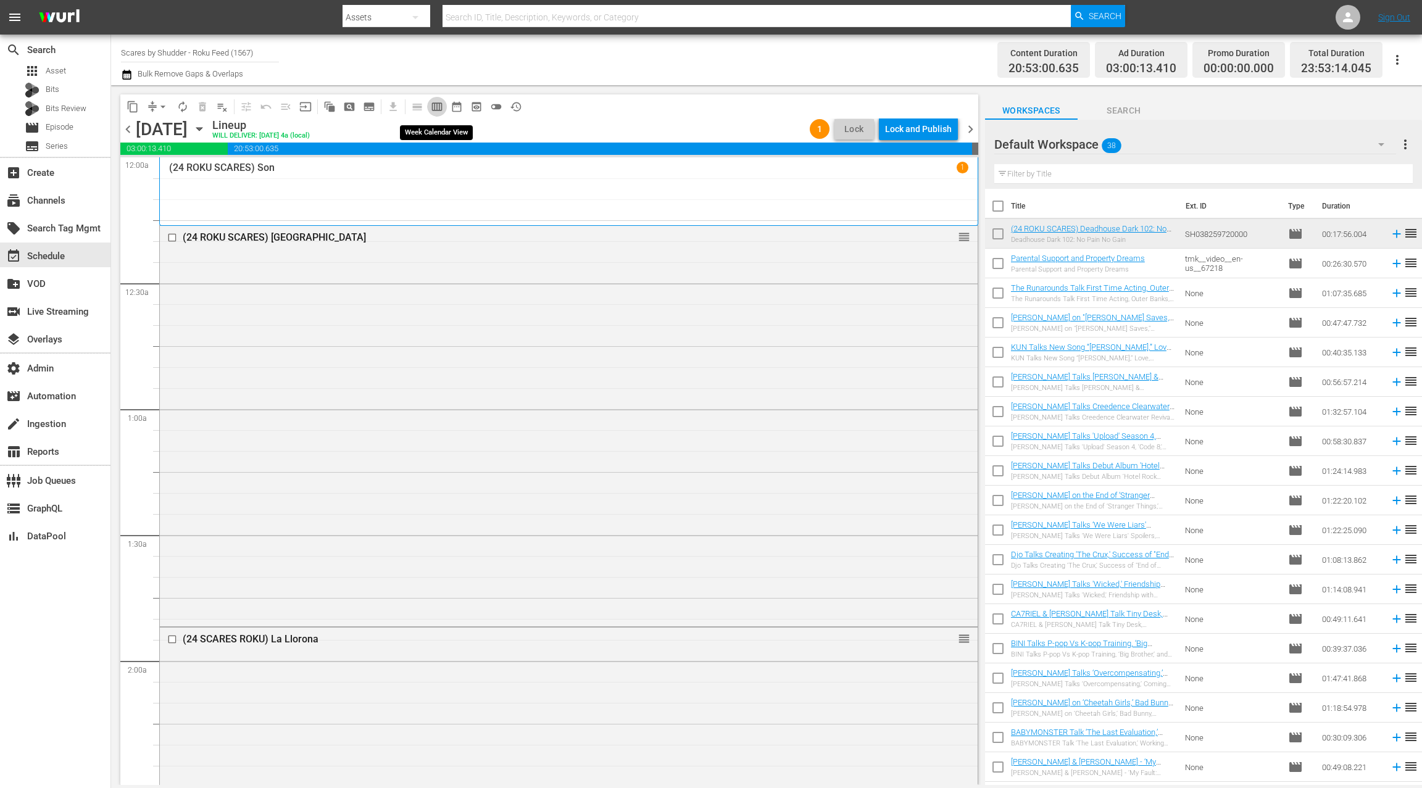
click at [442, 110] on span "calendar_view_week_outlined" at bounding box center [437, 107] width 12 height 12
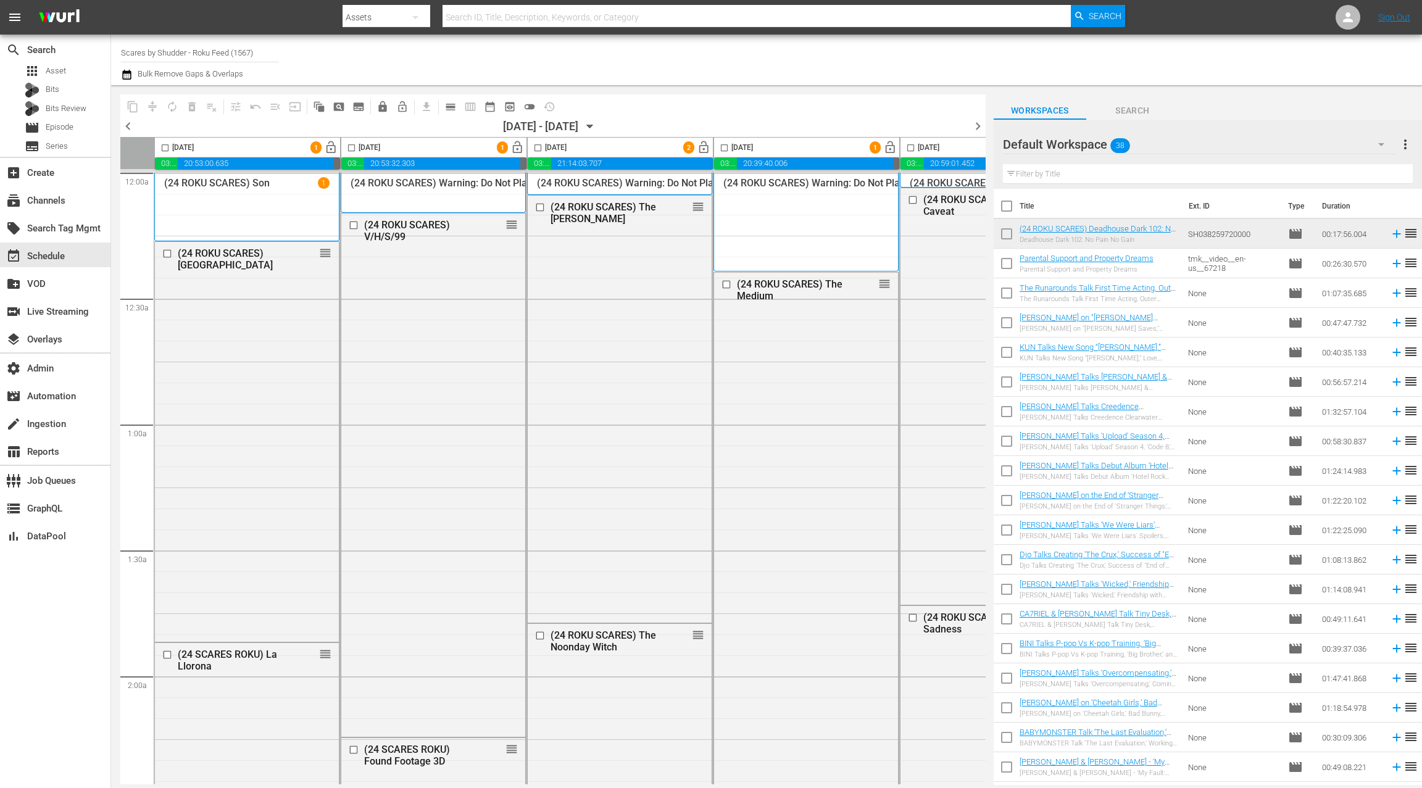
scroll to position [0, 3]
click at [703, 150] on span "lock_open" at bounding box center [701, 148] width 14 height 14
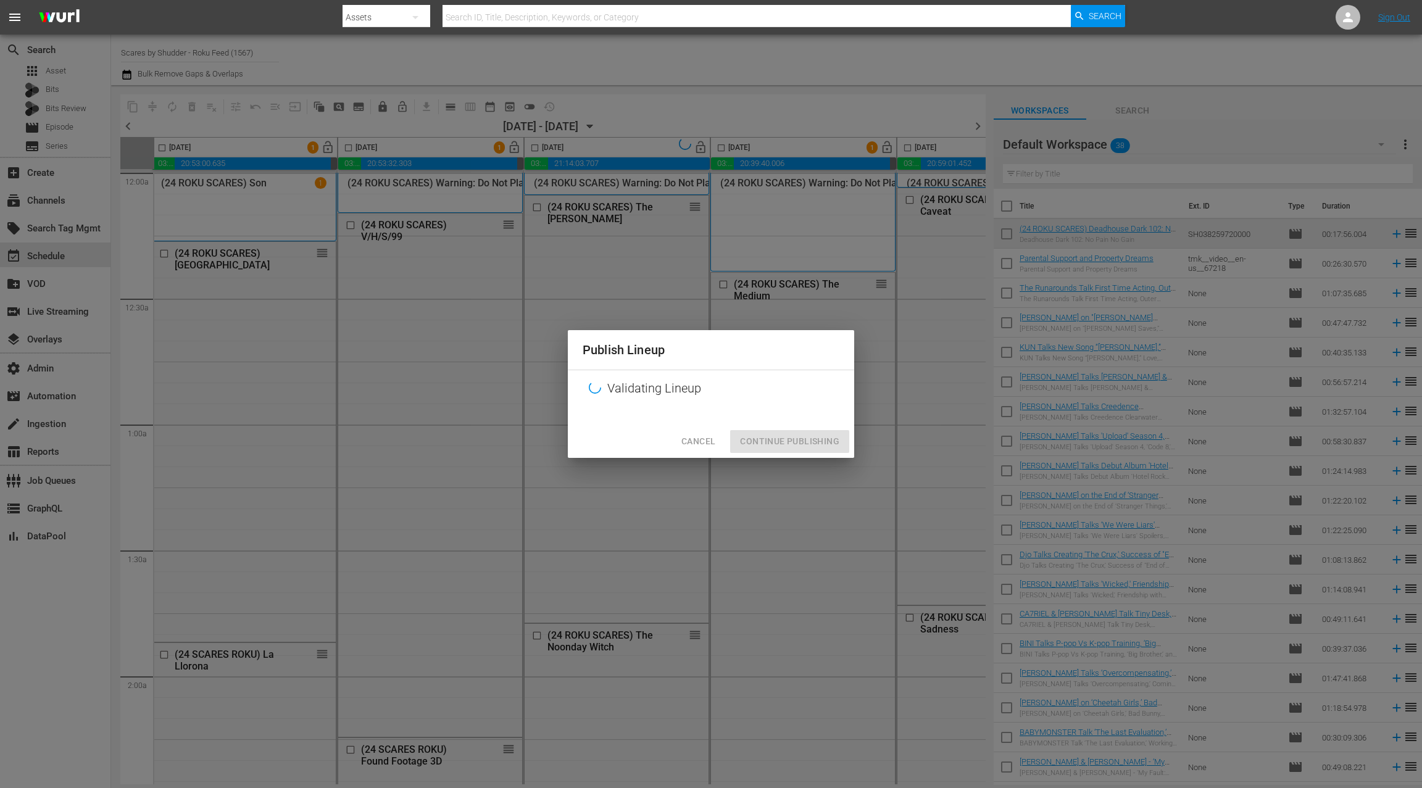
scroll to position [5, 3]
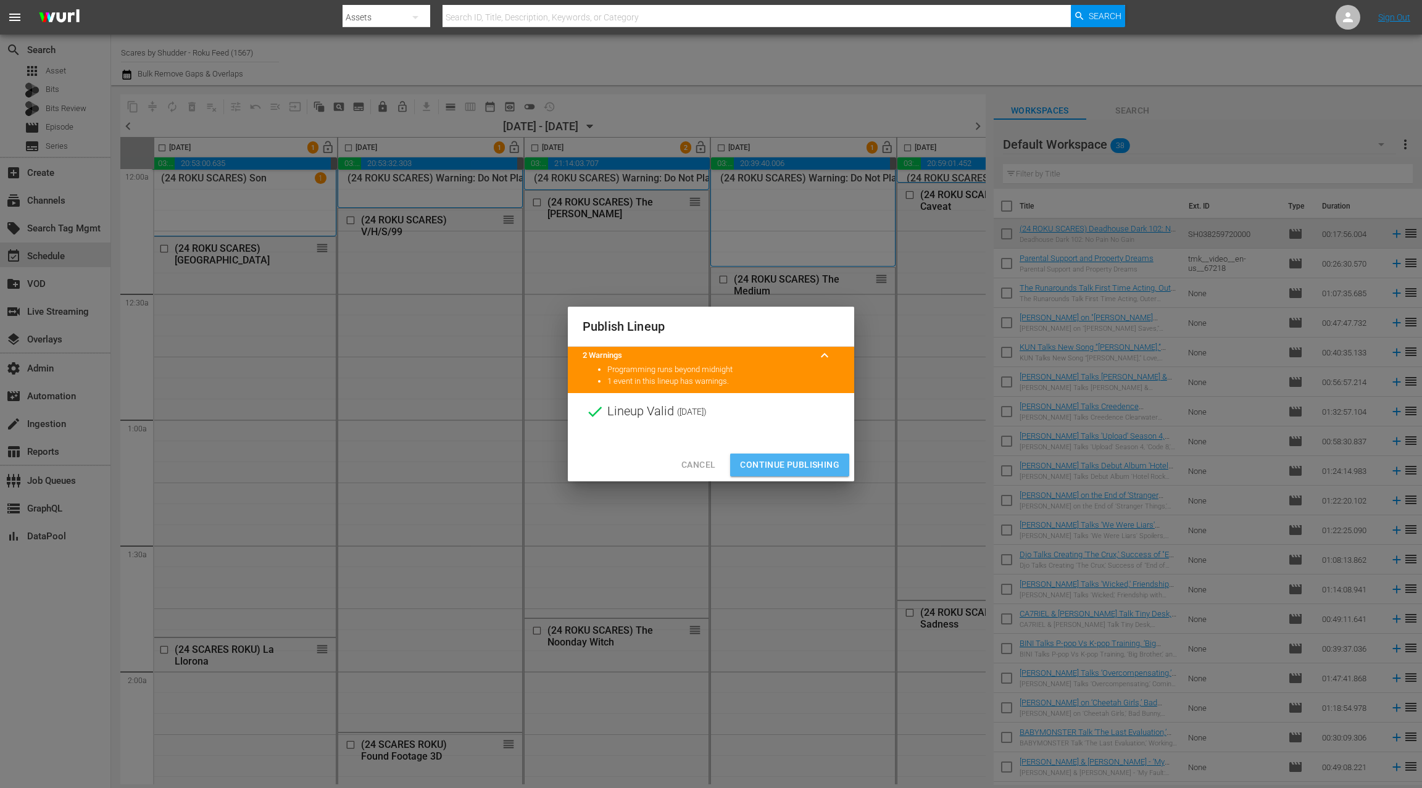
drag, startPoint x: 807, startPoint y: 462, endPoint x: 741, endPoint y: 402, distance: 89.6
click at [807, 462] on span "Continue Publishing" at bounding box center [789, 464] width 99 height 15
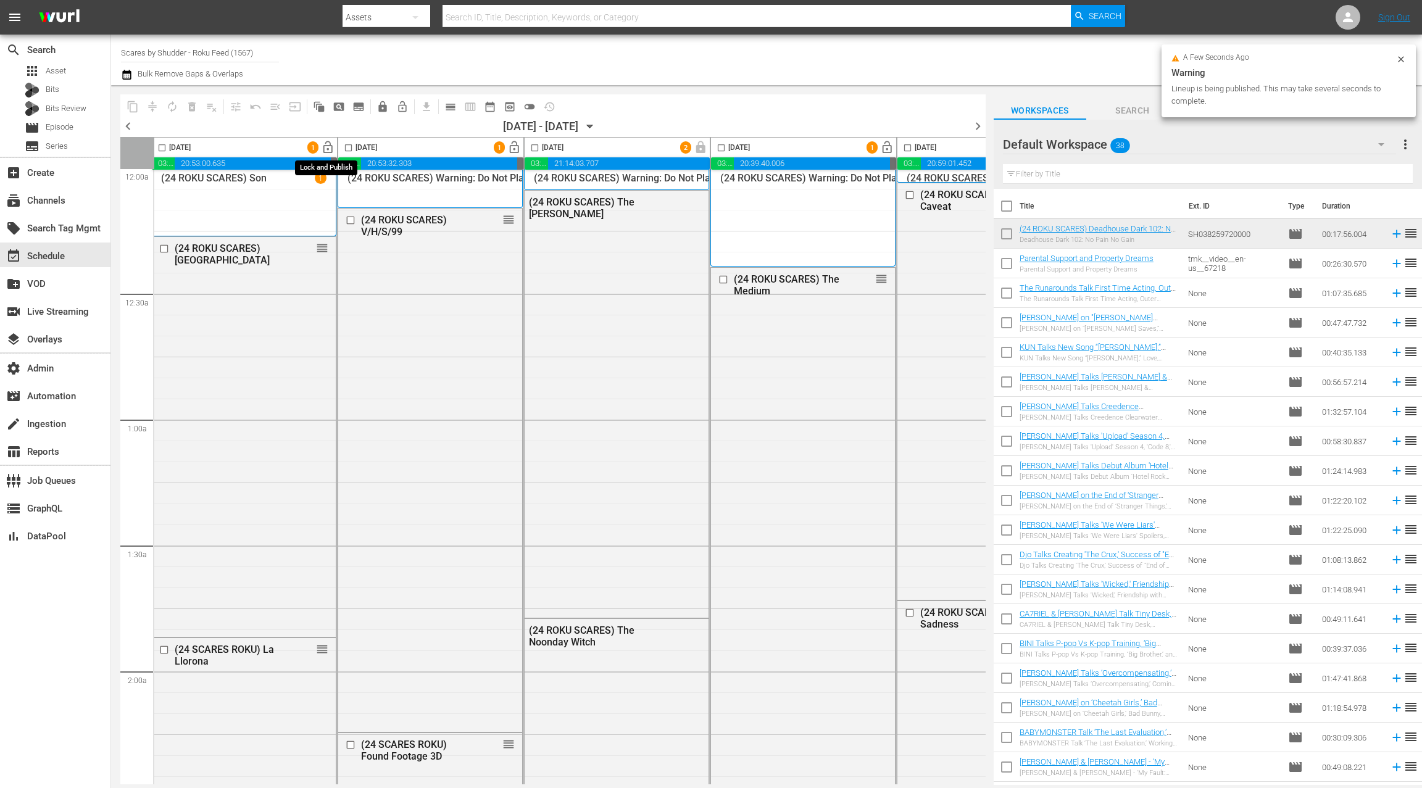
click at [333, 152] on span "lock_open" at bounding box center [328, 148] width 14 height 14
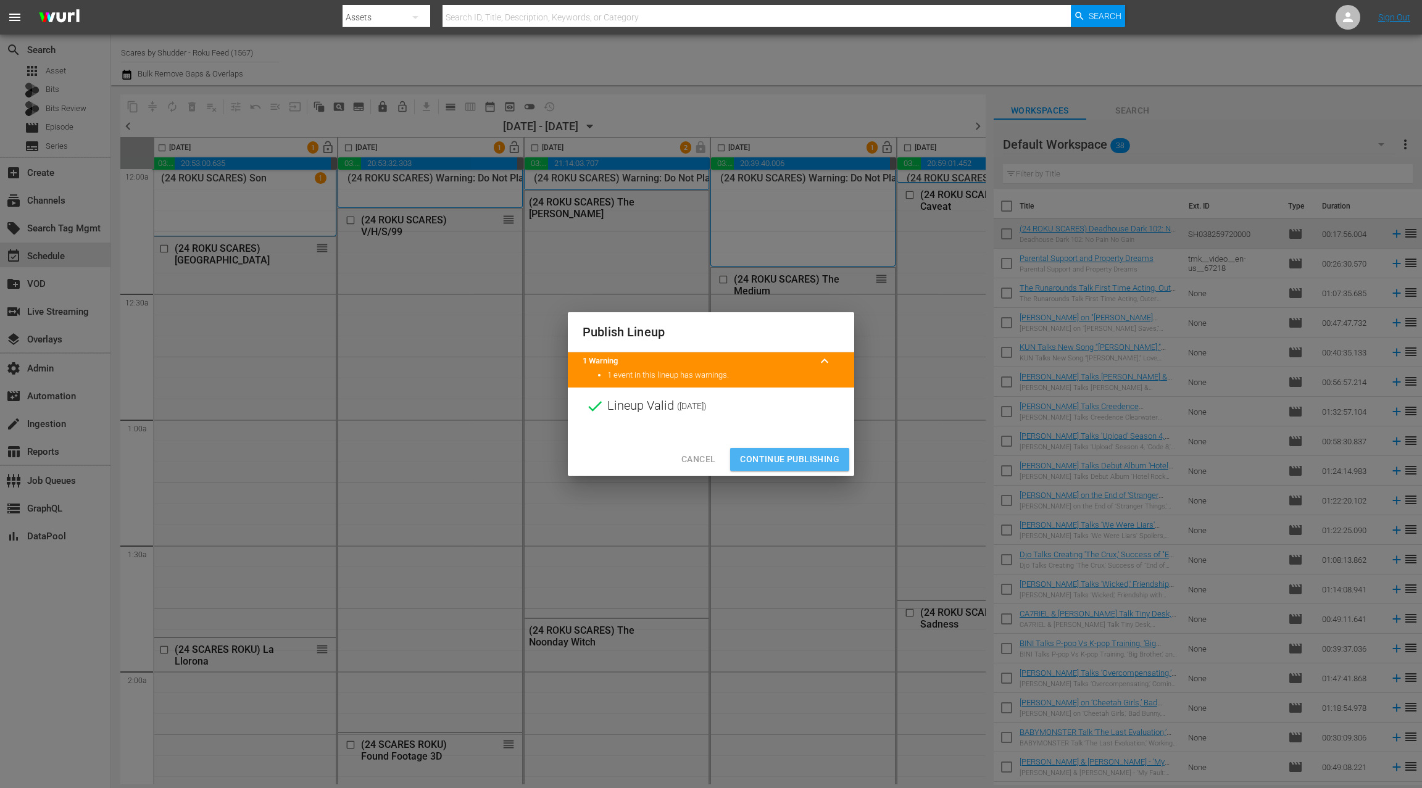
click at [802, 463] on span "Continue Publishing" at bounding box center [789, 459] width 99 height 15
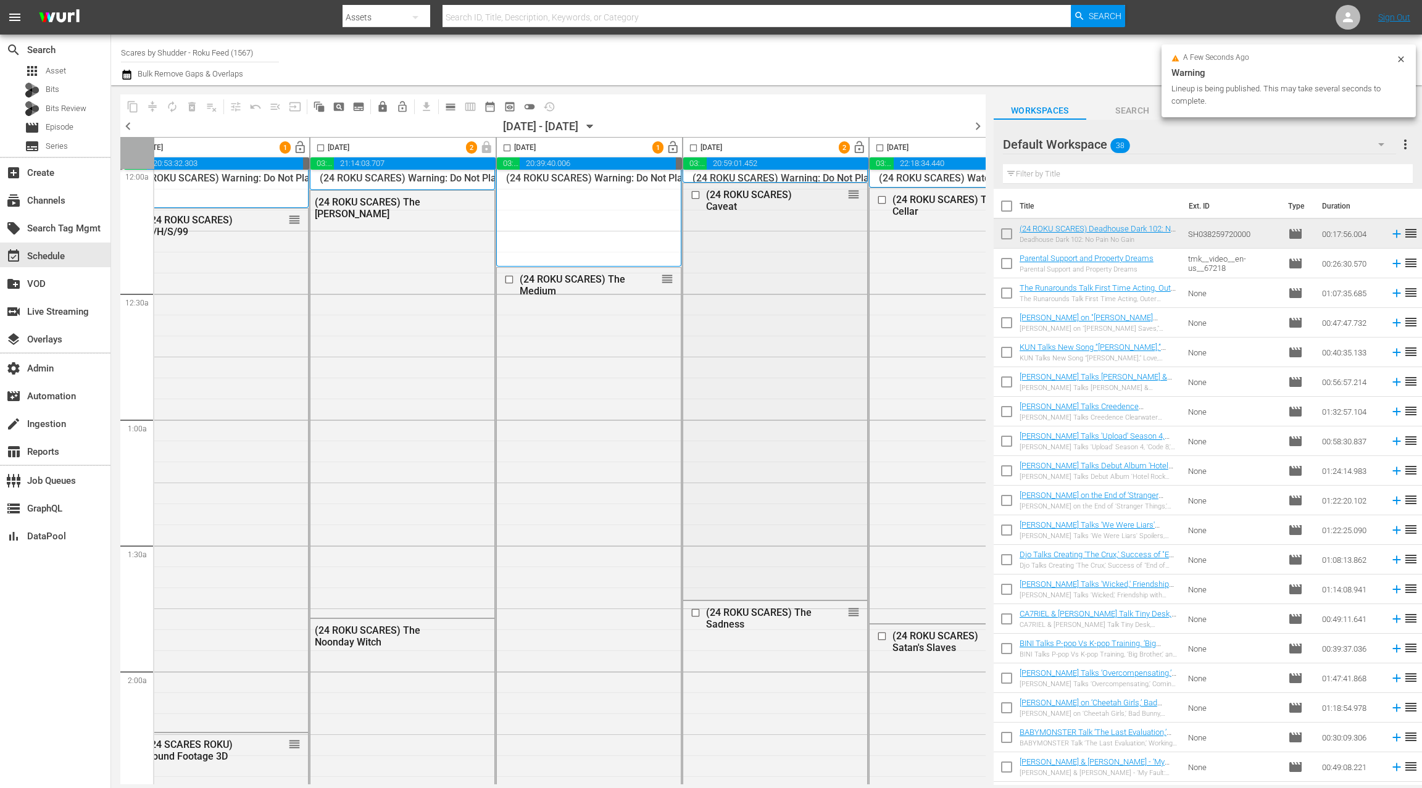
scroll to position [5, 284]
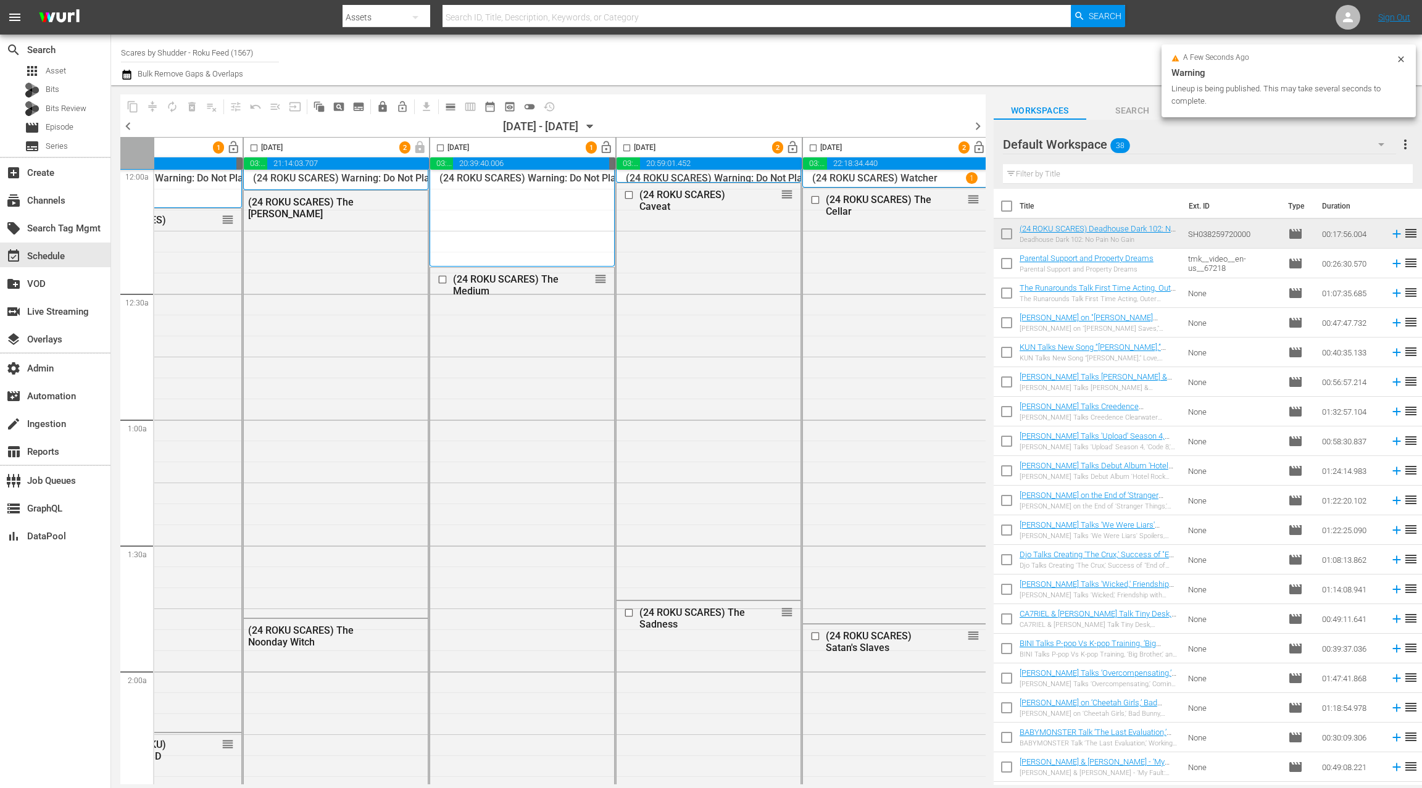
click at [792, 145] on span "lock_open" at bounding box center [793, 148] width 14 height 14
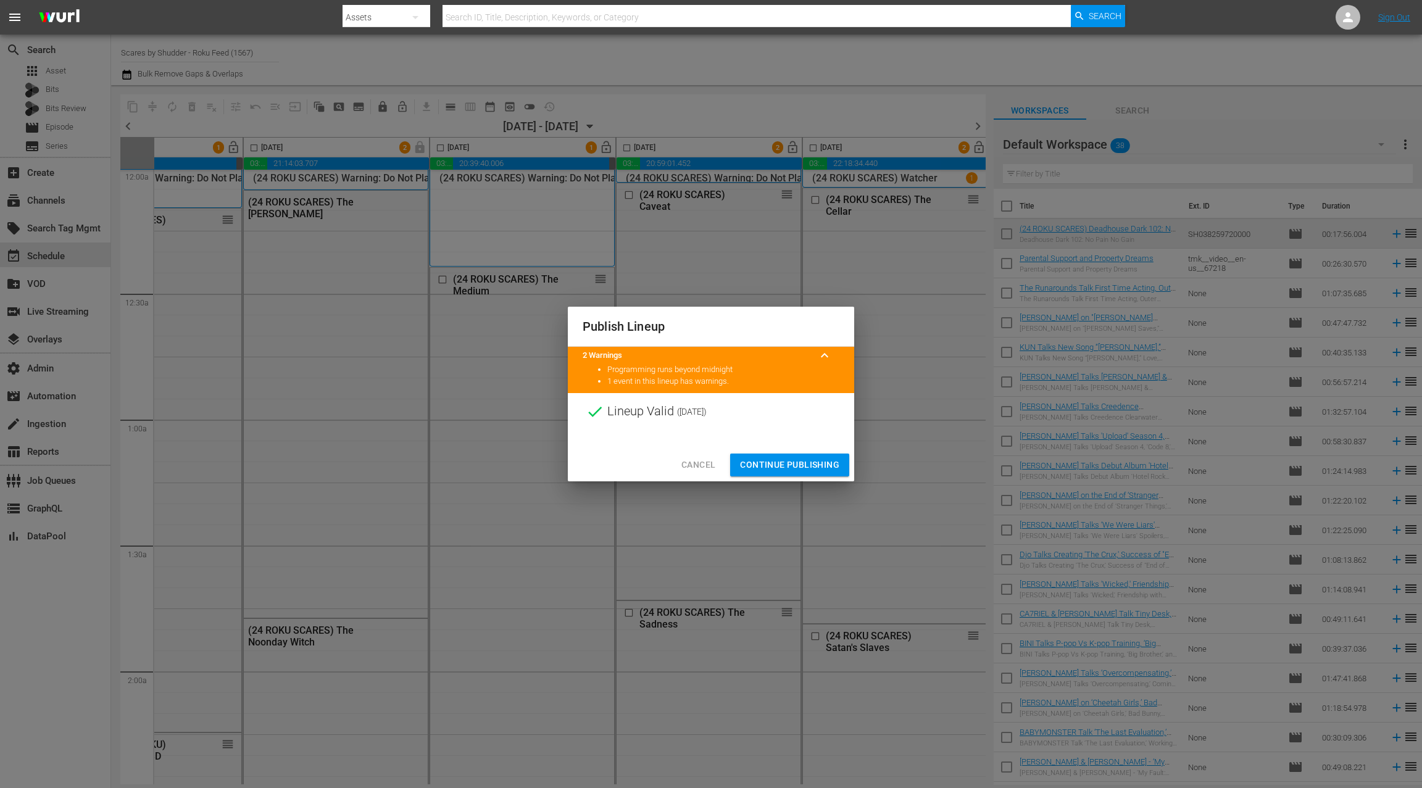
click at [789, 467] on span "Continue Publishing" at bounding box center [789, 464] width 99 height 15
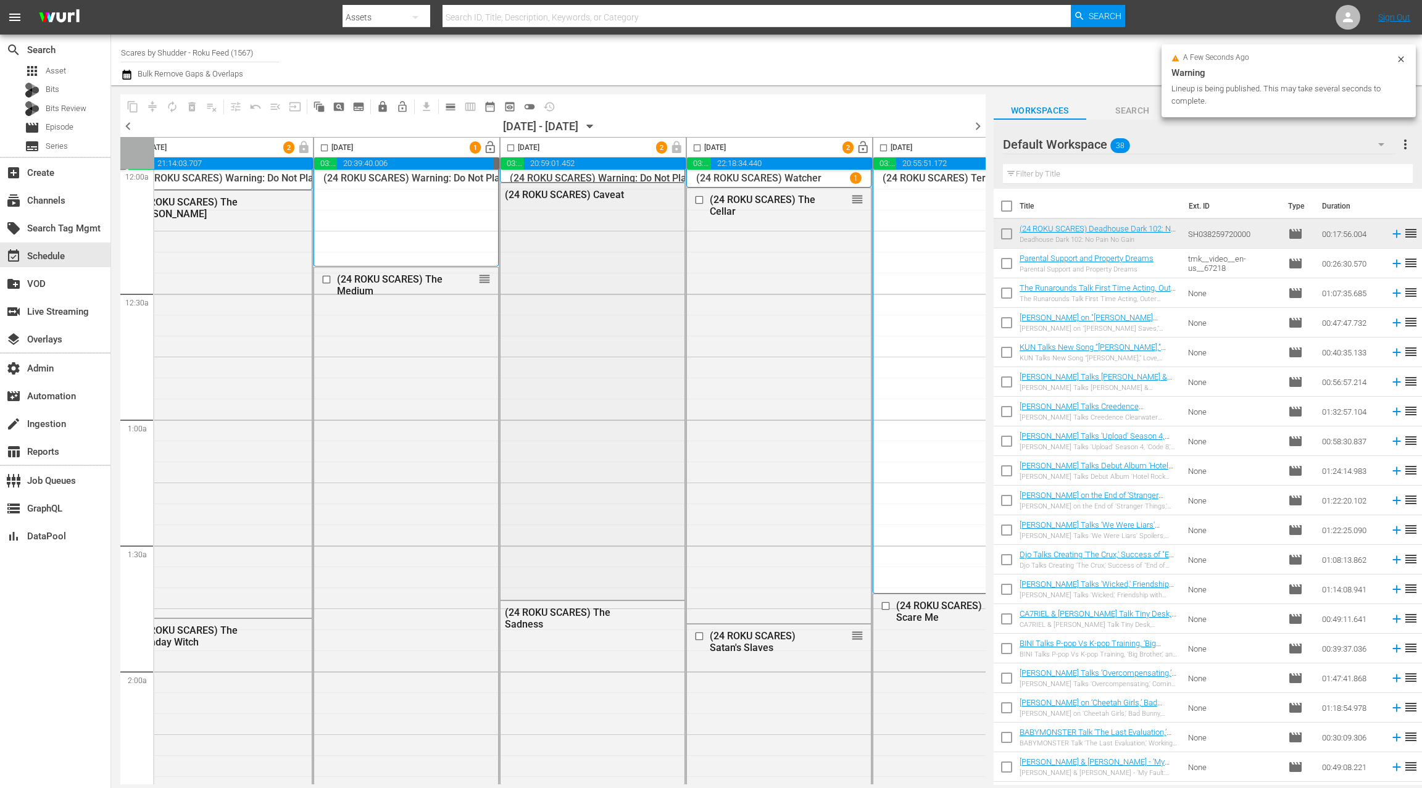
scroll to position [5, 478]
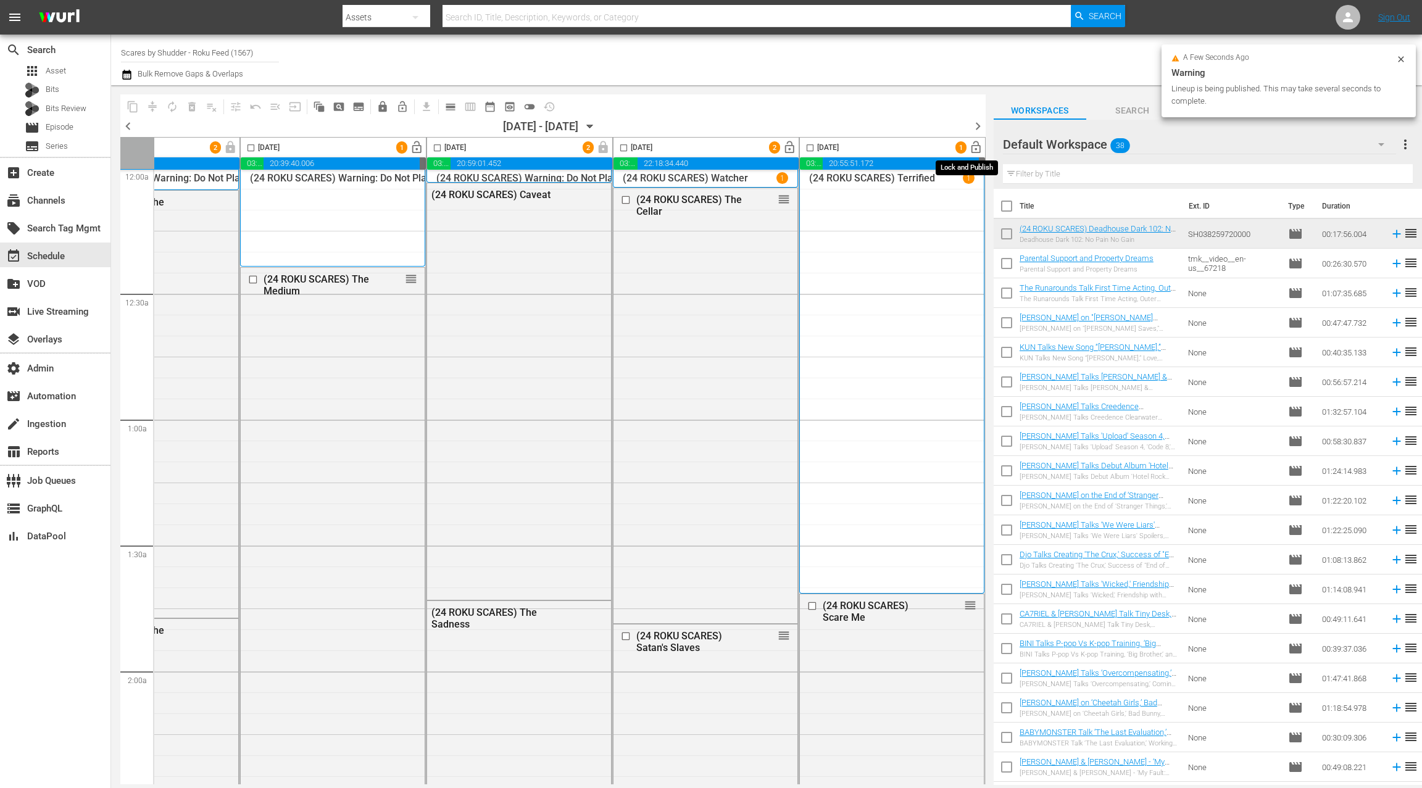
click at [969, 149] on span "lock_open" at bounding box center [976, 148] width 14 height 14
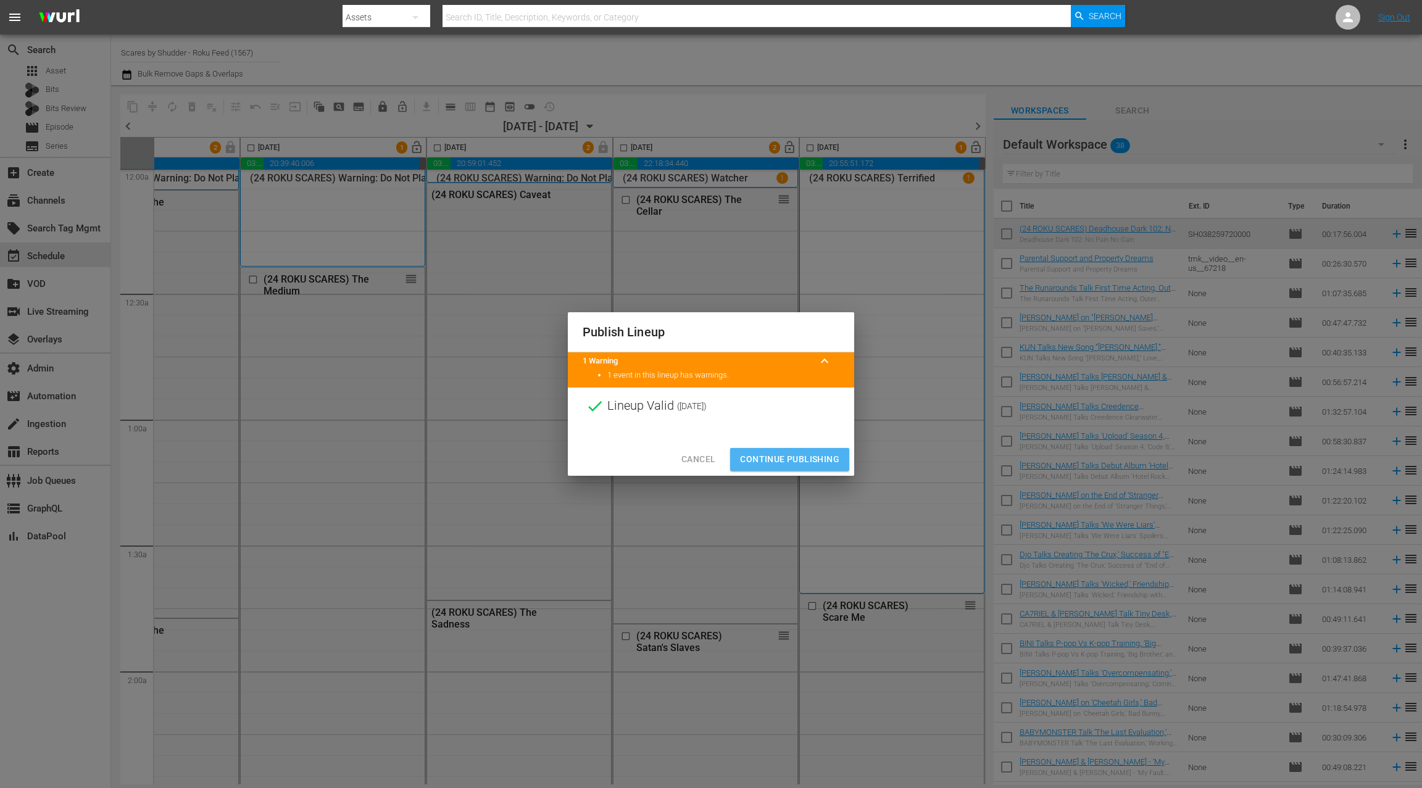
click at [826, 459] on span "Continue Publishing" at bounding box center [789, 459] width 99 height 15
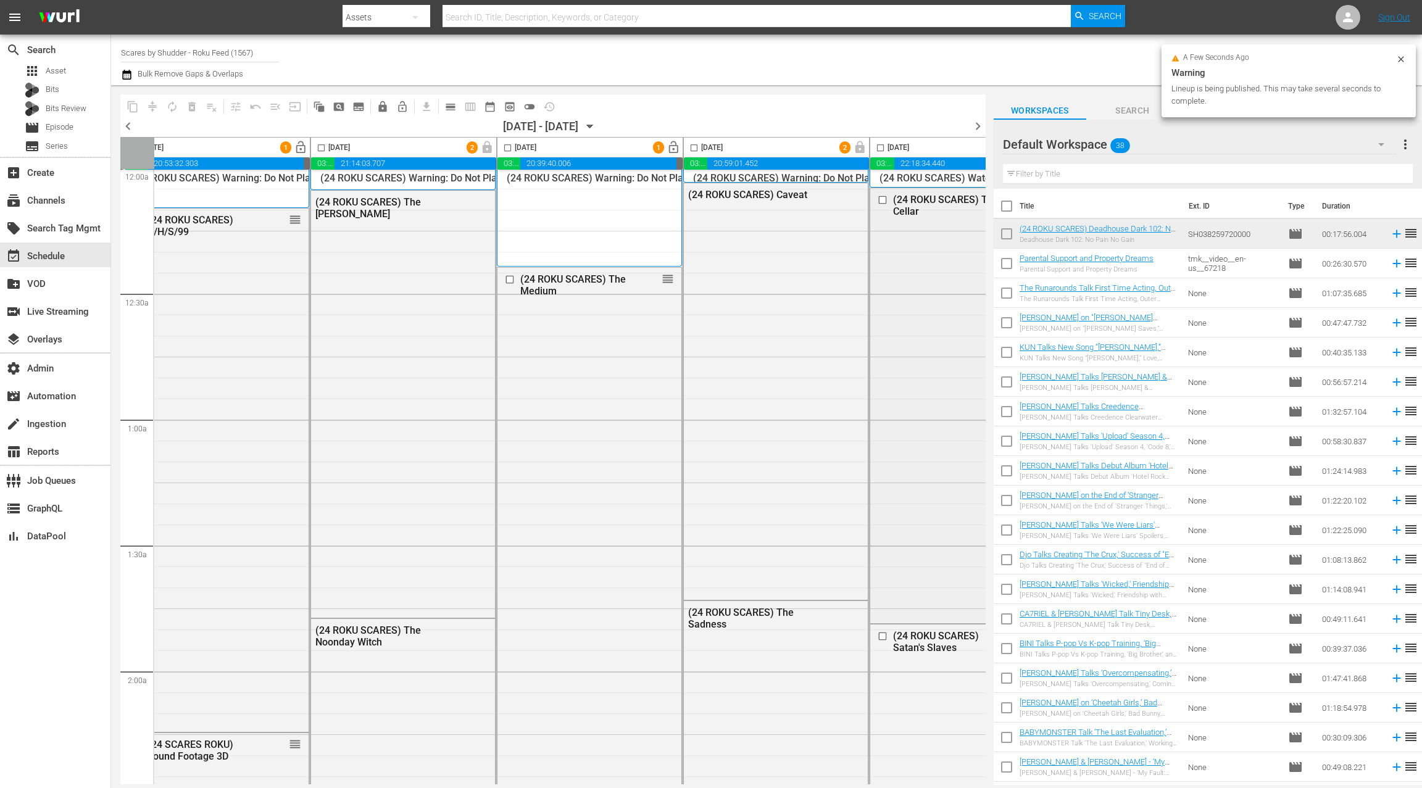
scroll to position [5, 0]
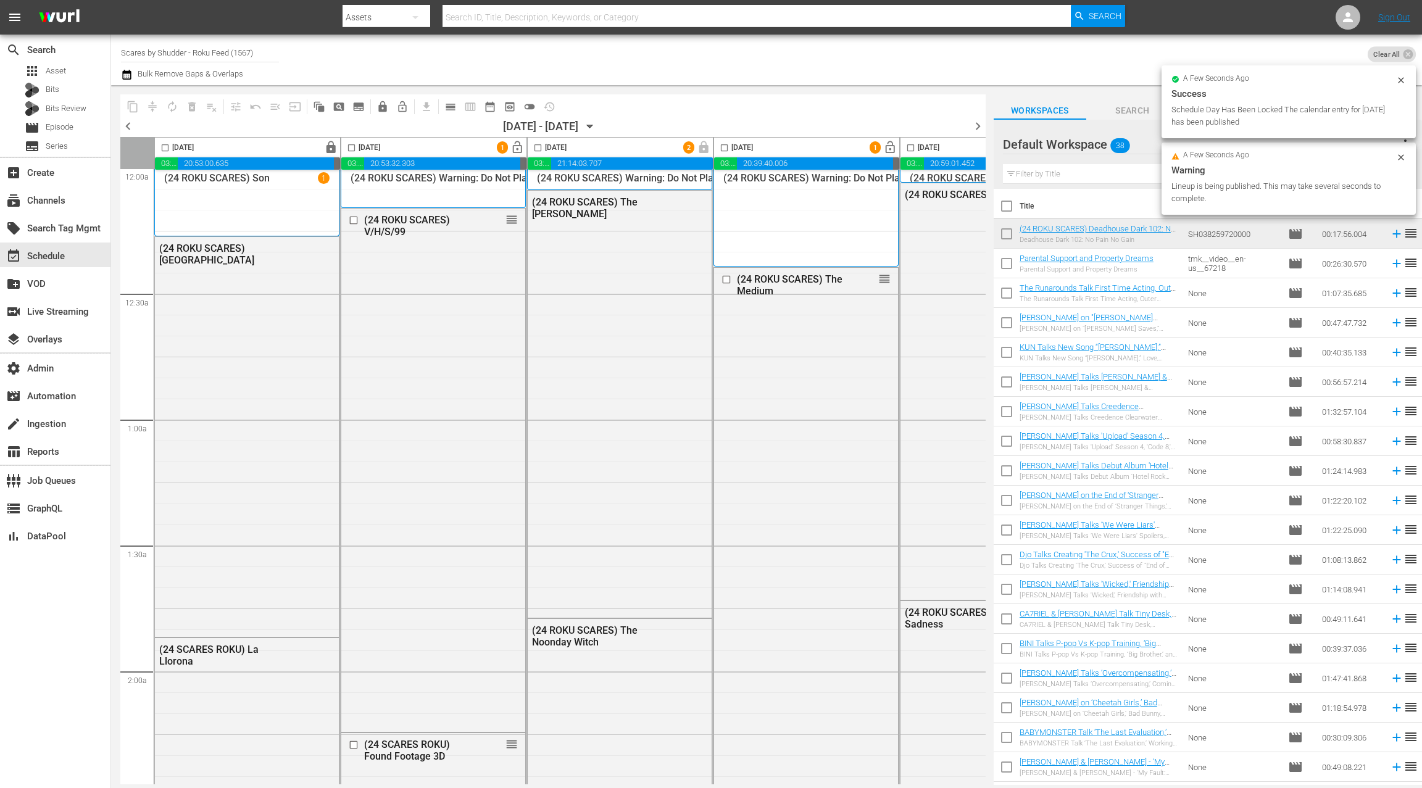
click at [517, 146] on span "lock_open" at bounding box center [517, 148] width 14 height 14
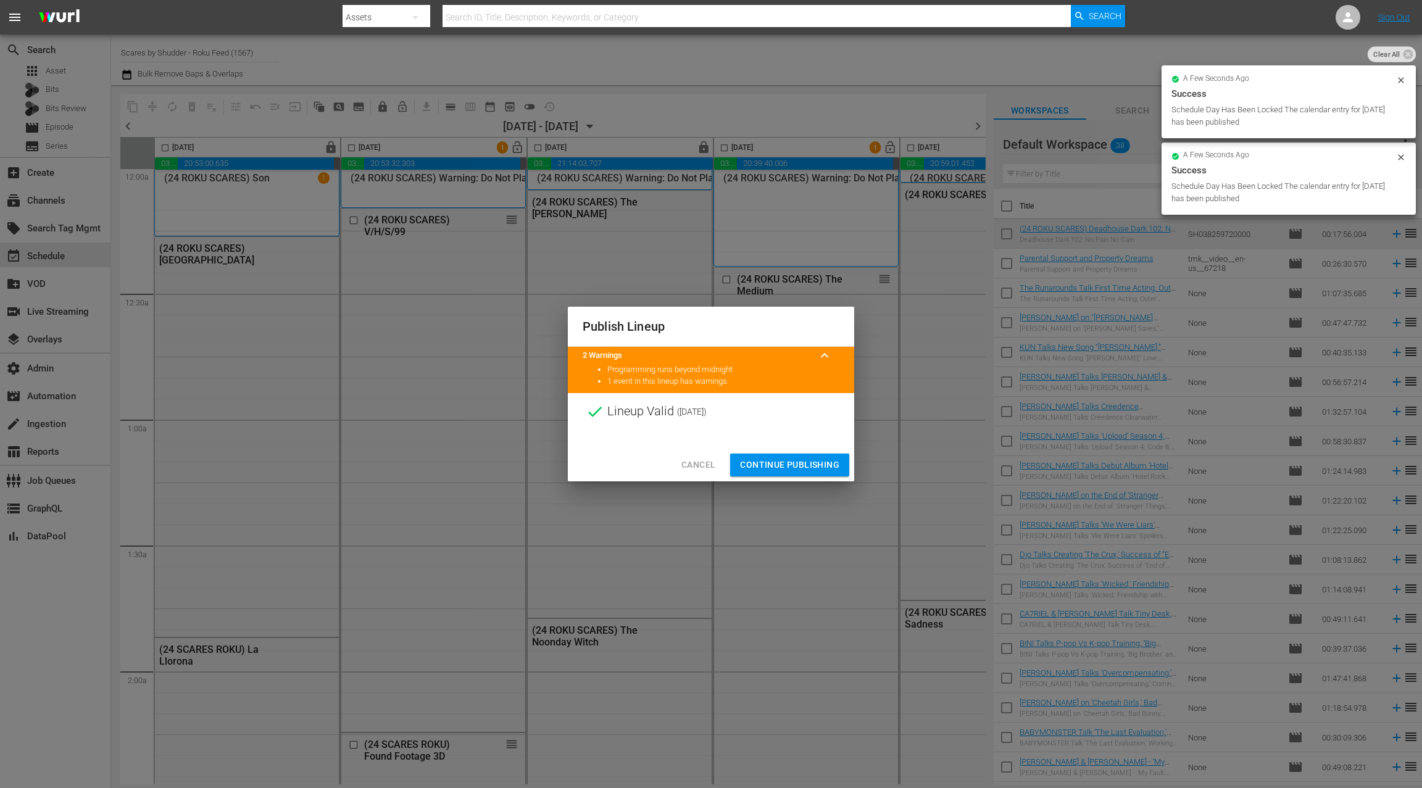
drag, startPoint x: 825, startPoint y: 463, endPoint x: 873, endPoint y: 261, distance: 207.5
click at [825, 463] on span "Continue Publishing" at bounding box center [789, 464] width 99 height 15
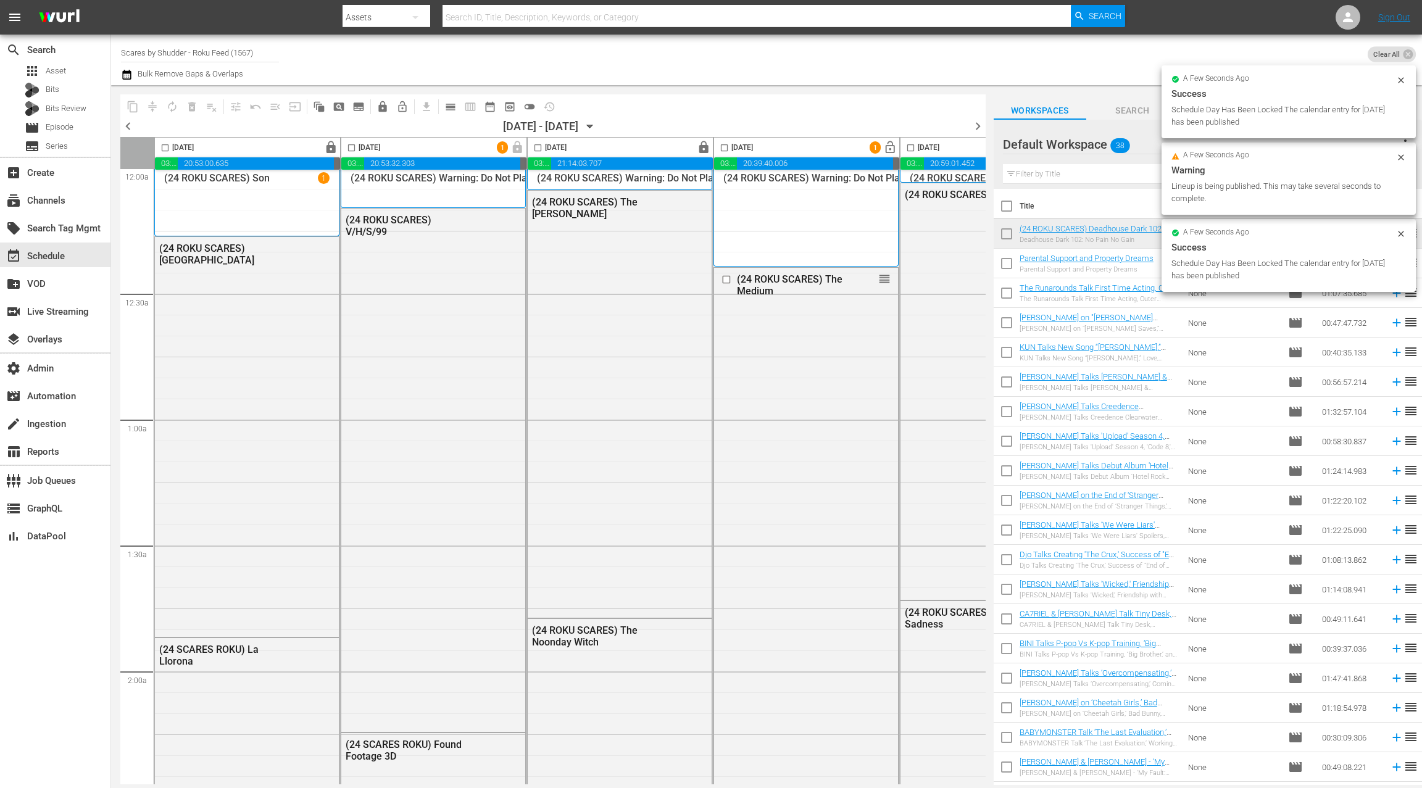
click at [891, 148] on span "lock_open" at bounding box center [890, 148] width 14 height 14
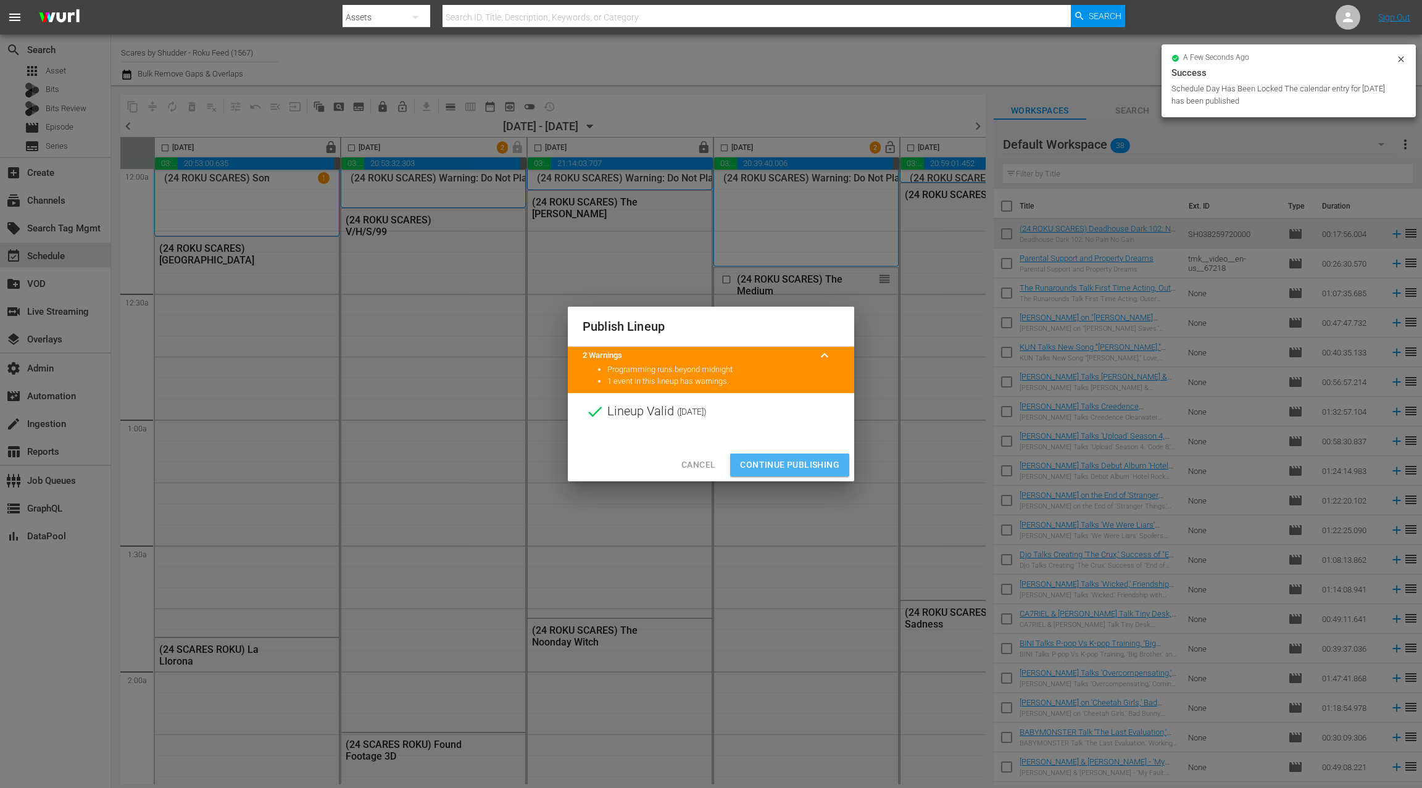
drag, startPoint x: 804, startPoint y: 461, endPoint x: 810, endPoint y: 360, distance: 101.4
click at [803, 461] on span "Continue Publishing" at bounding box center [789, 464] width 99 height 15
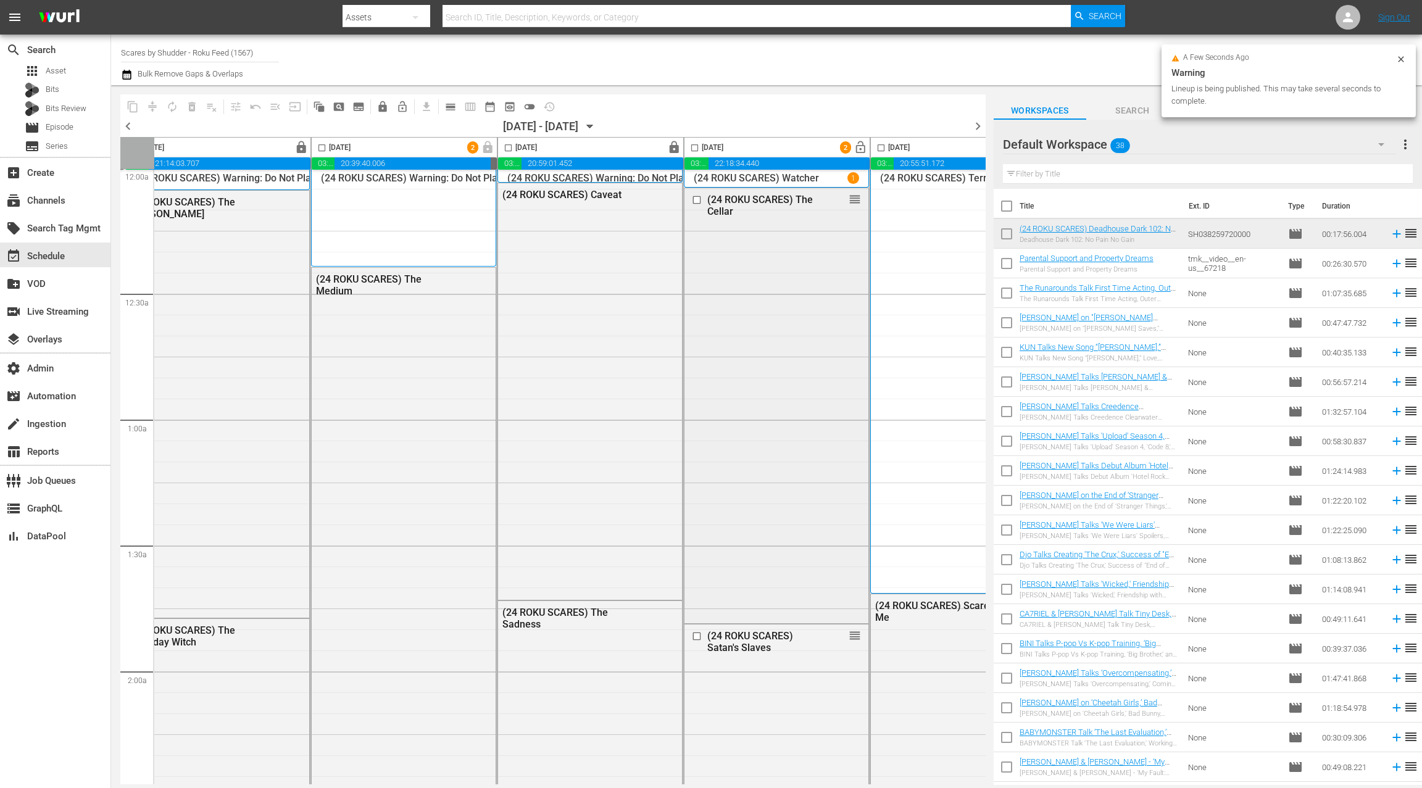
scroll to position [5, 462]
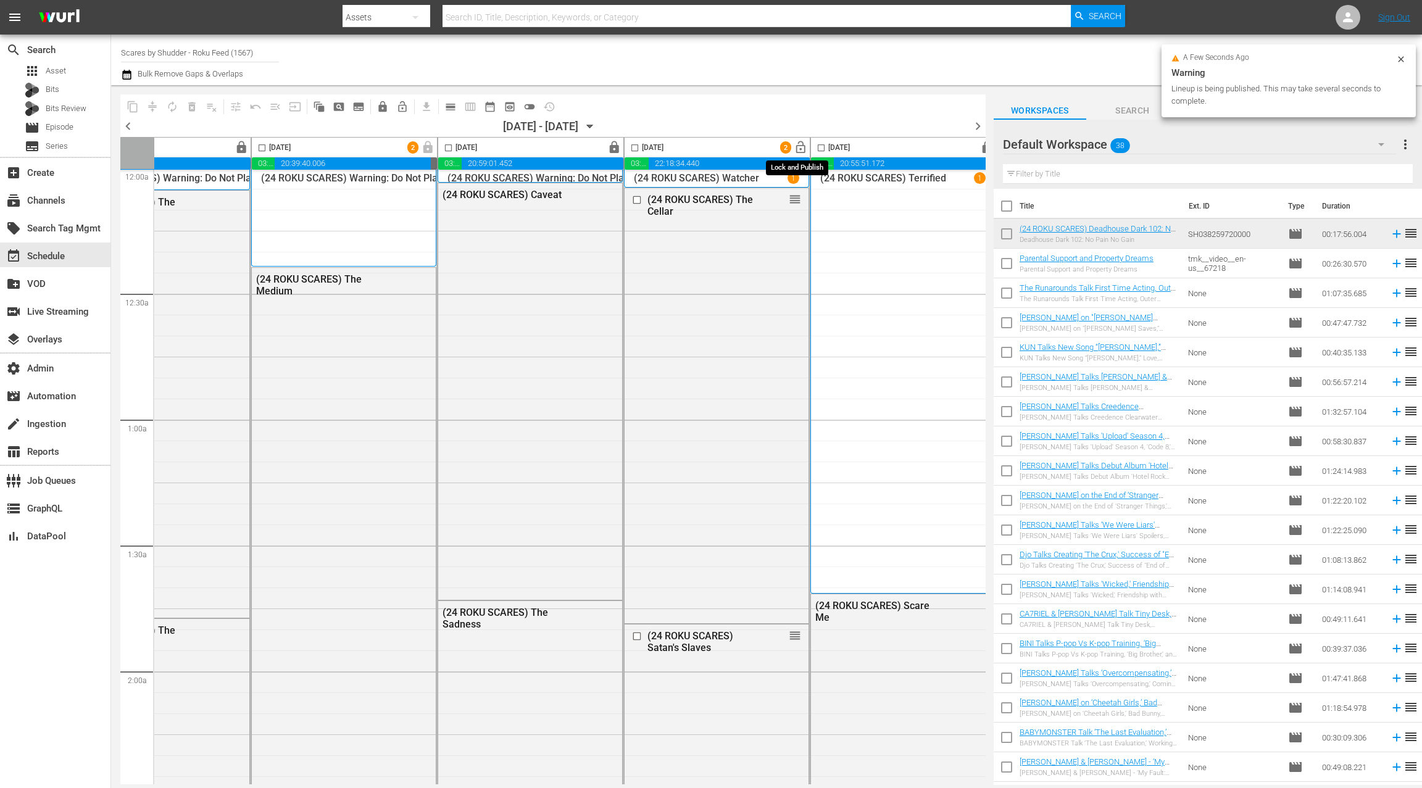
click at [795, 147] on span "lock_open" at bounding box center [801, 148] width 14 height 14
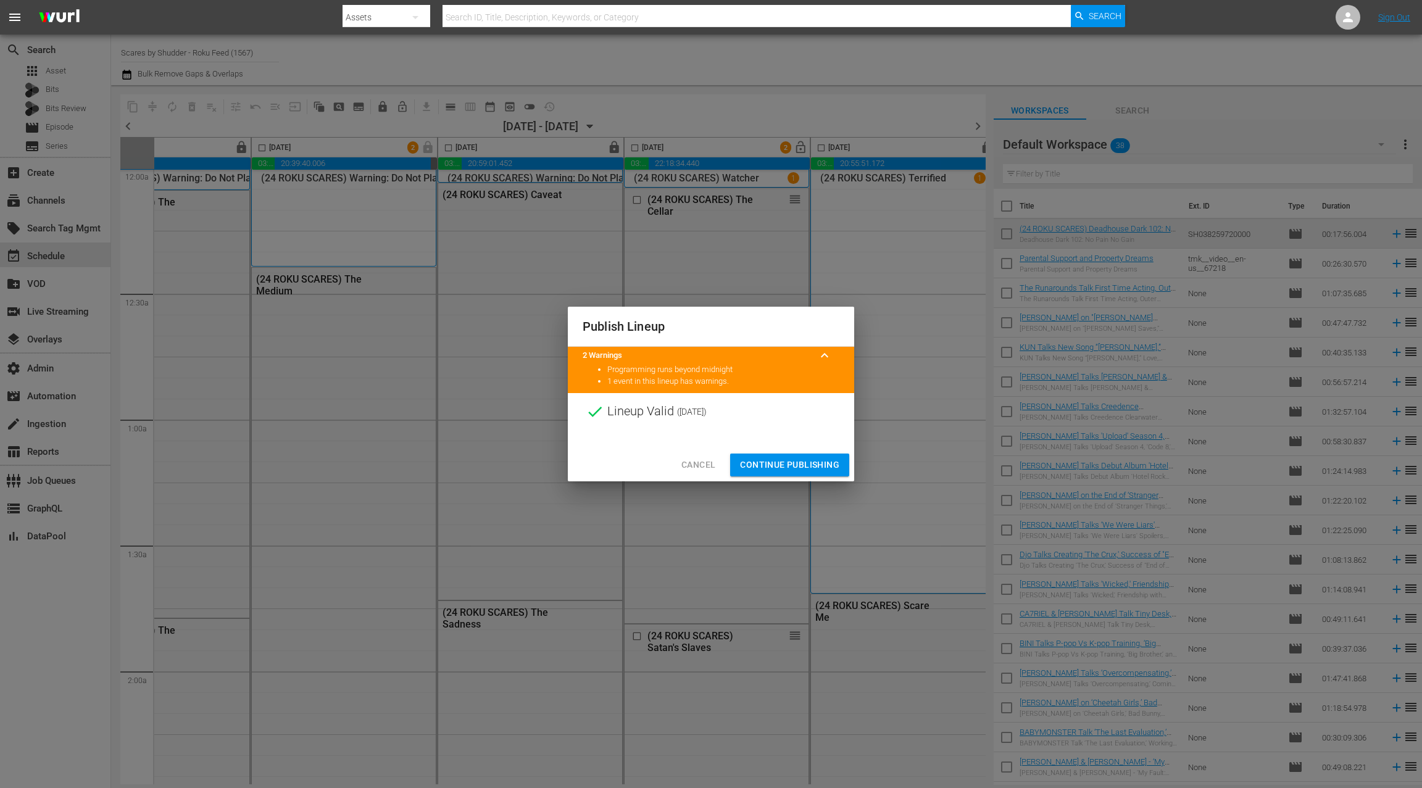
drag, startPoint x: 789, startPoint y: 462, endPoint x: 803, endPoint y: 407, distance: 56.7
click at [789, 461] on span "Continue Publishing" at bounding box center [789, 464] width 99 height 15
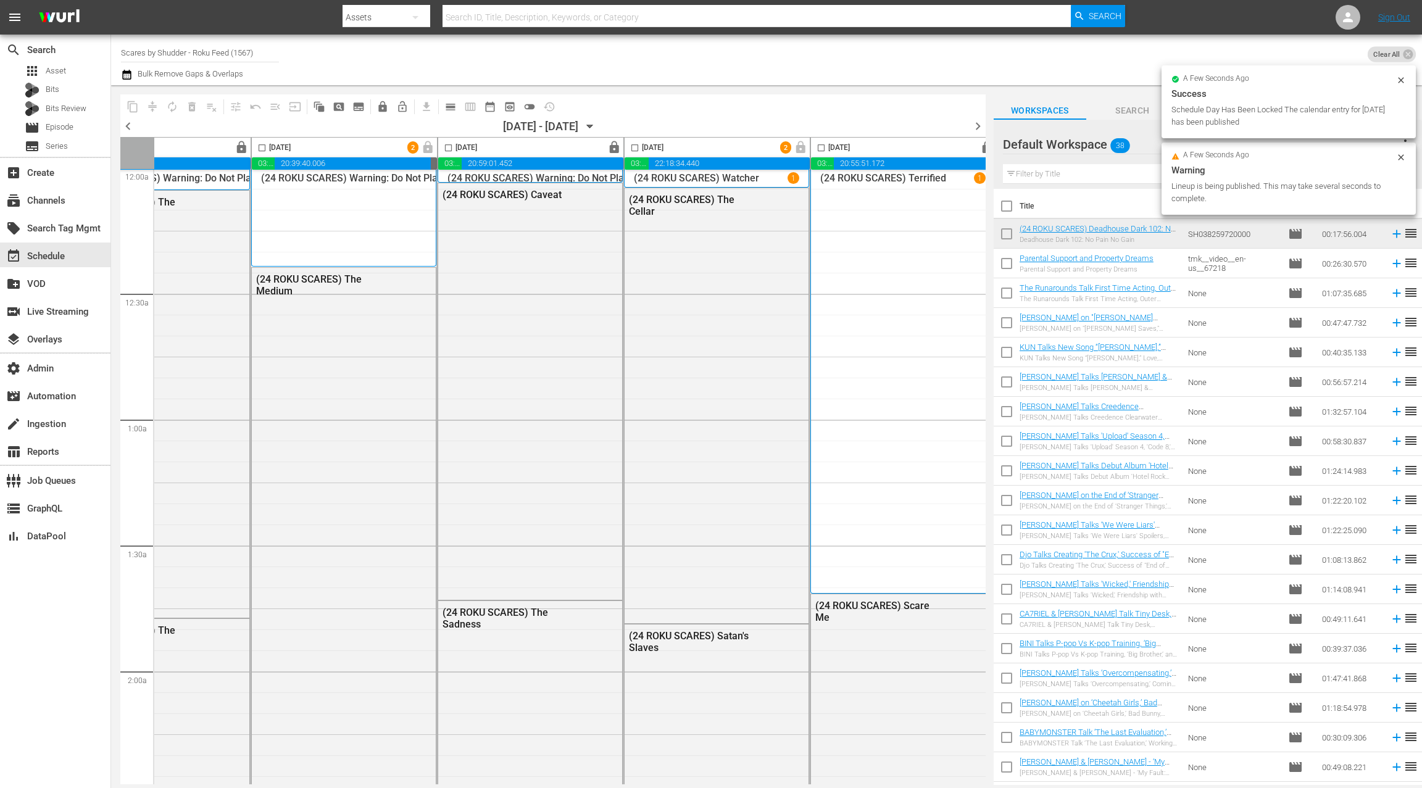
scroll to position [5, 478]
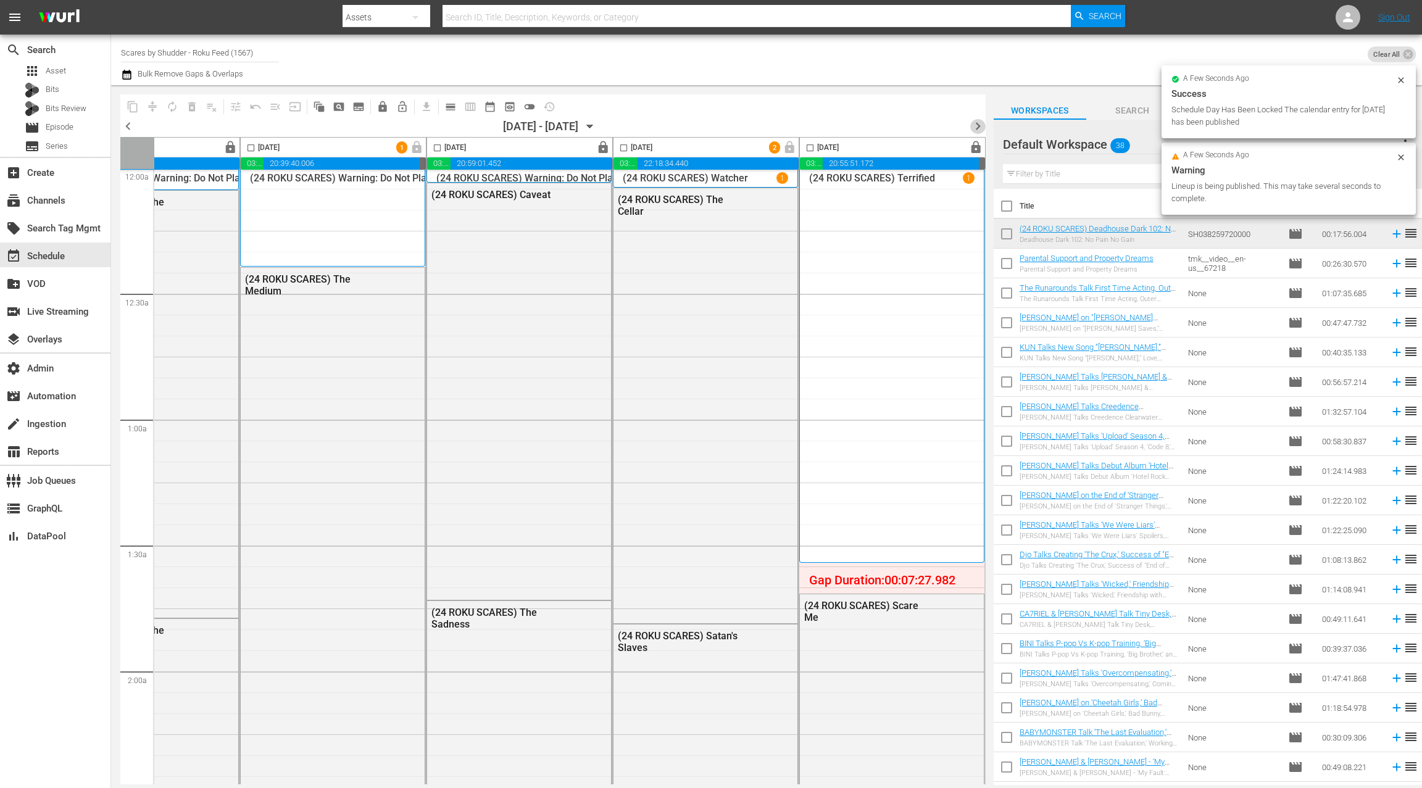
click at [976, 128] on span "chevron_right" at bounding box center [977, 125] width 15 height 15
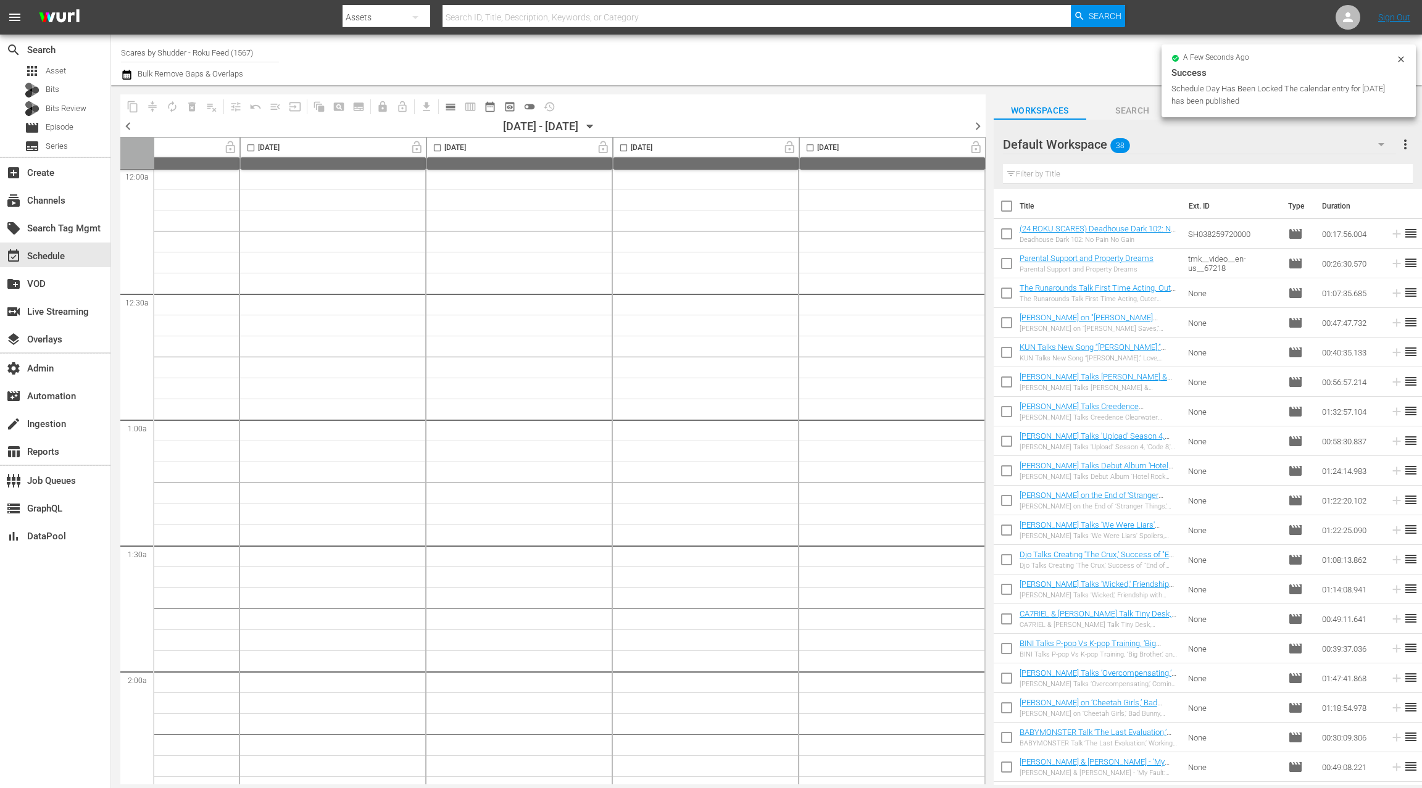
scroll to position [5, 0]
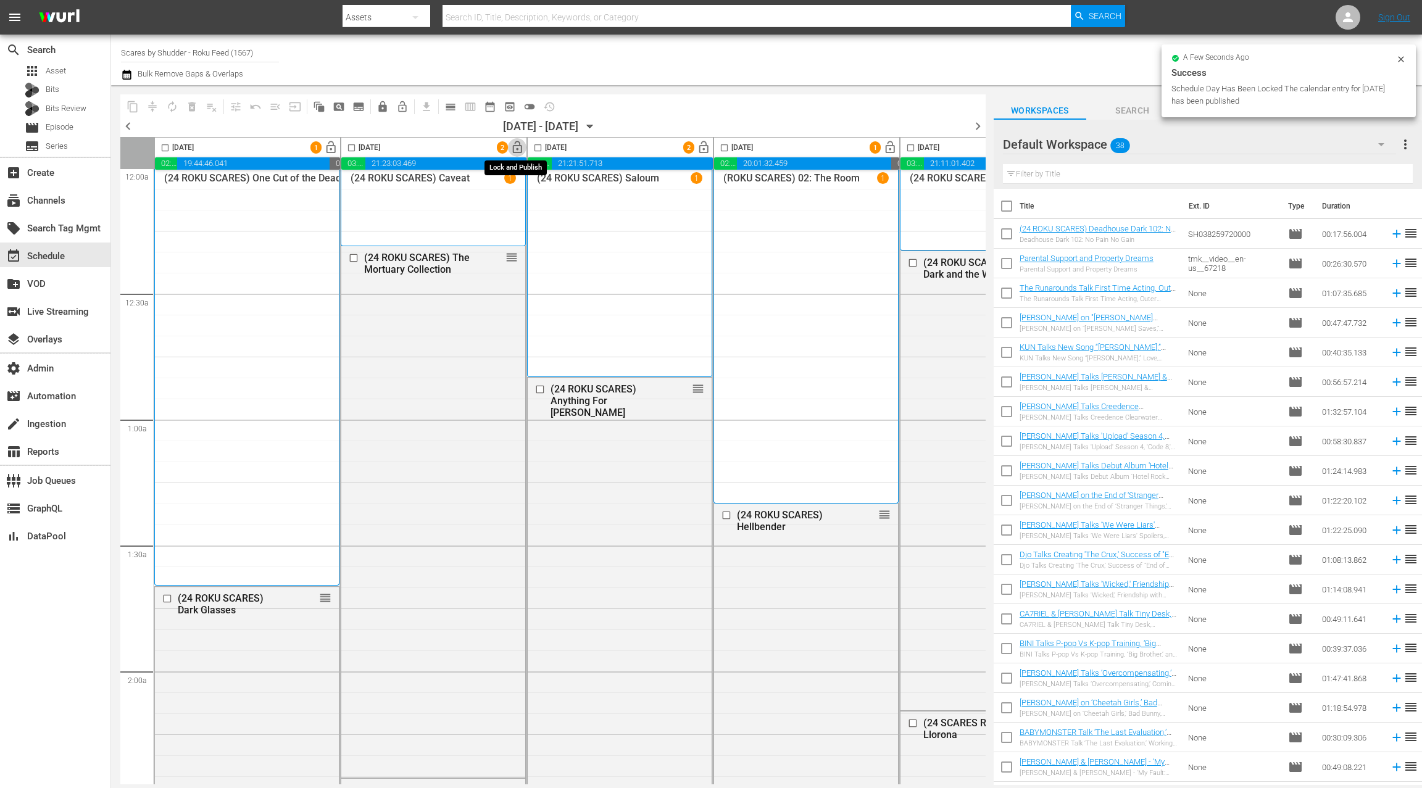
click at [519, 149] on span "lock_open" at bounding box center [517, 148] width 14 height 14
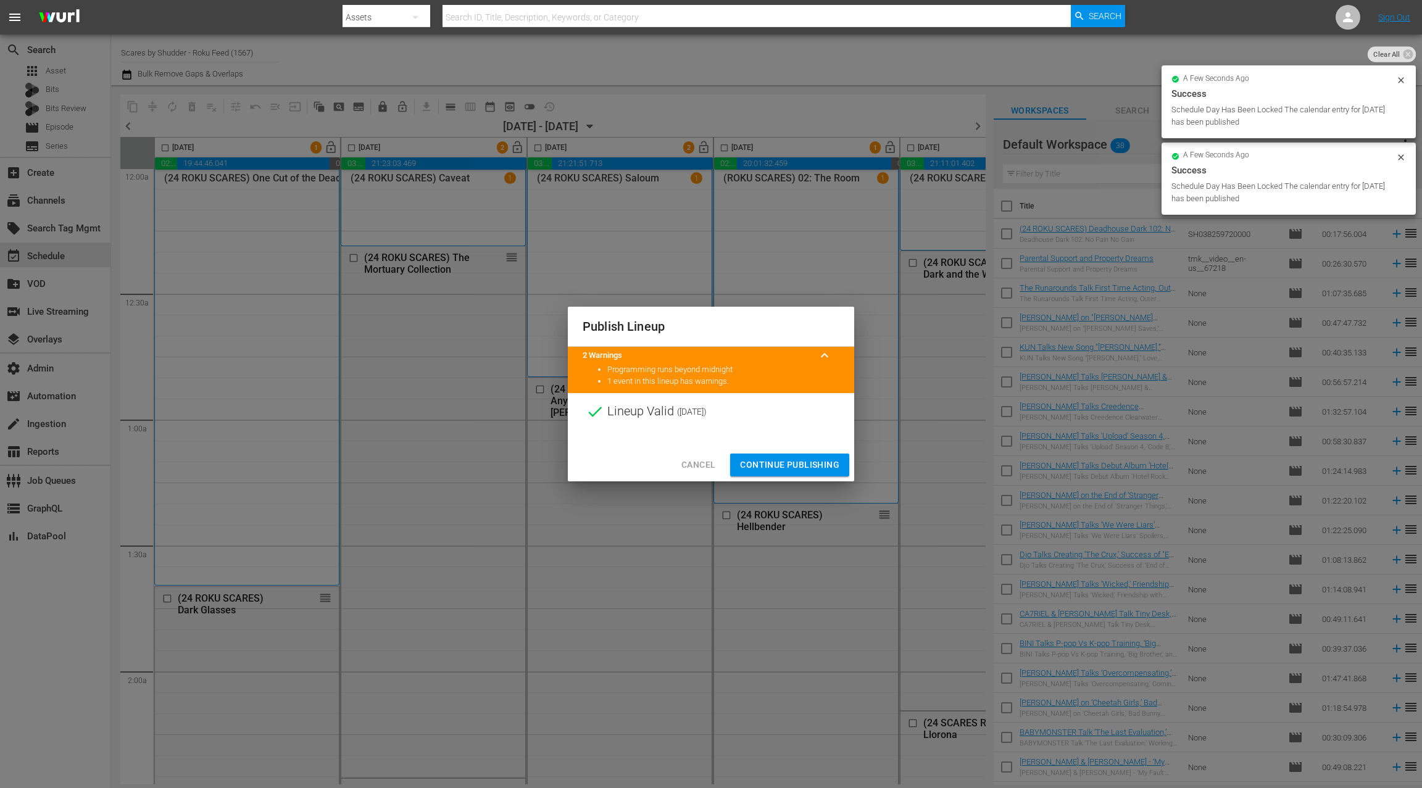
click at [794, 465] on span "Continue Publishing" at bounding box center [789, 464] width 99 height 15
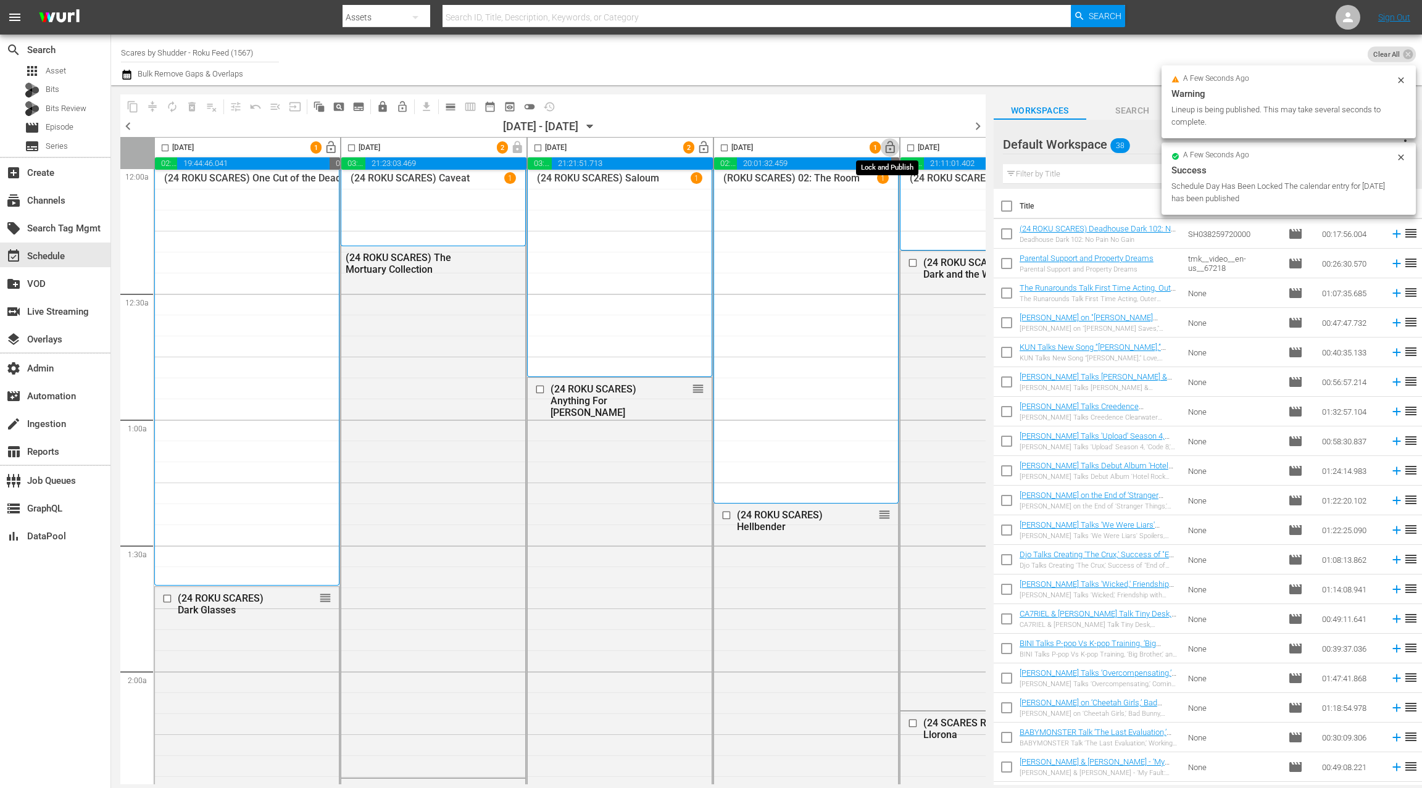
click at [889, 147] on span "lock_open" at bounding box center [890, 148] width 14 height 14
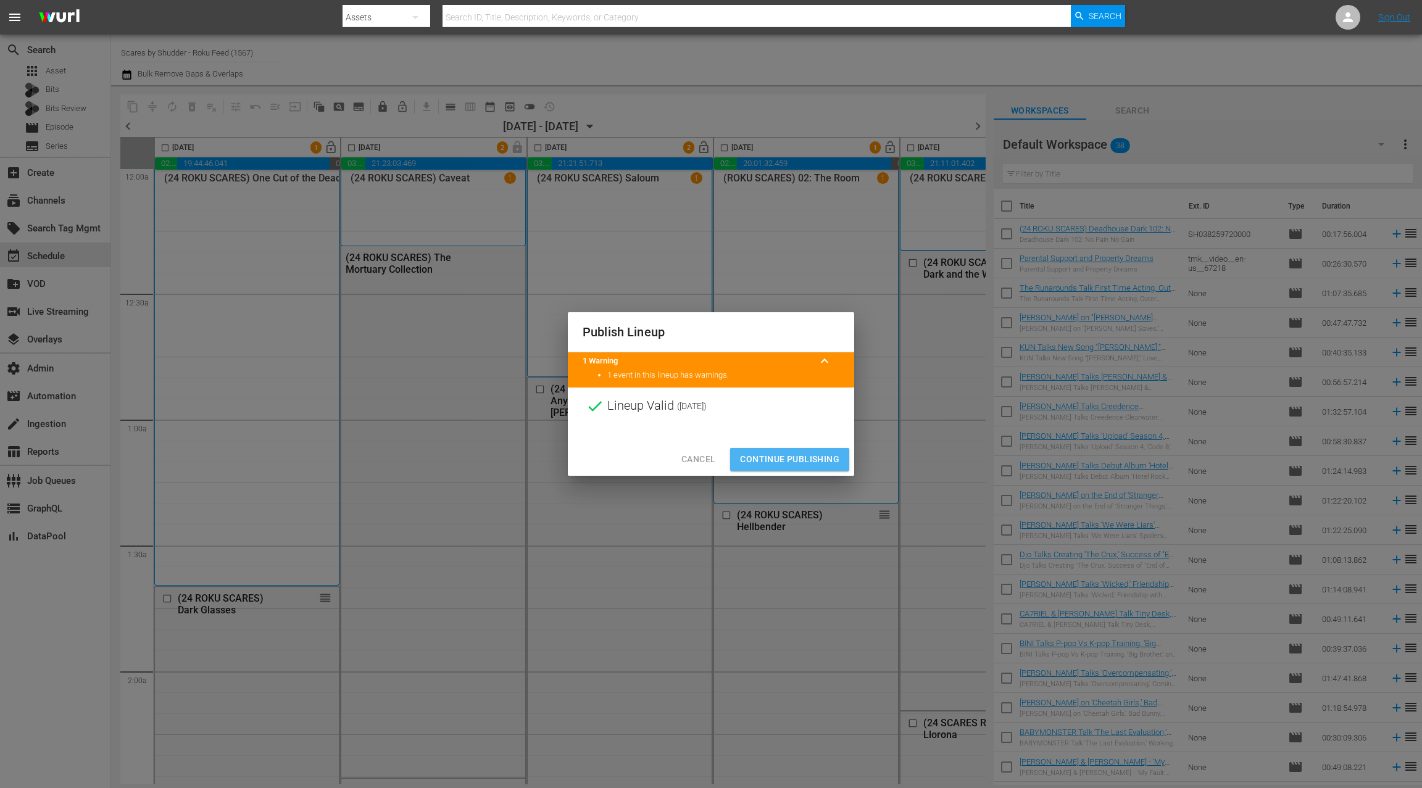
click at [803, 462] on span "Continue Publishing" at bounding box center [789, 459] width 99 height 15
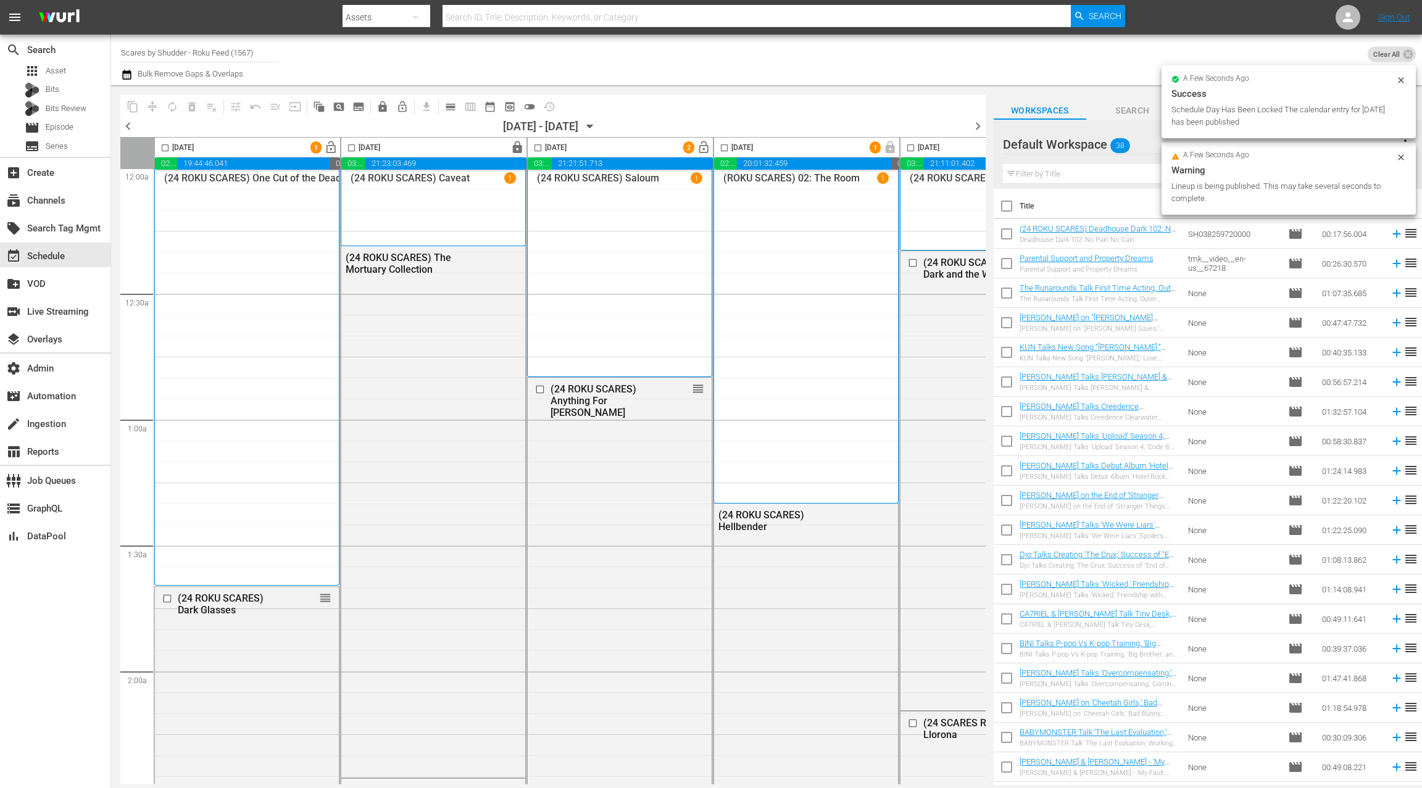
click at [330, 147] on span "lock_open" at bounding box center [331, 148] width 14 height 14
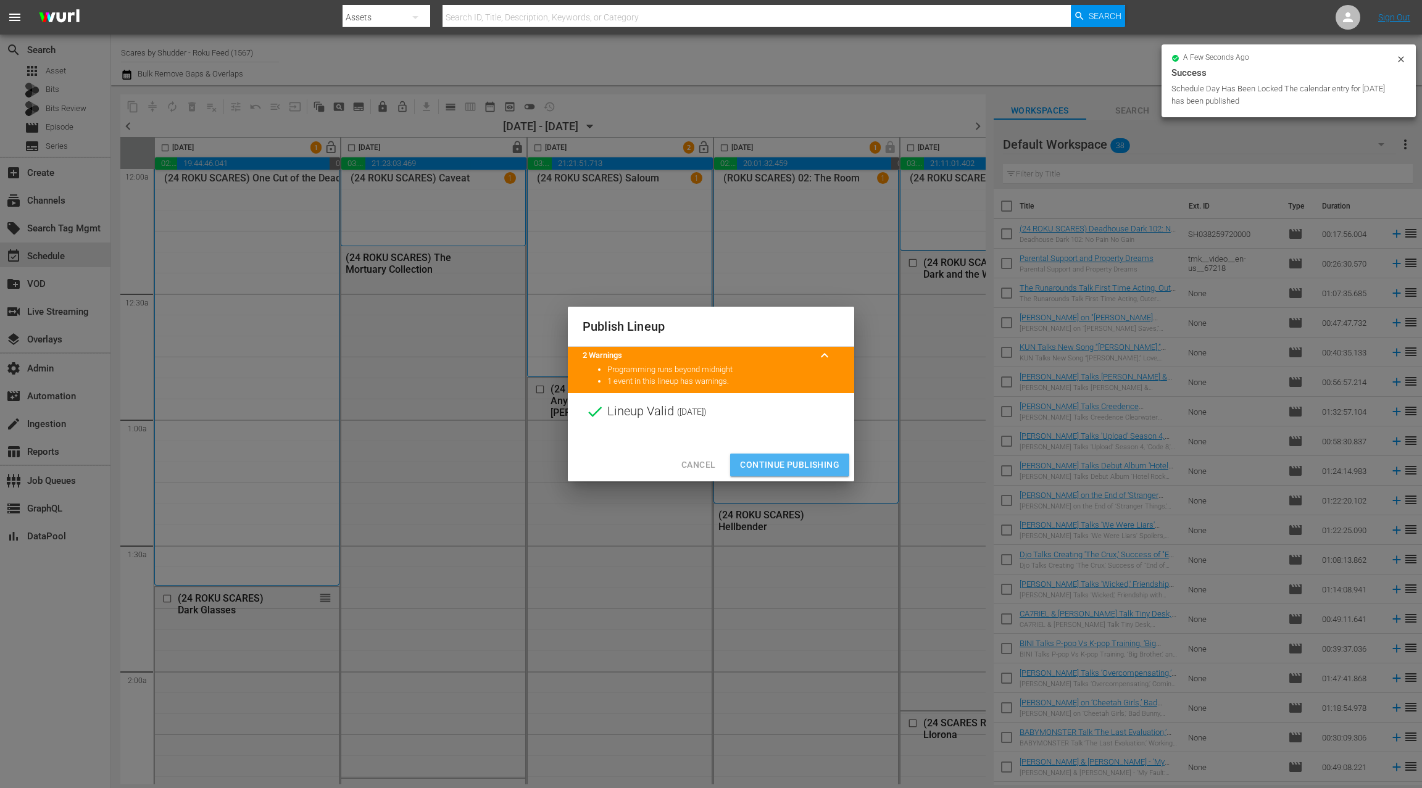
drag, startPoint x: 800, startPoint y: 462, endPoint x: 674, endPoint y: 214, distance: 278.7
click at [800, 461] on span "Continue Publishing" at bounding box center [789, 464] width 99 height 15
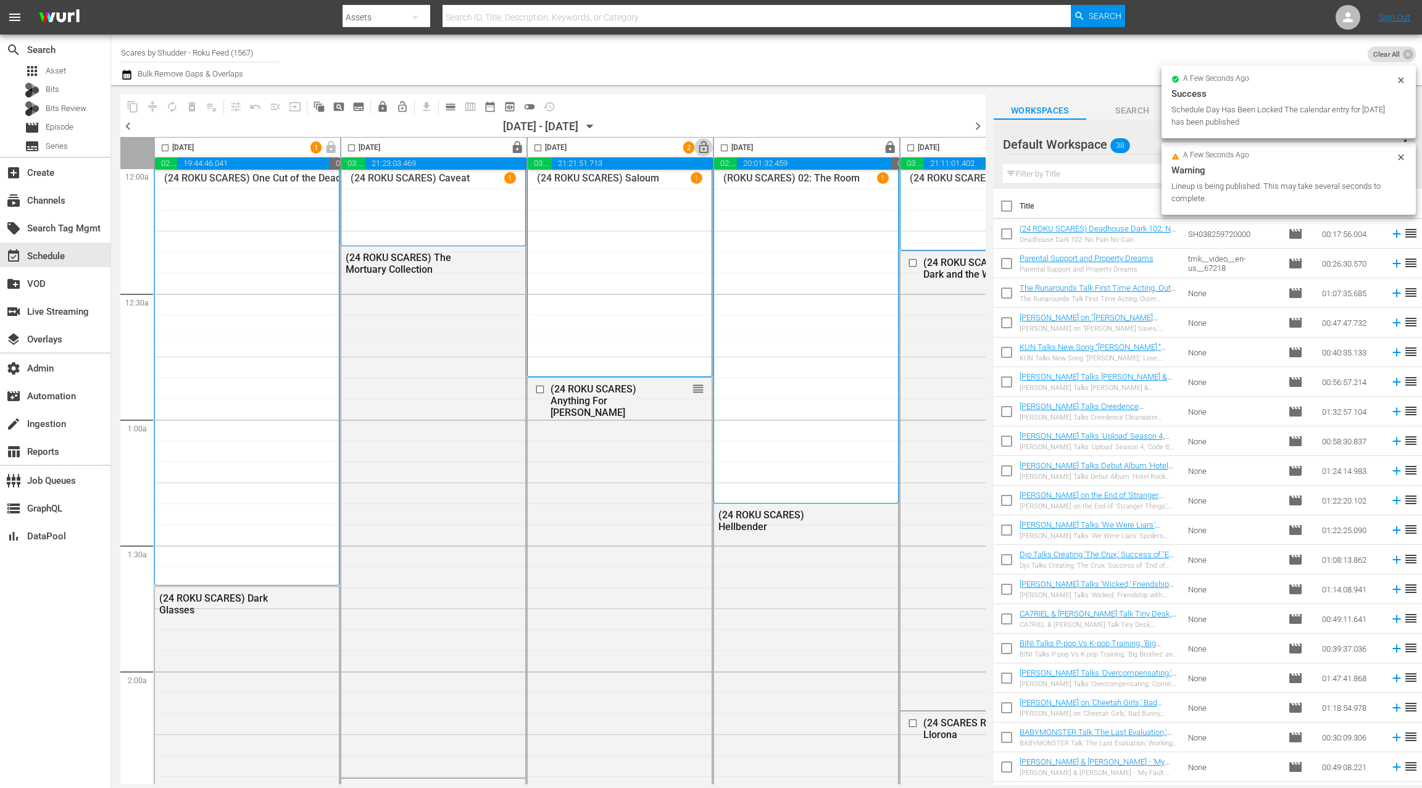
click at [703, 152] on span "lock_open" at bounding box center [704, 148] width 14 height 14
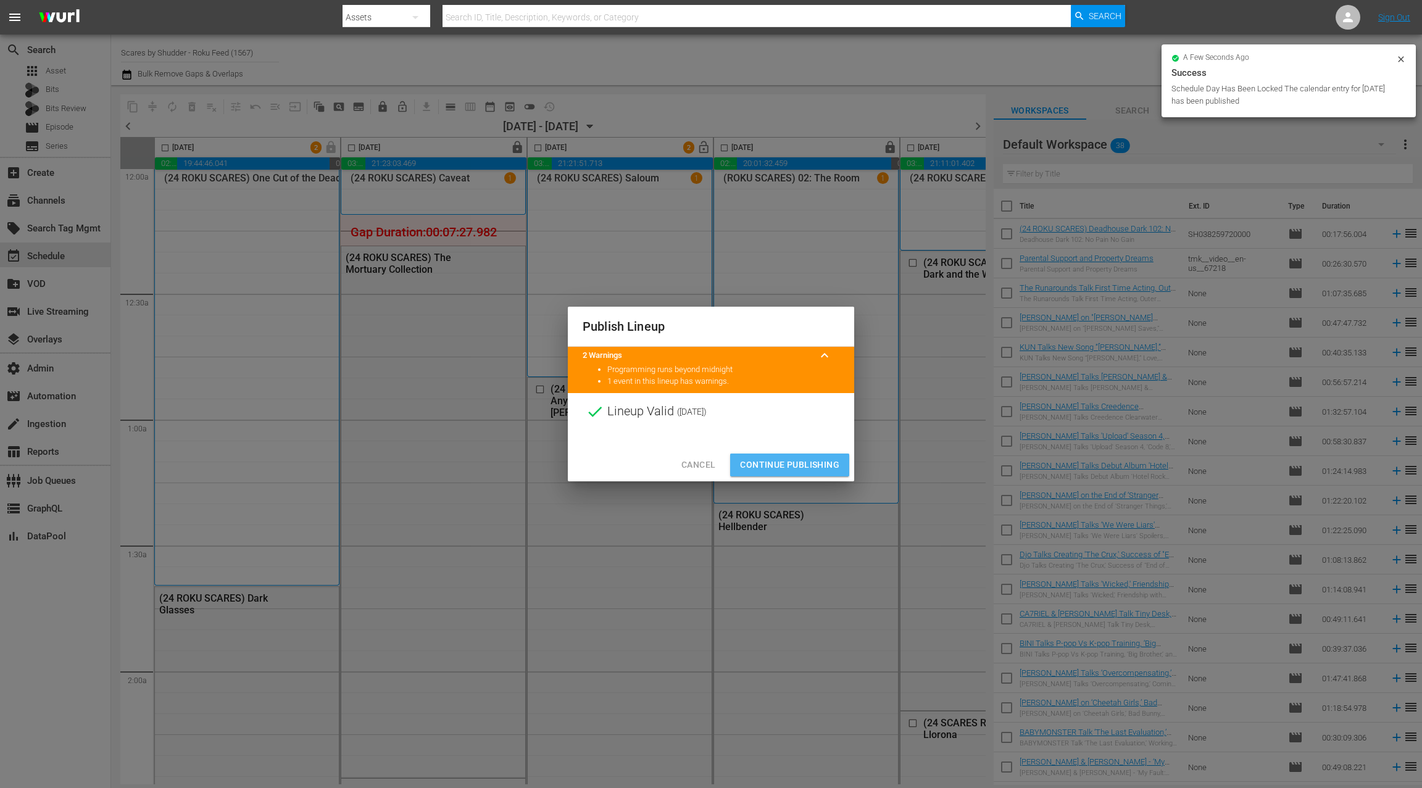
drag, startPoint x: 780, startPoint y: 463, endPoint x: 776, endPoint y: 448, distance: 16.0
click at [780, 463] on span "Continue Publishing" at bounding box center [789, 464] width 99 height 15
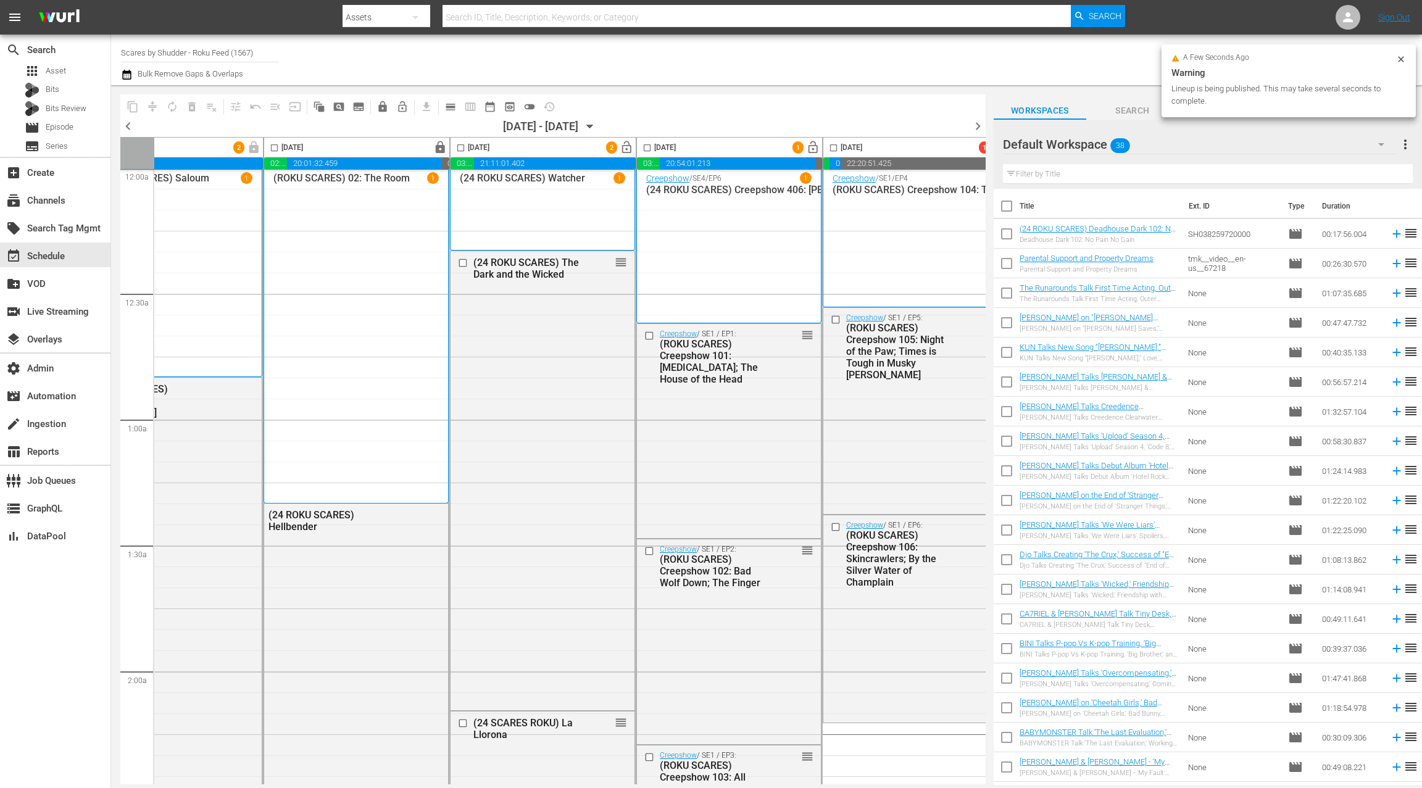
scroll to position [5, 415]
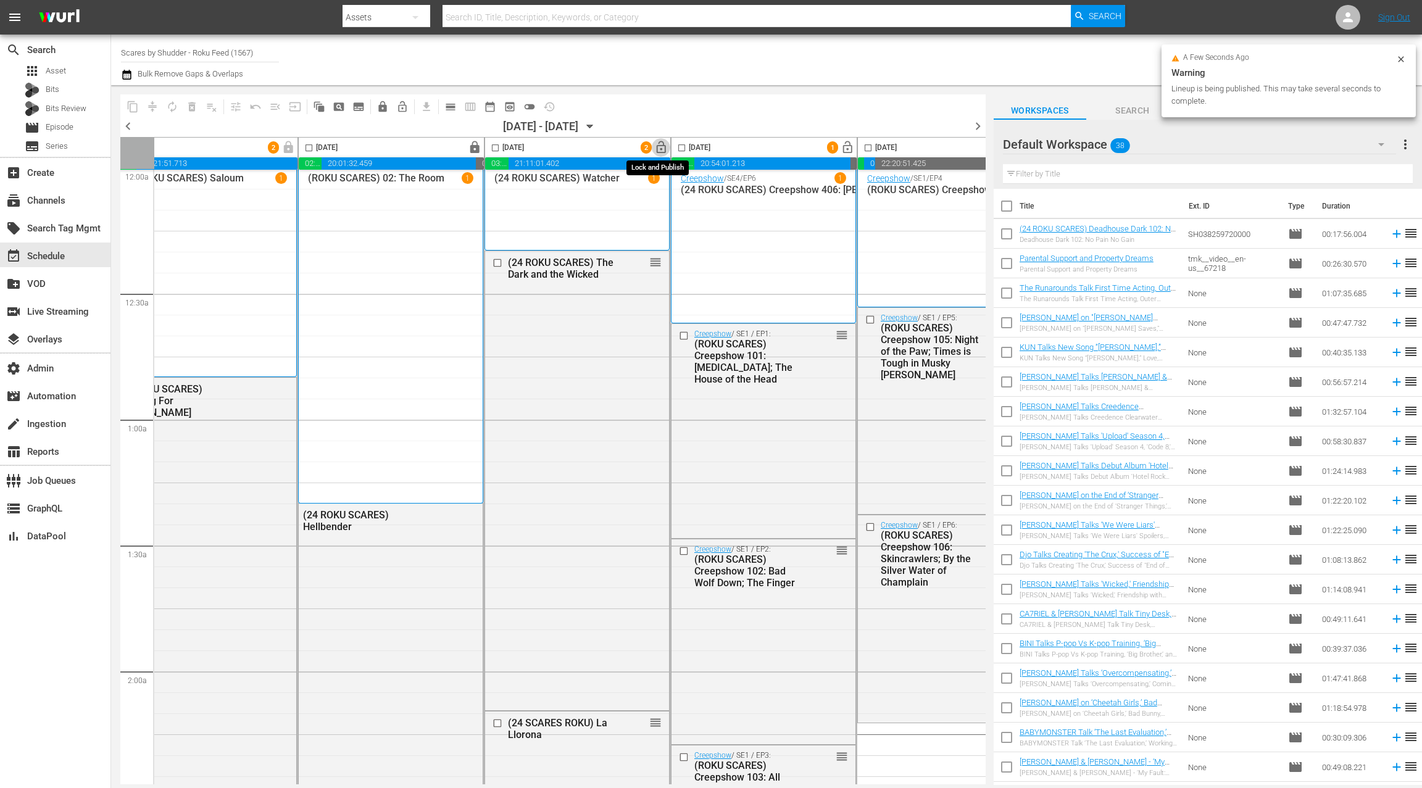
click at [660, 149] on span "lock_open" at bounding box center [661, 148] width 14 height 14
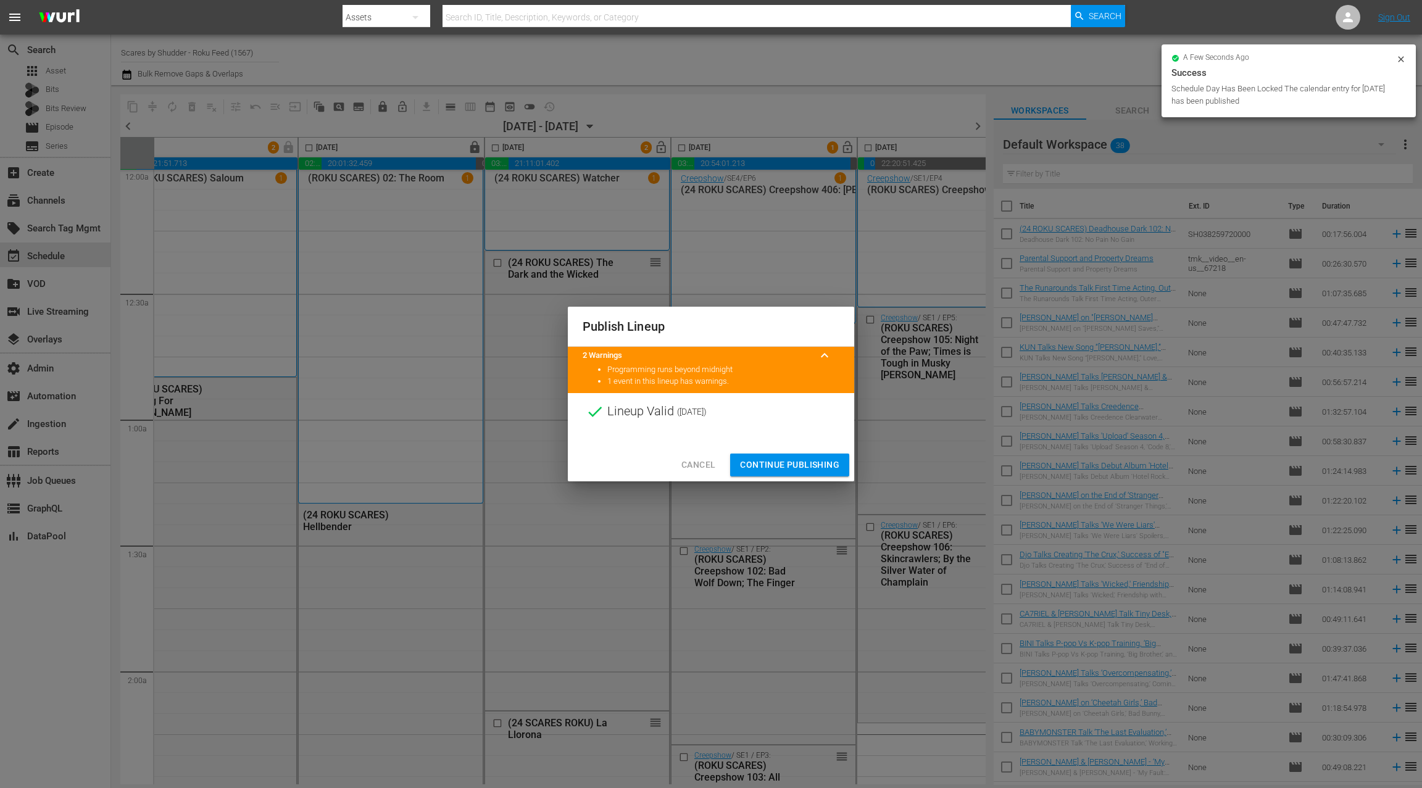
drag, startPoint x: 813, startPoint y: 467, endPoint x: 803, endPoint y: 451, distance: 18.7
click at [813, 466] on span "Continue Publishing" at bounding box center [789, 464] width 99 height 15
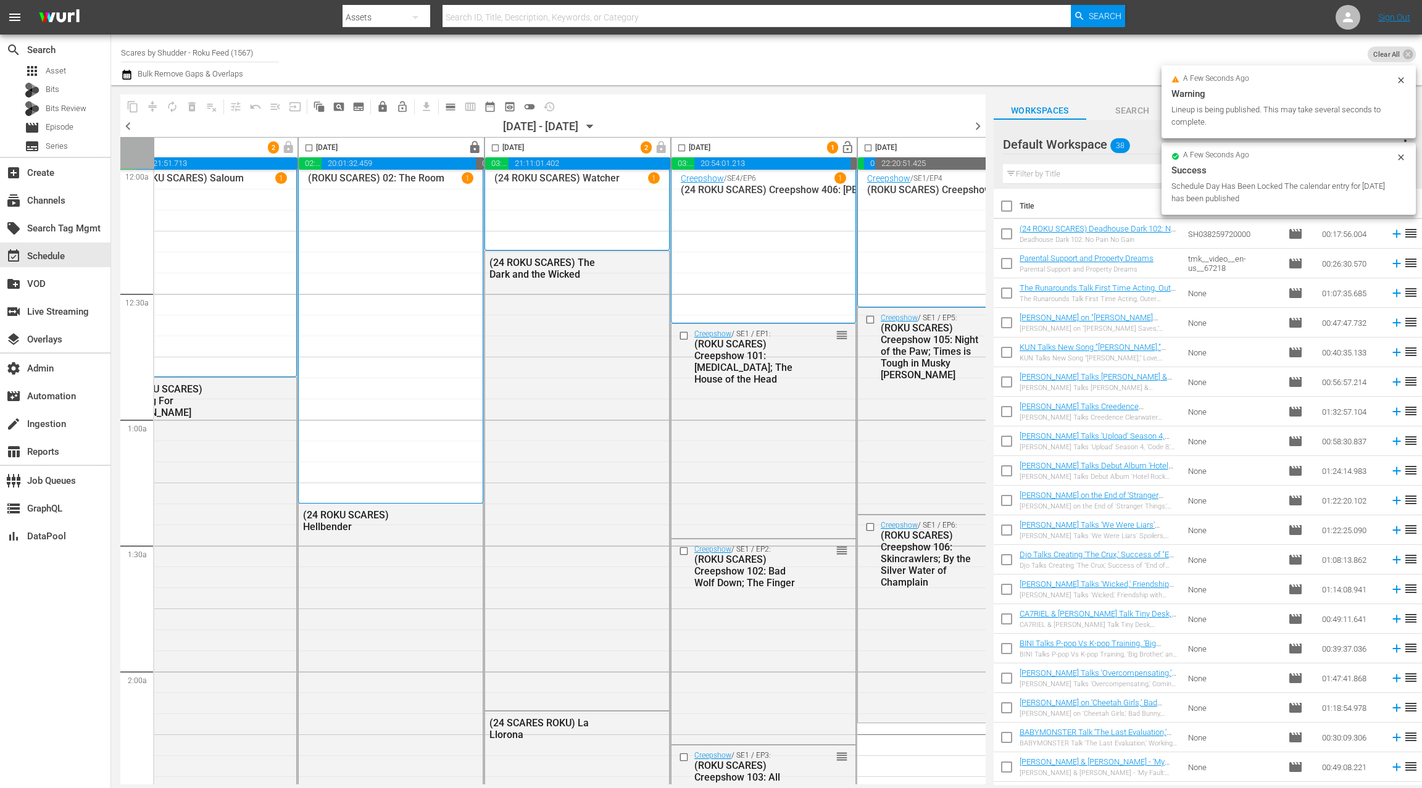
scroll to position [5, 478]
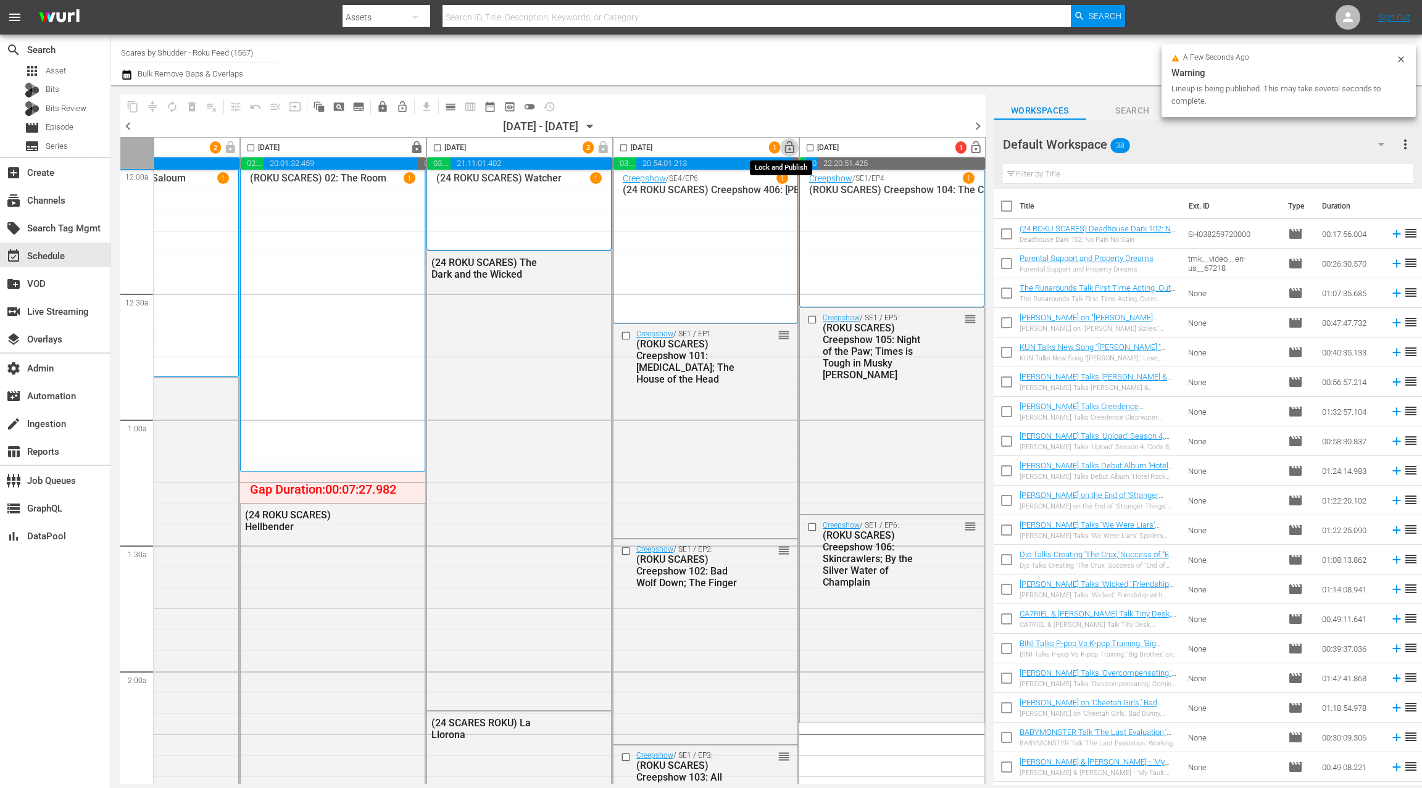
click at [782, 150] on span "lock_open" at bounding box center [789, 148] width 14 height 14
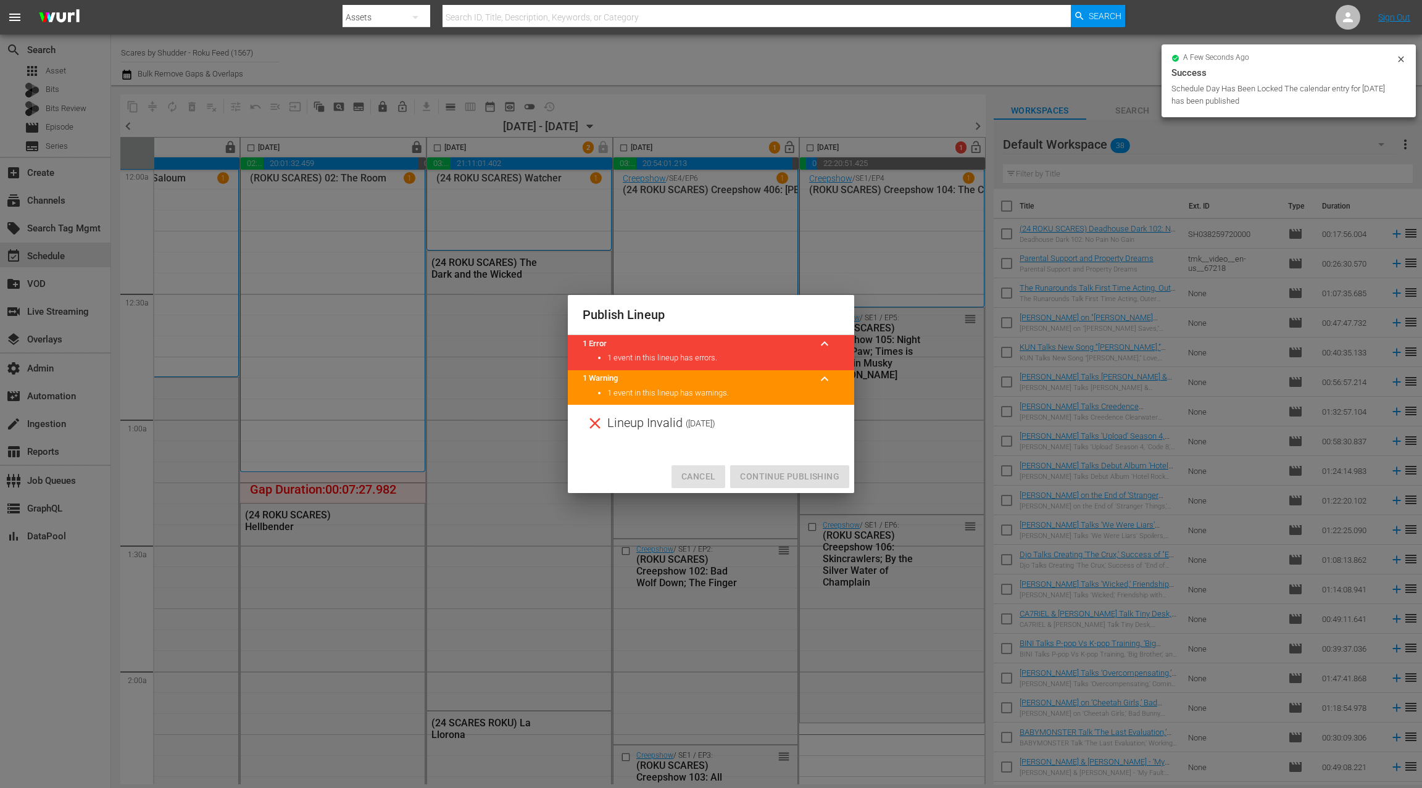
drag, startPoint x: 705, startPoint y: 476, endPoint x: 776, endPoint y: 386, distance: 114.2
click at [704, 476] on span "Cancel" at bounding box center [698, 476] width 34 height 15
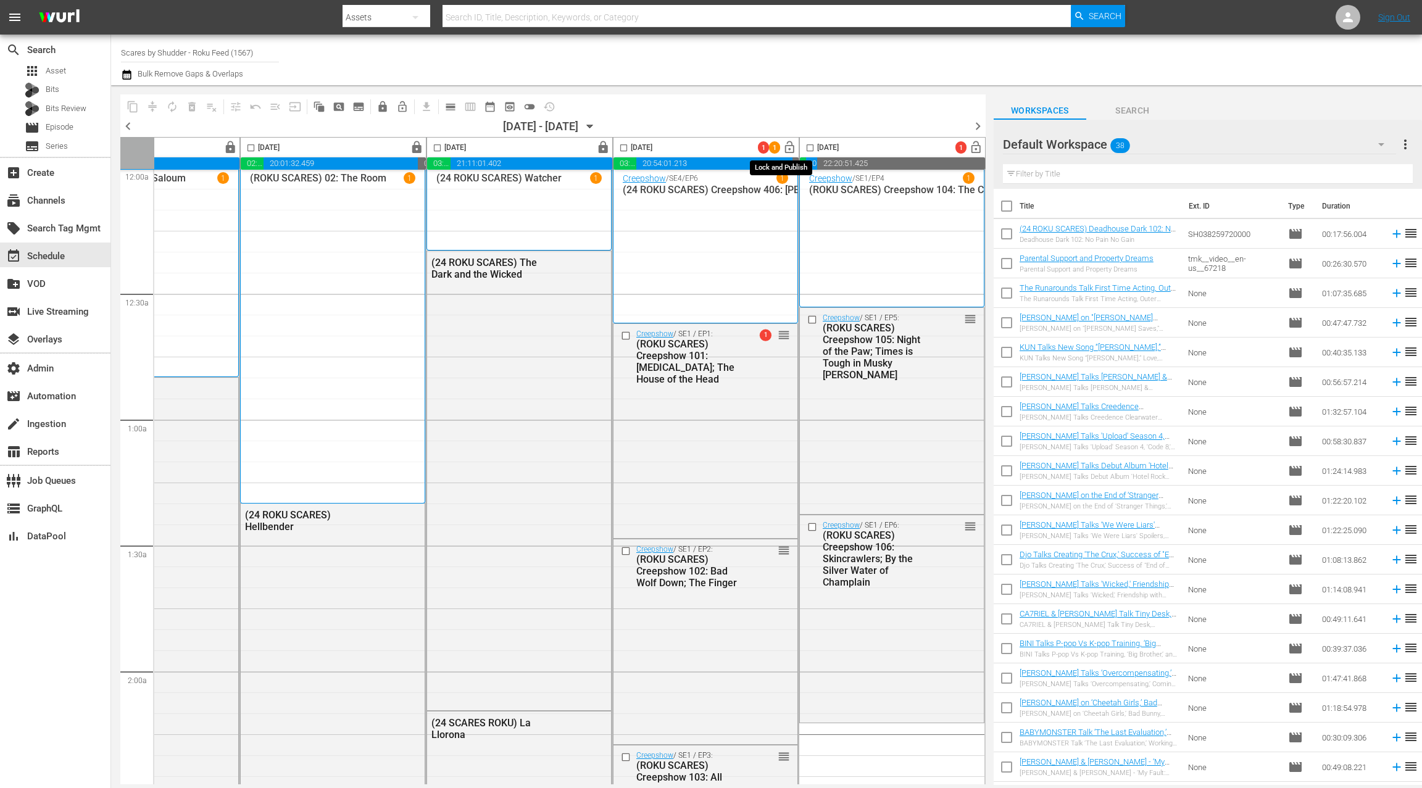
click at [786, 149] on span "lock_open" at bounding box center [789, 148] width 14 height 14
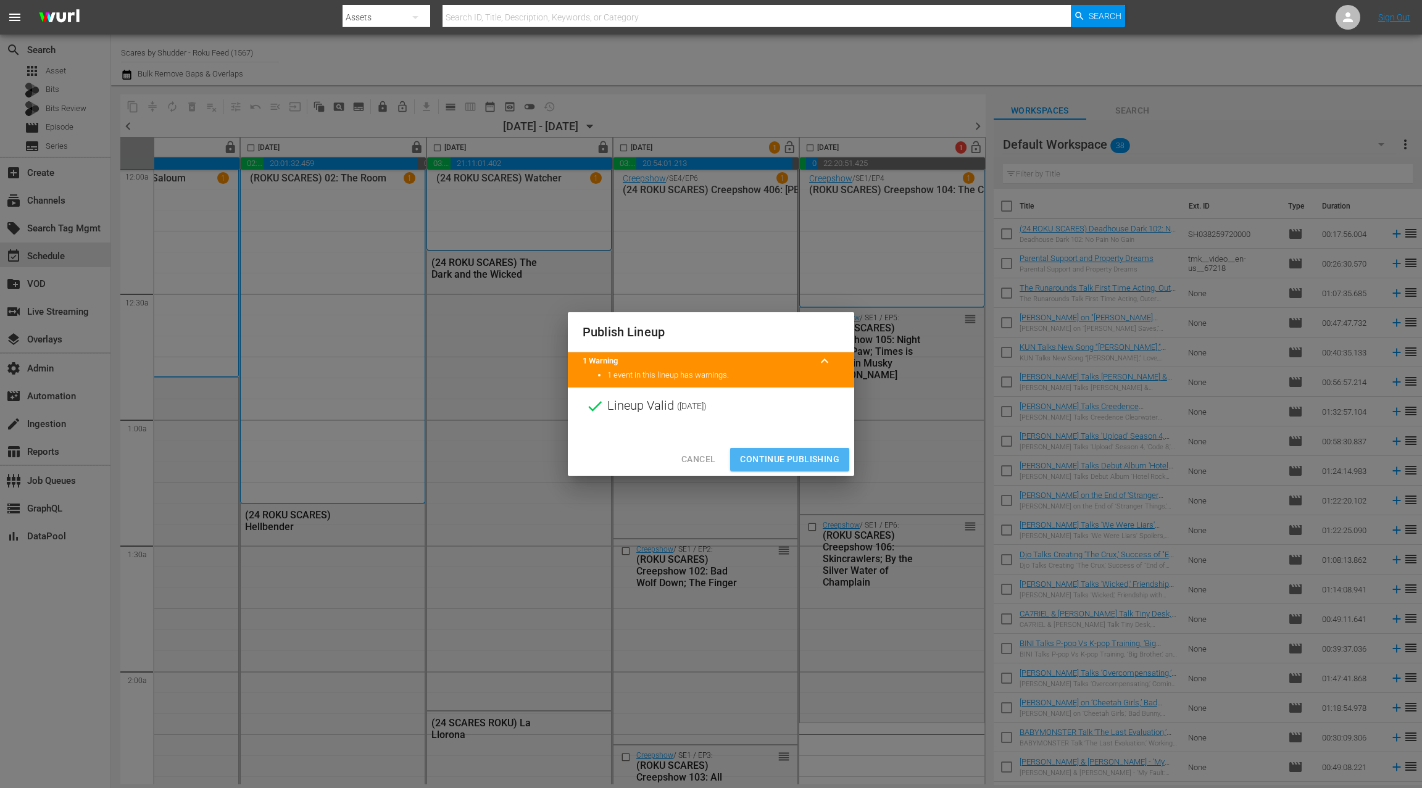
click at [789, 458] on span "Continue Publishing" at bounding box center [789, 459] width 99 height 15
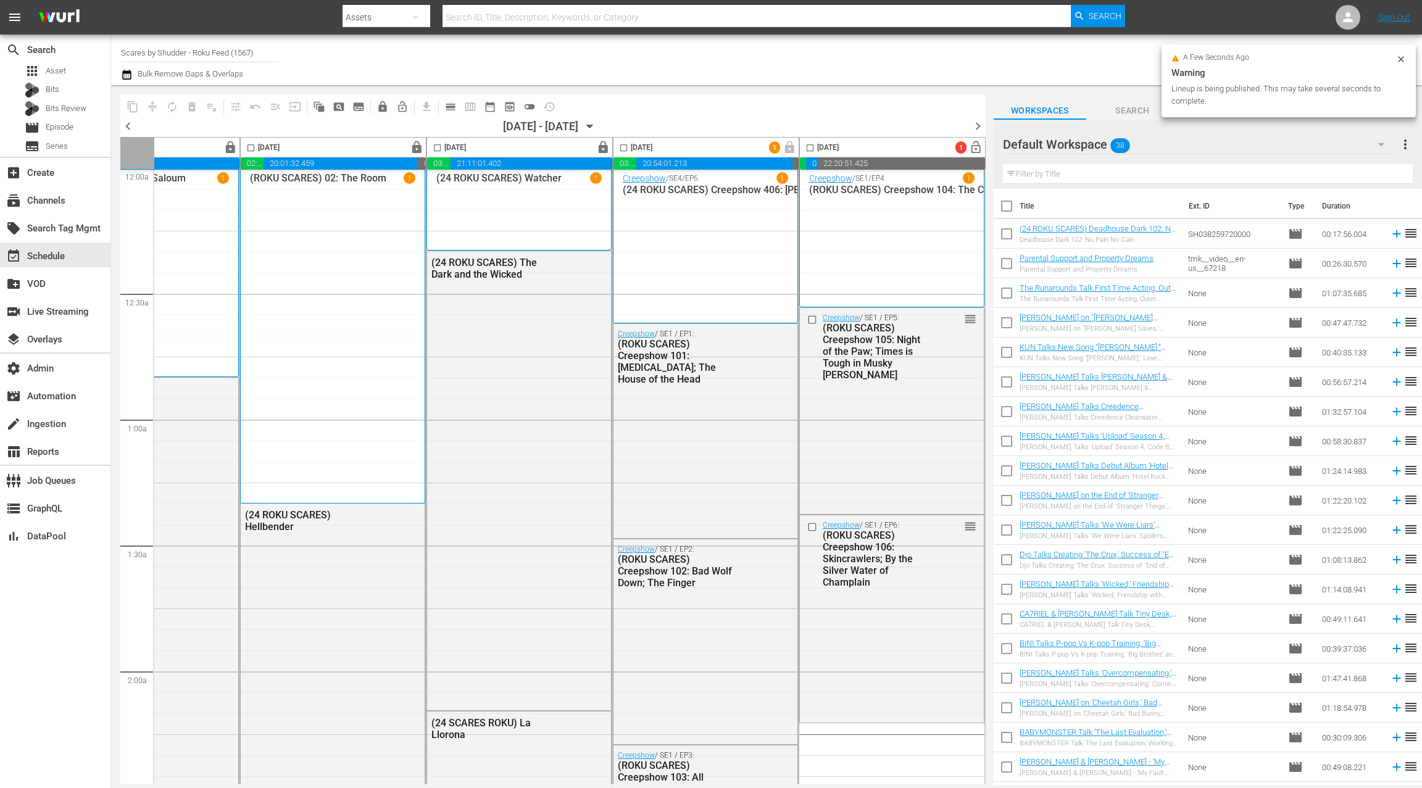
click at [126, 77] on icon "button" at bounding box center [127, 74] width 12 height 15
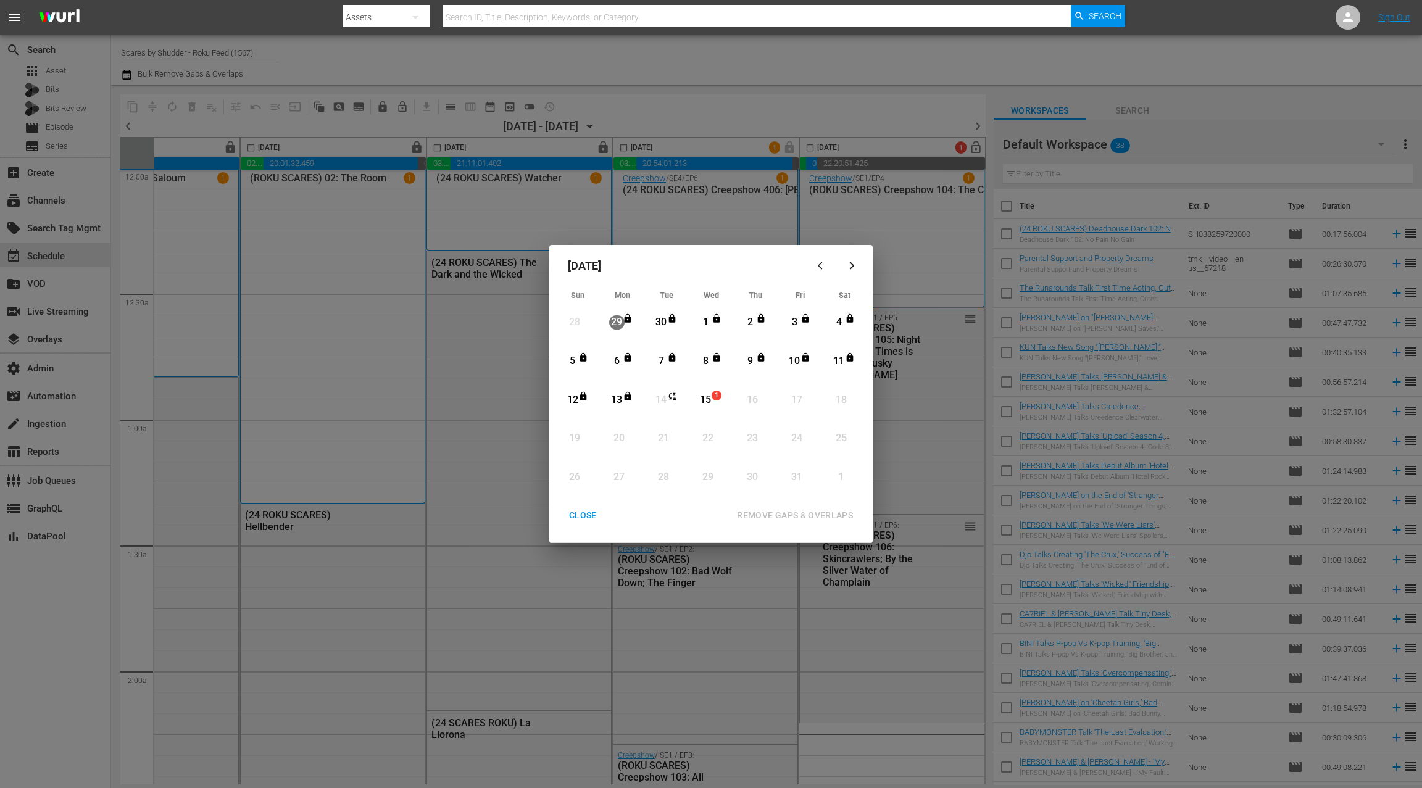
click at [591, 514] on div "CLOSE" at bounding box center [583, 515] width 48 height 15
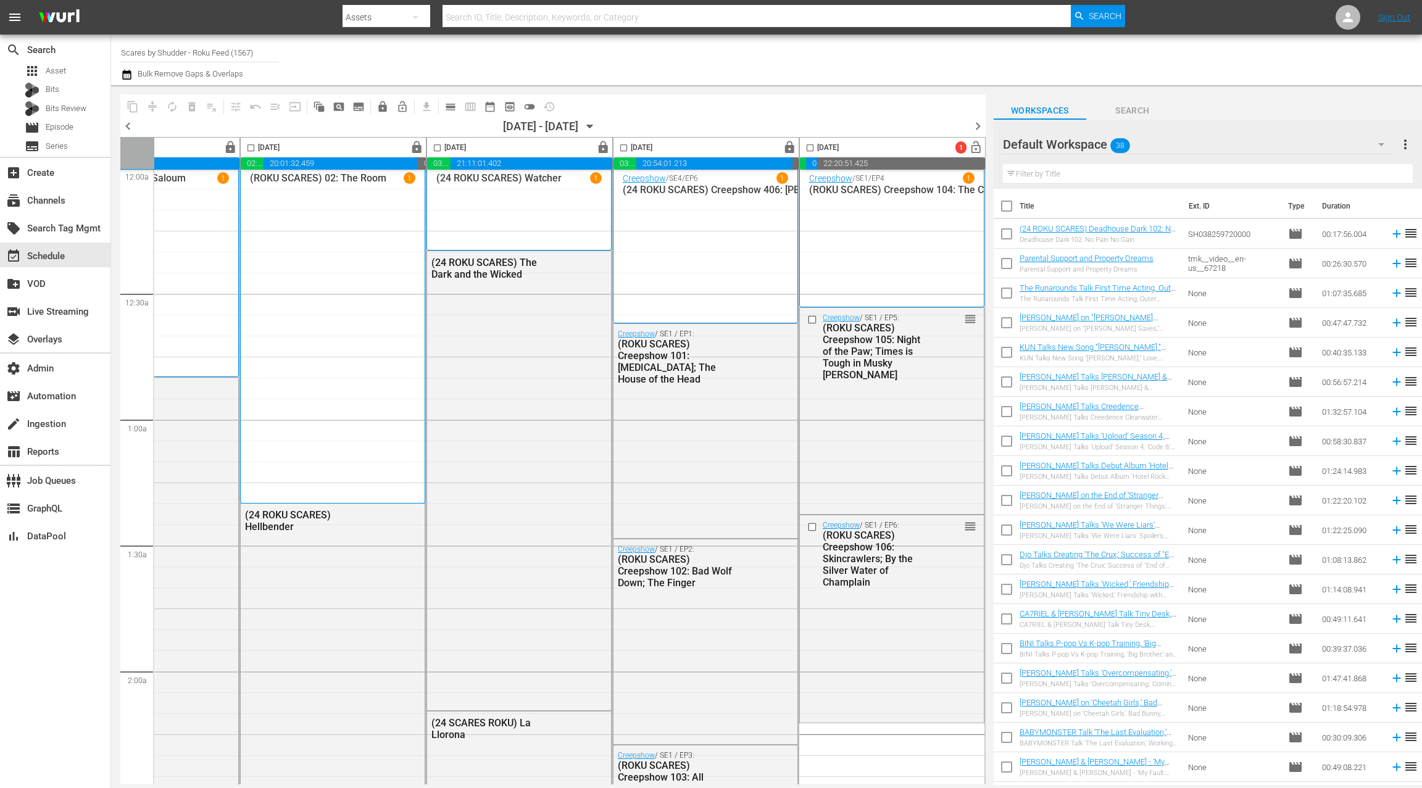
click at [597, 127] on icon "button" at bounding box center [590, 127] width 14 height 14
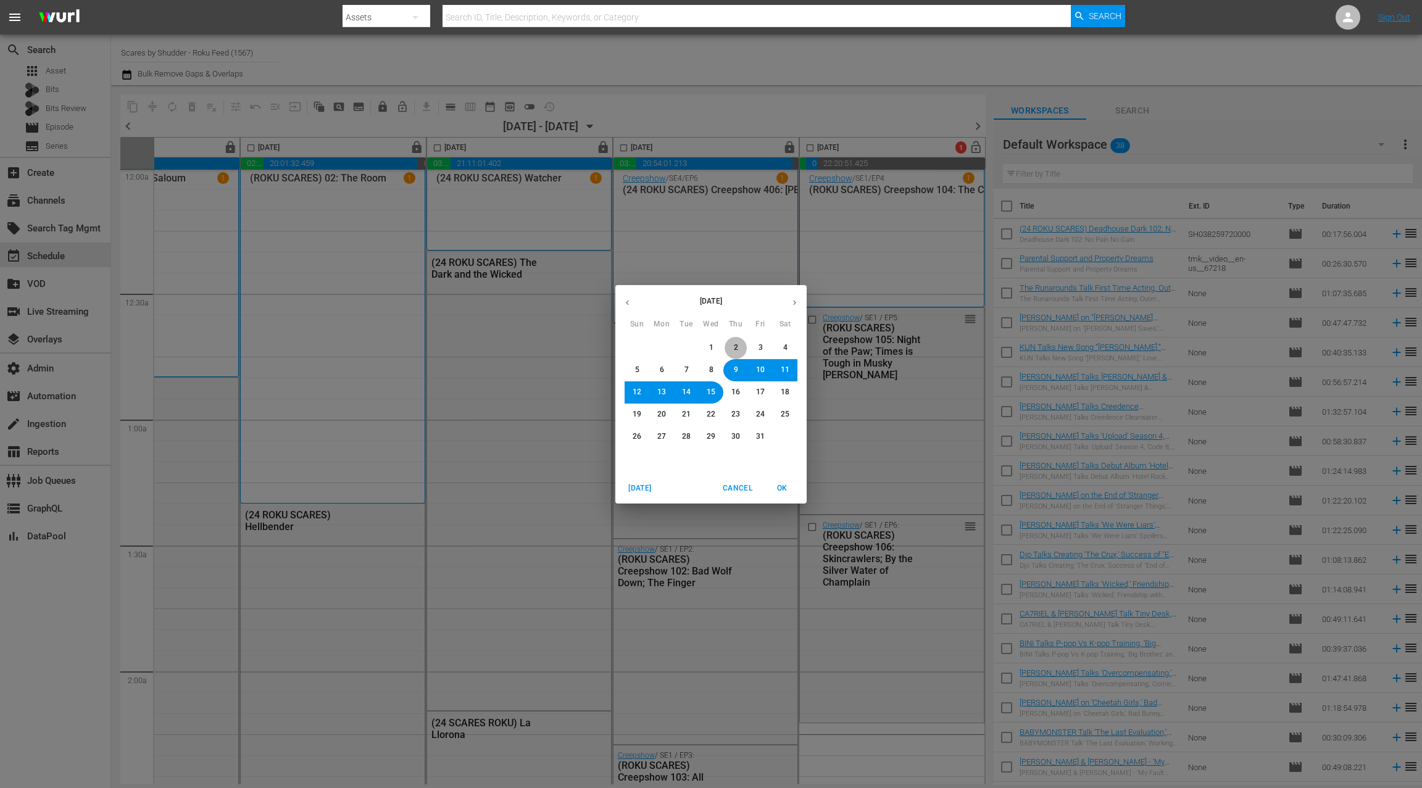
drag, startPoint x: 736, startPoint y: 346, endPoint x: 737, endPoint y: 336, distance: 10.0
click at [737, 345] on span "2" at bounding box center [736, 347] width 4 height 10
drag, startPoint x: 787, startPoint y: 489, endPoint x: 631, endPoint y: 385, distance: 187.9
click at [787, 489] on span "OK" at bounding box center [782, 488] width 30 height 13
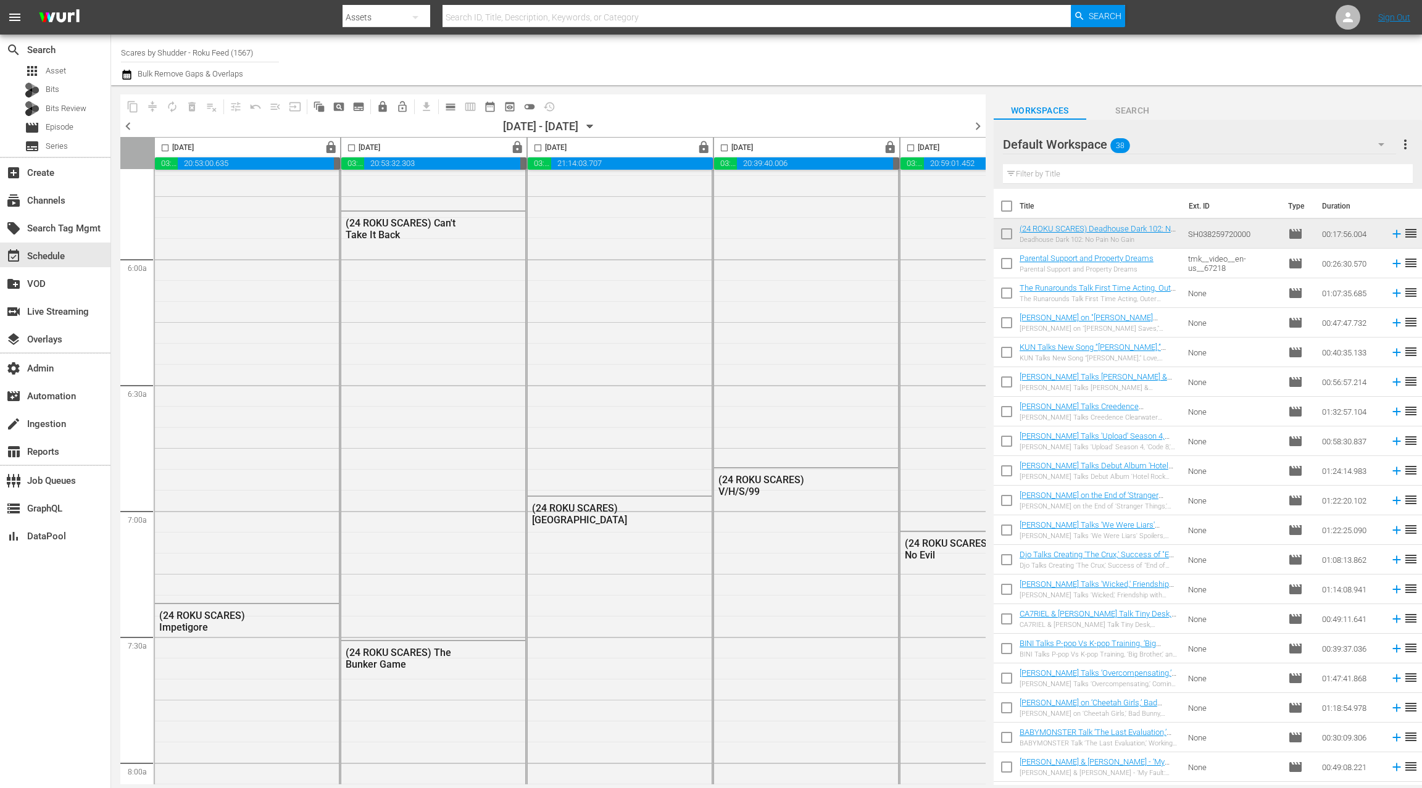
scroll to position [1491, 0]
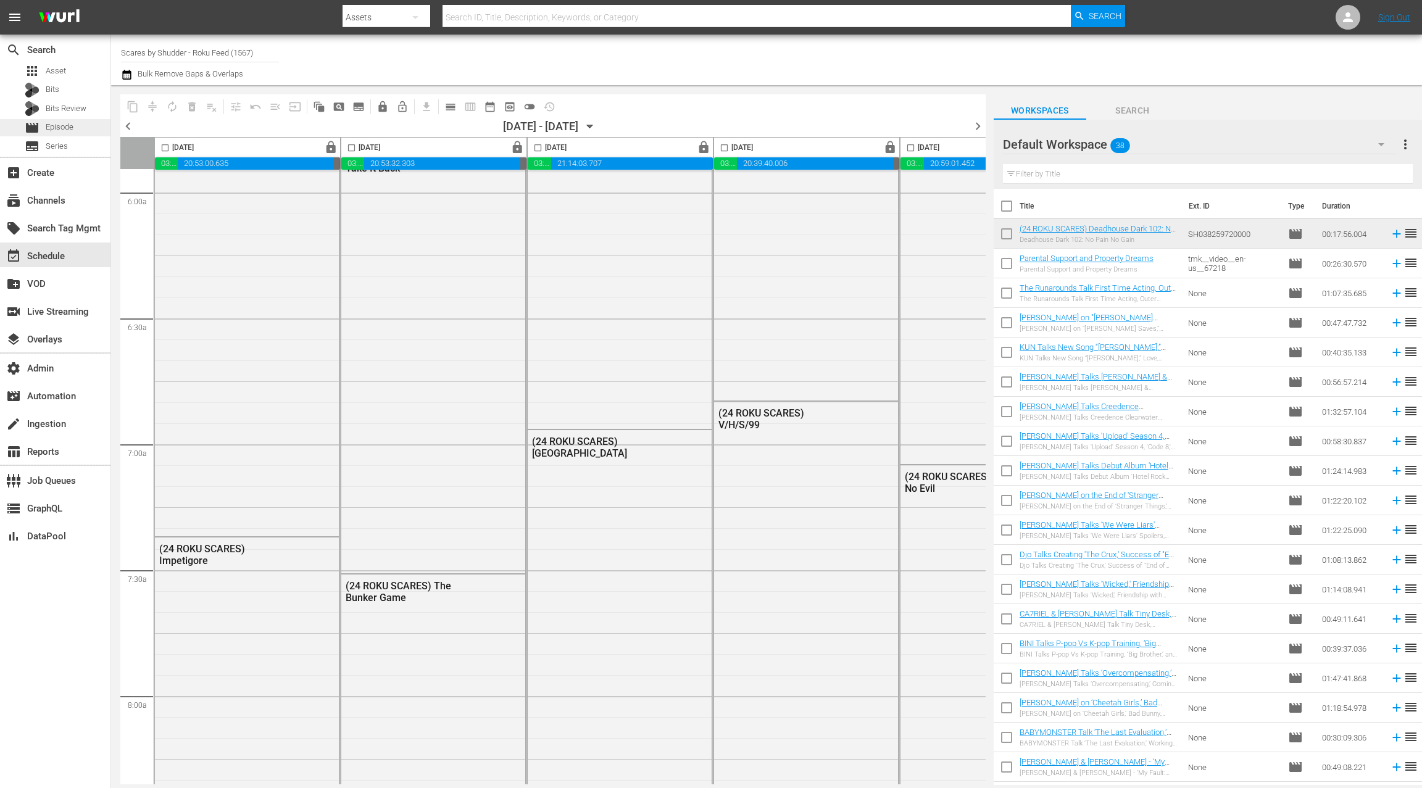
click at [81, 129] on div "movie Episode" at bounding box center [55, 127] width 110 height 17
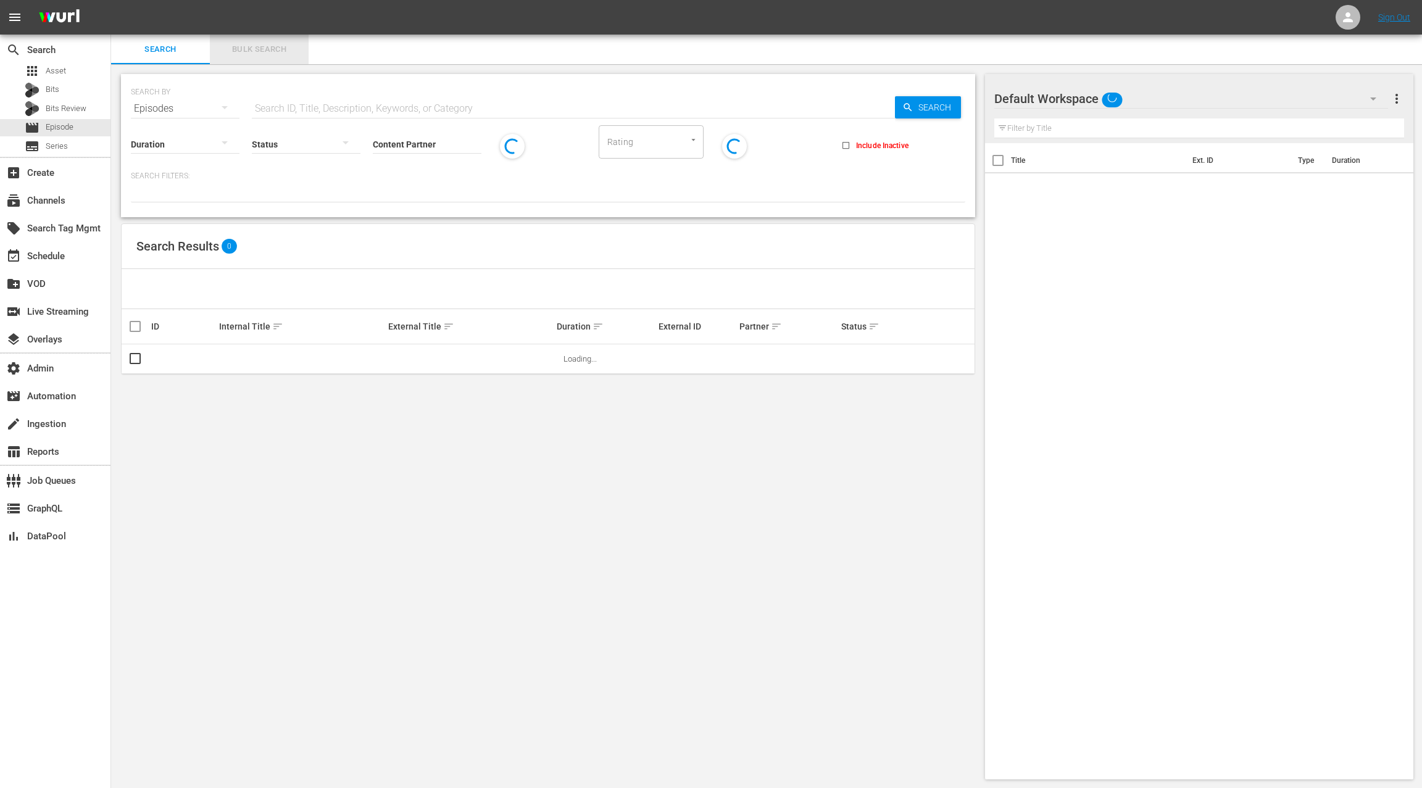
click at [275, 51] on span "Bulk Search" at bounding box center [259, 50] width 84 height 14
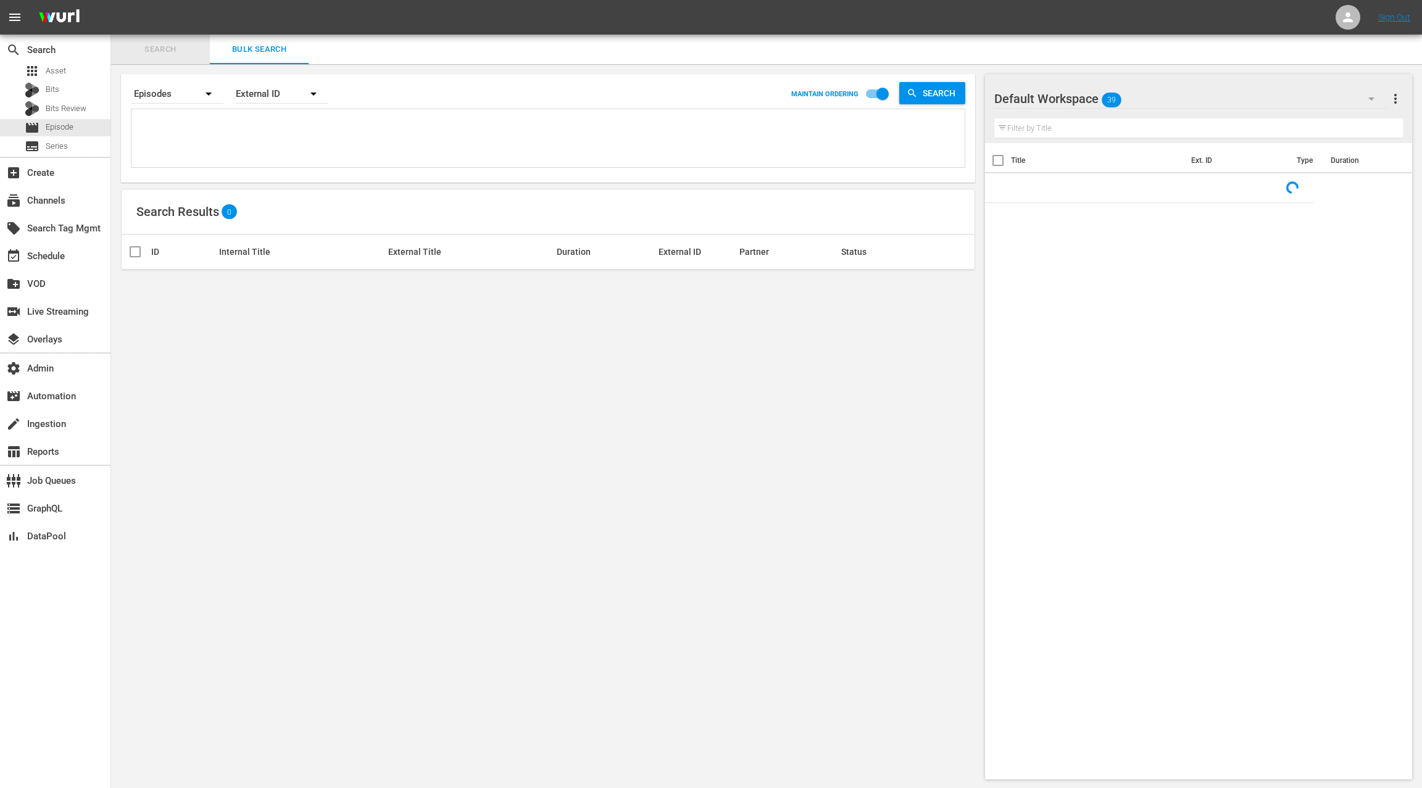
click at [173, 54] on span "Search" at bounding box center [160, 50] width 84 height 14
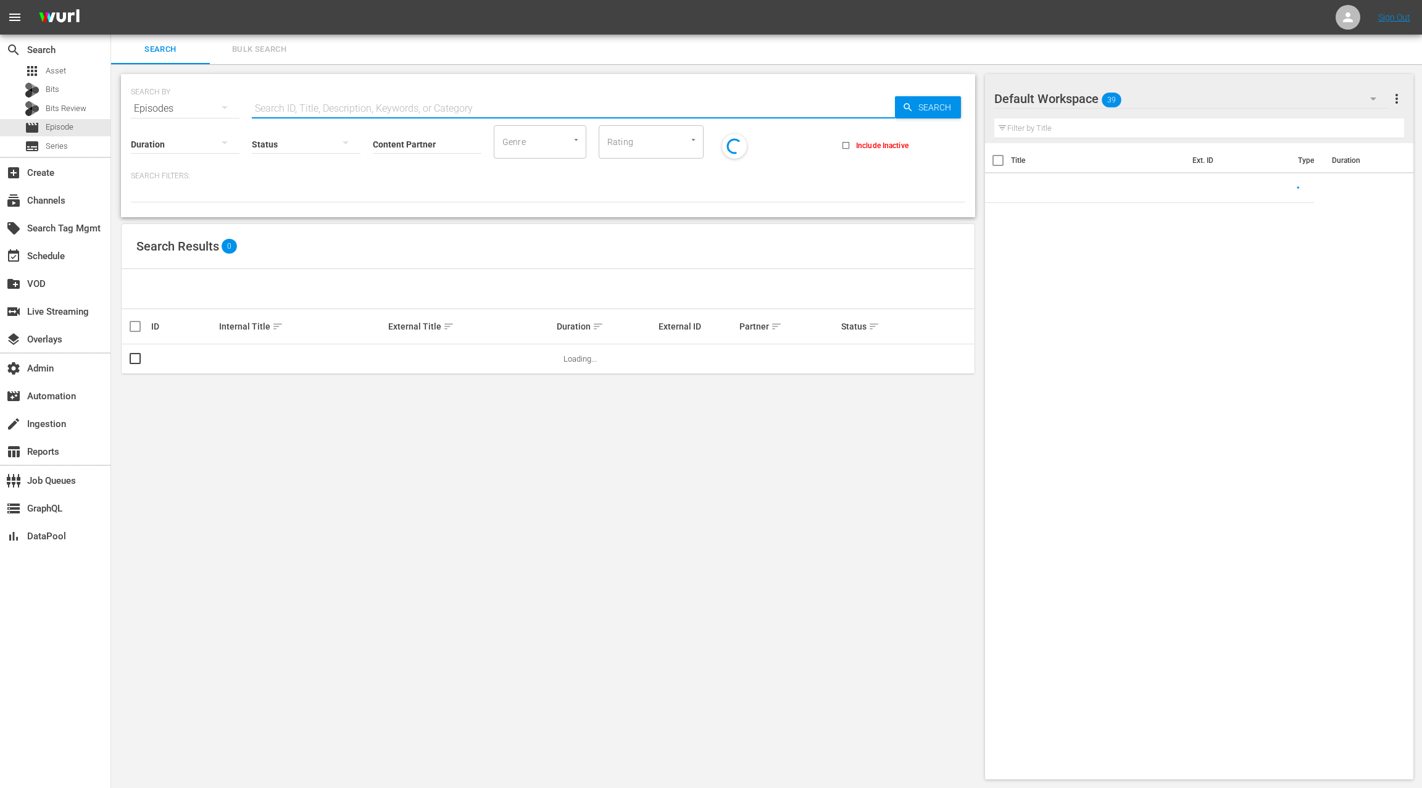
click at [279, 107] on input "text" at bounding box center [573, 109] width 643 height 30
paste input "77918707"
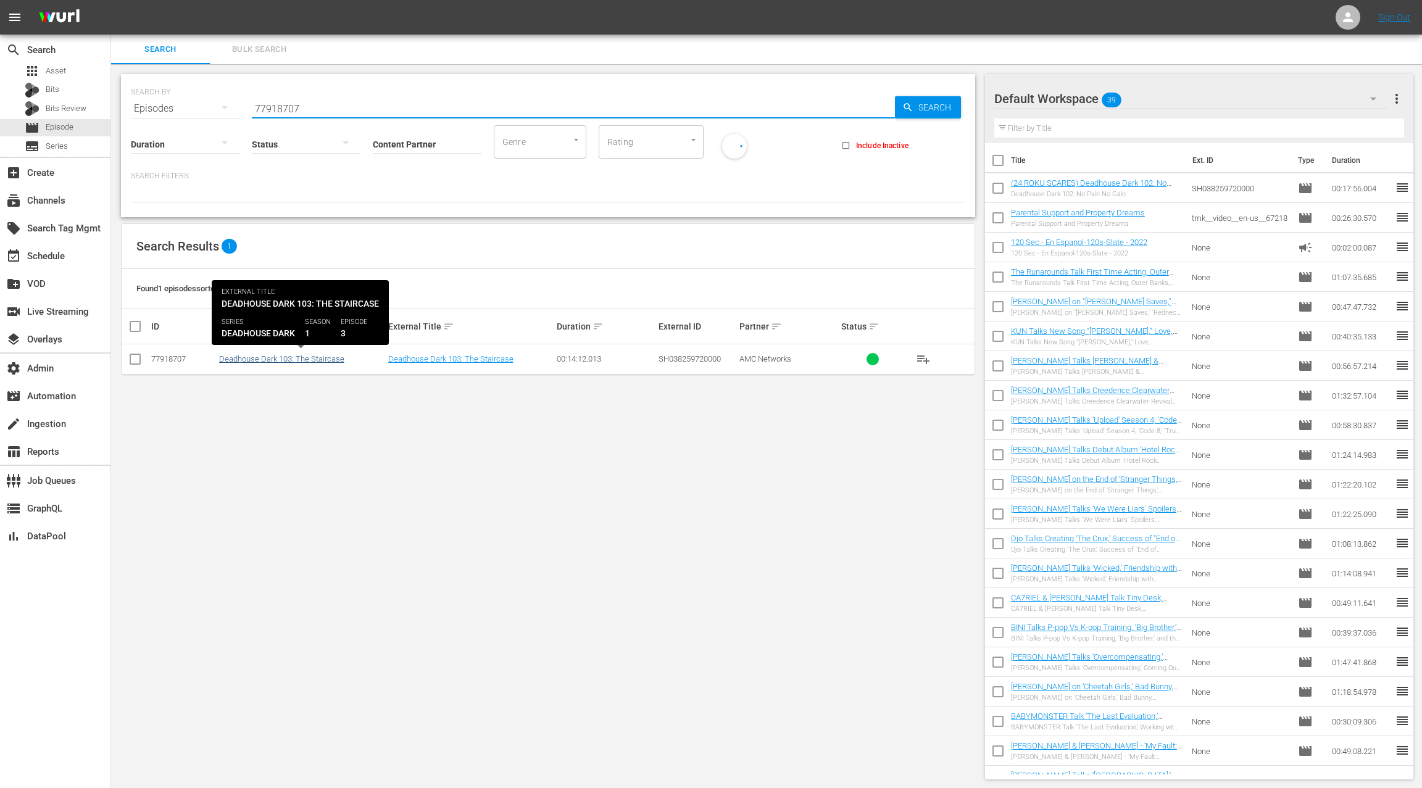
type input "77918707"
click at [294, 359] on link "Deadhouse Dark 103: The Staircase" at bounding box center [281, 358] width 125 height 9
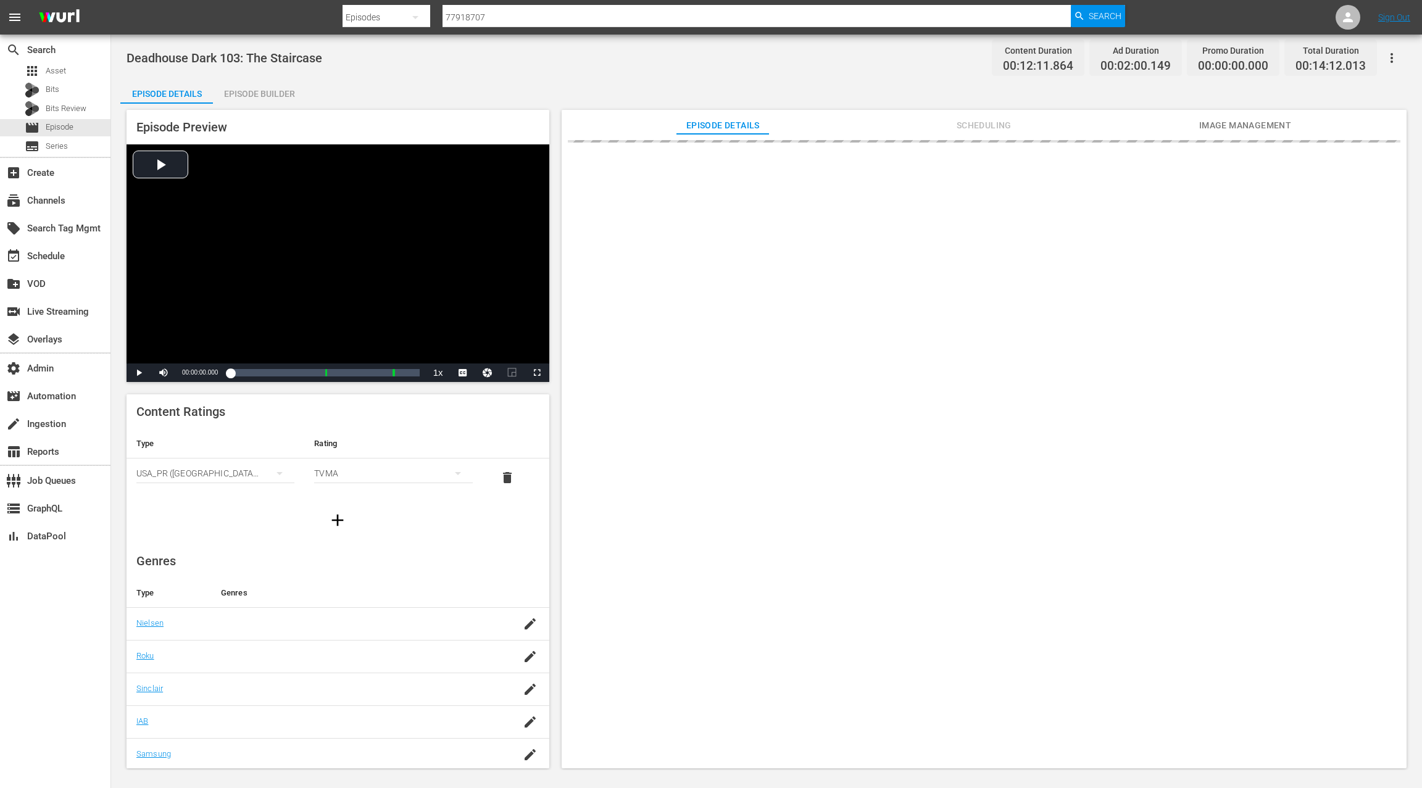
click at [984, 124] on span "Scheduling" at bounding box center [983, 125] width 93 height 15
